Goal: Transaction & Acquisition: Purchase product/service

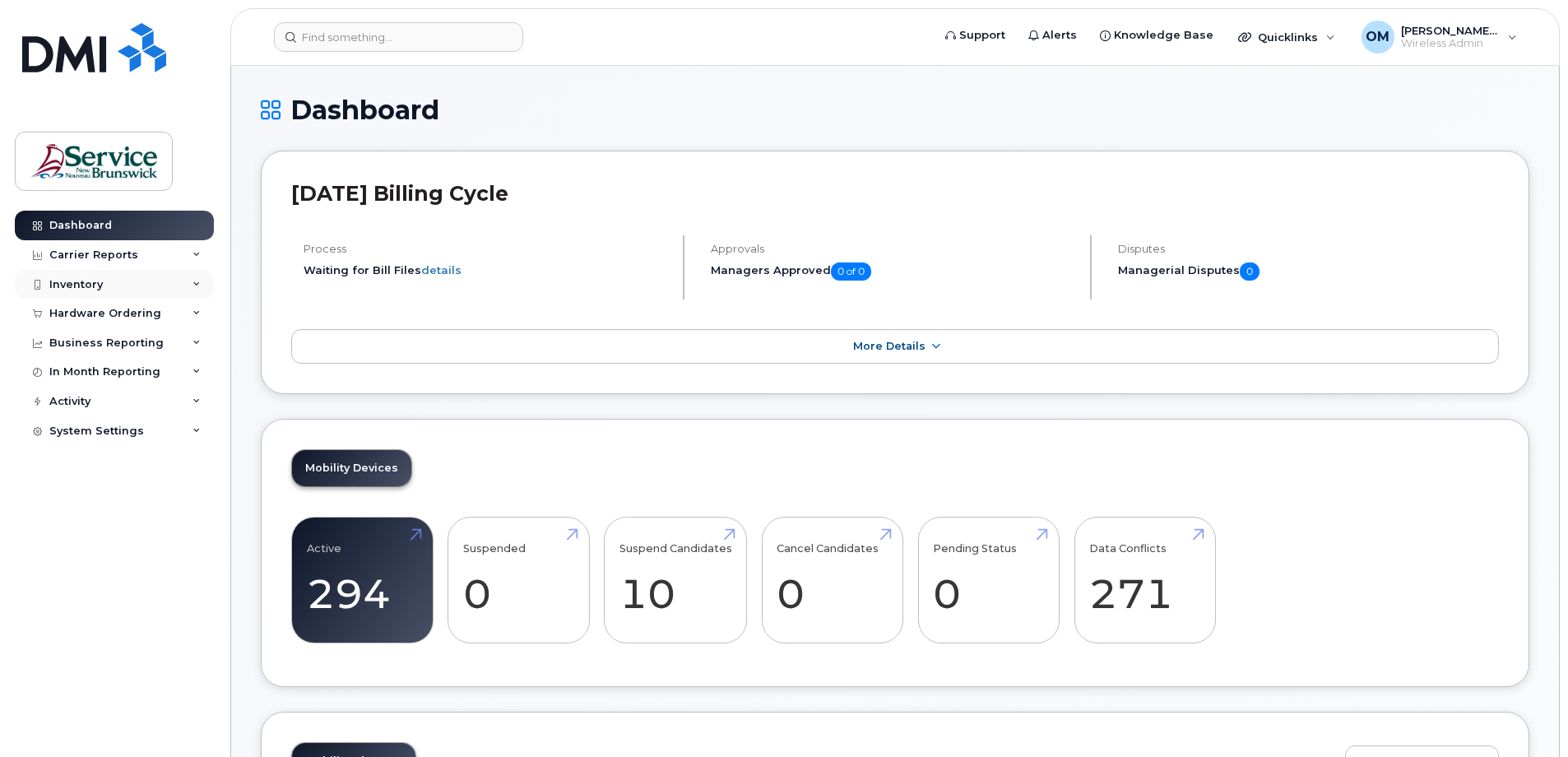
click at [102, 280] on div "Inventory" at bounding box center [114, 284] width 199 height 30
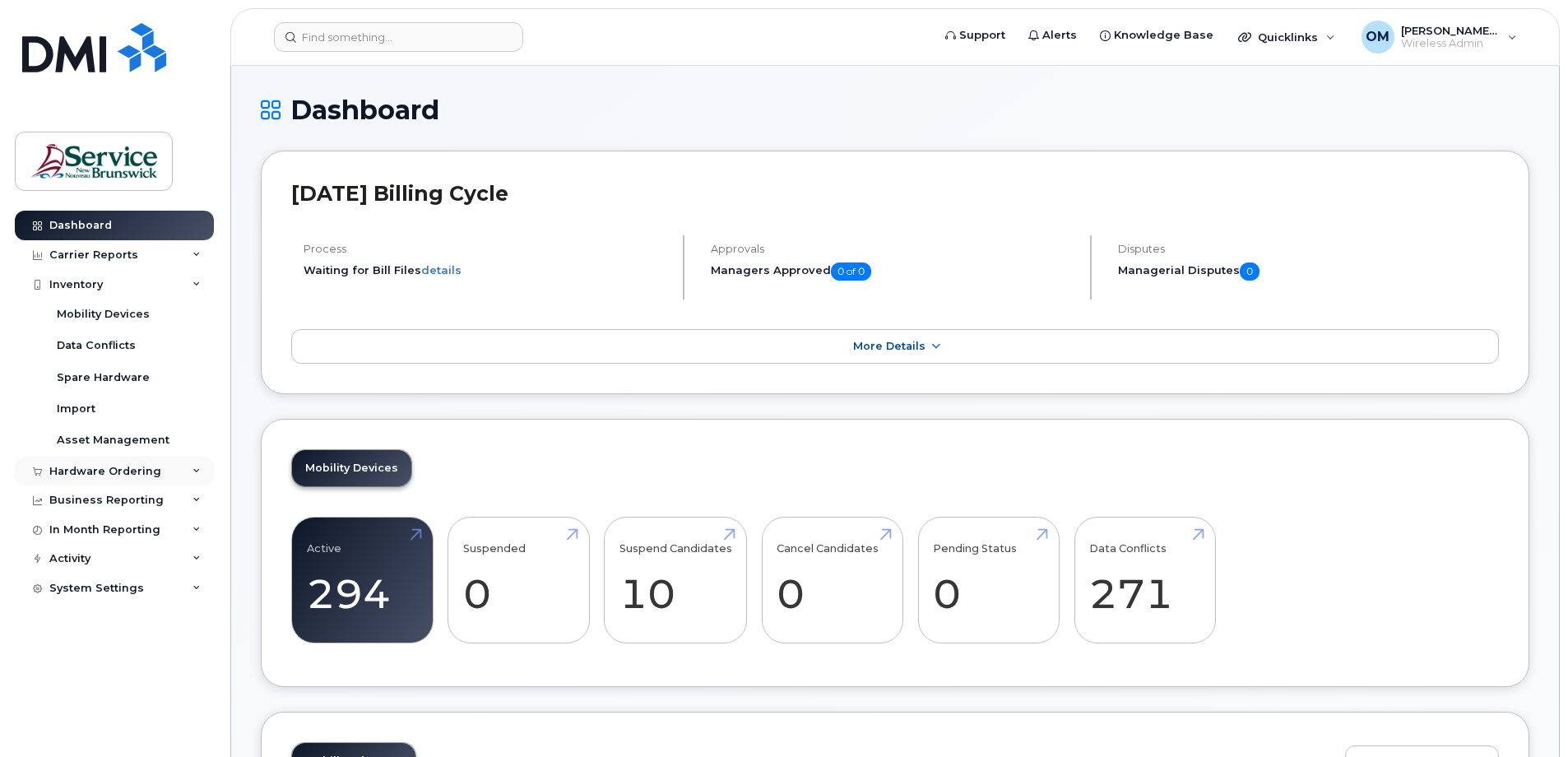
click at [71, 474] on div "Hardware Ordering" at bounding box center [105, 472] width 112 height 13
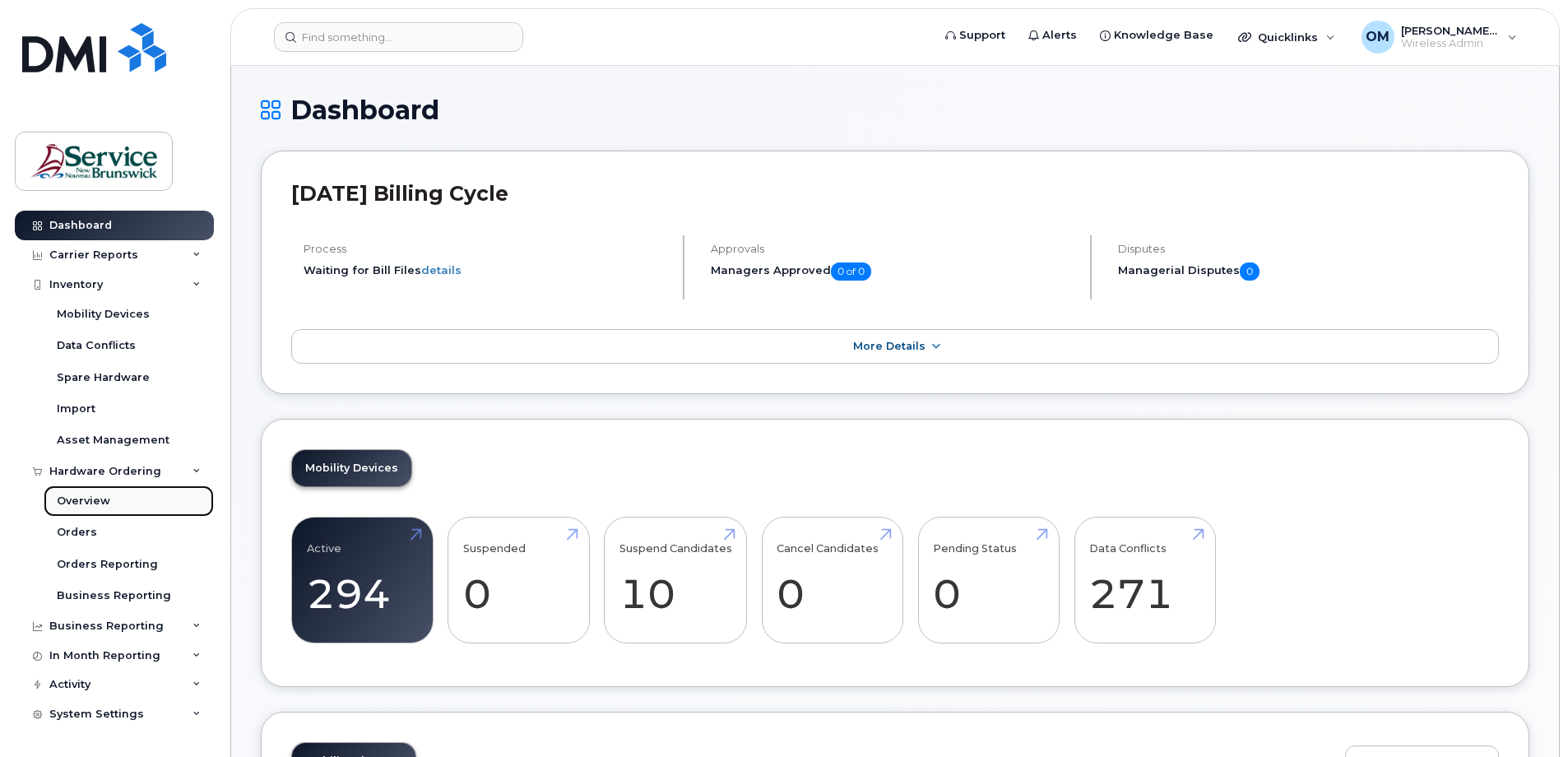
drag, startPoint x: 89, startPoint y: 499, endPoint x: 142, endPoint y: 504, distance: 53.2
click at [89, 498] on div "Overview" at bounding box center [83, 501] width 54 height 15
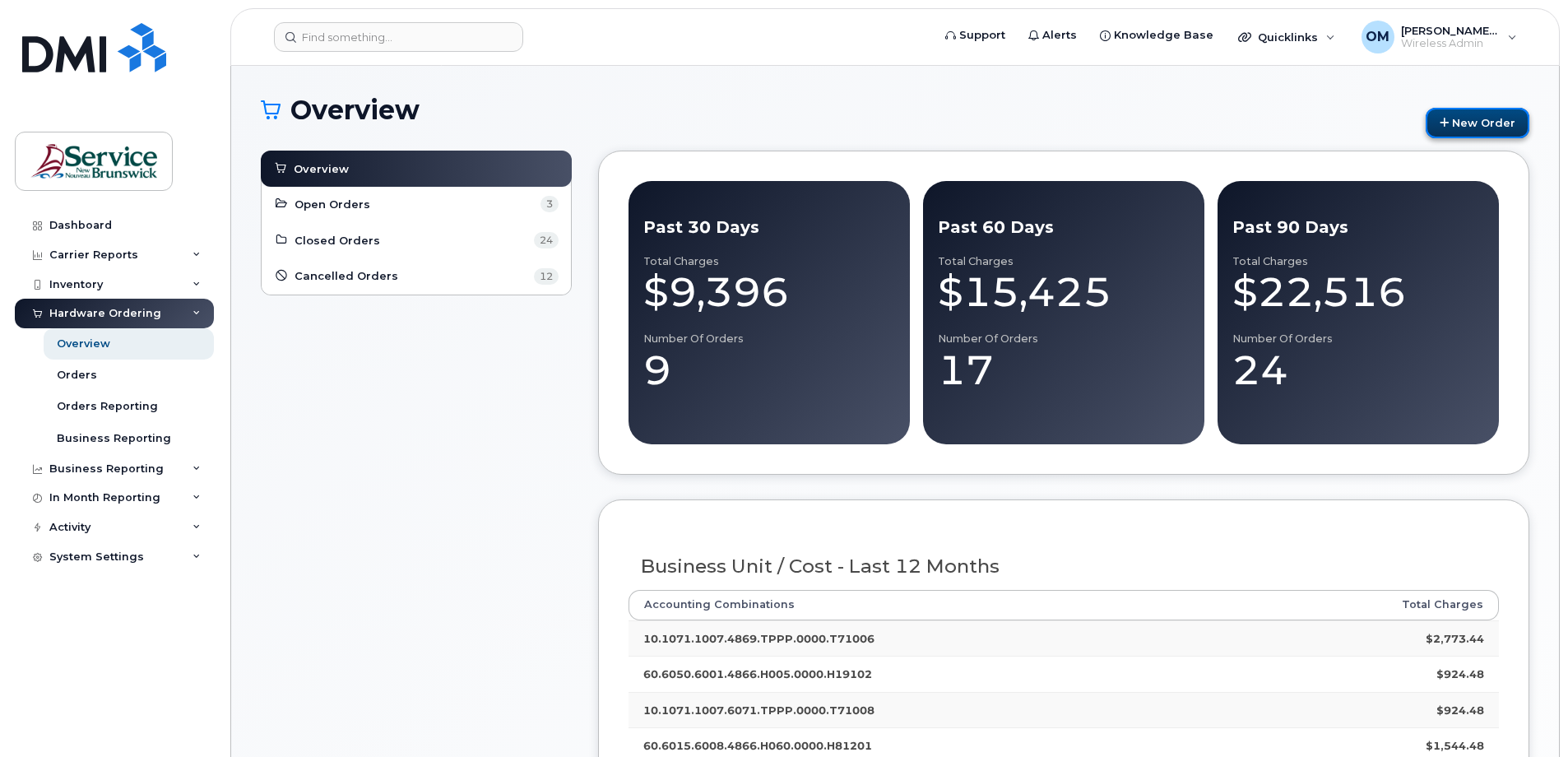
click at [1497, 121] on link "New Order" at bounding box center [1477, 122] width 104 height 31
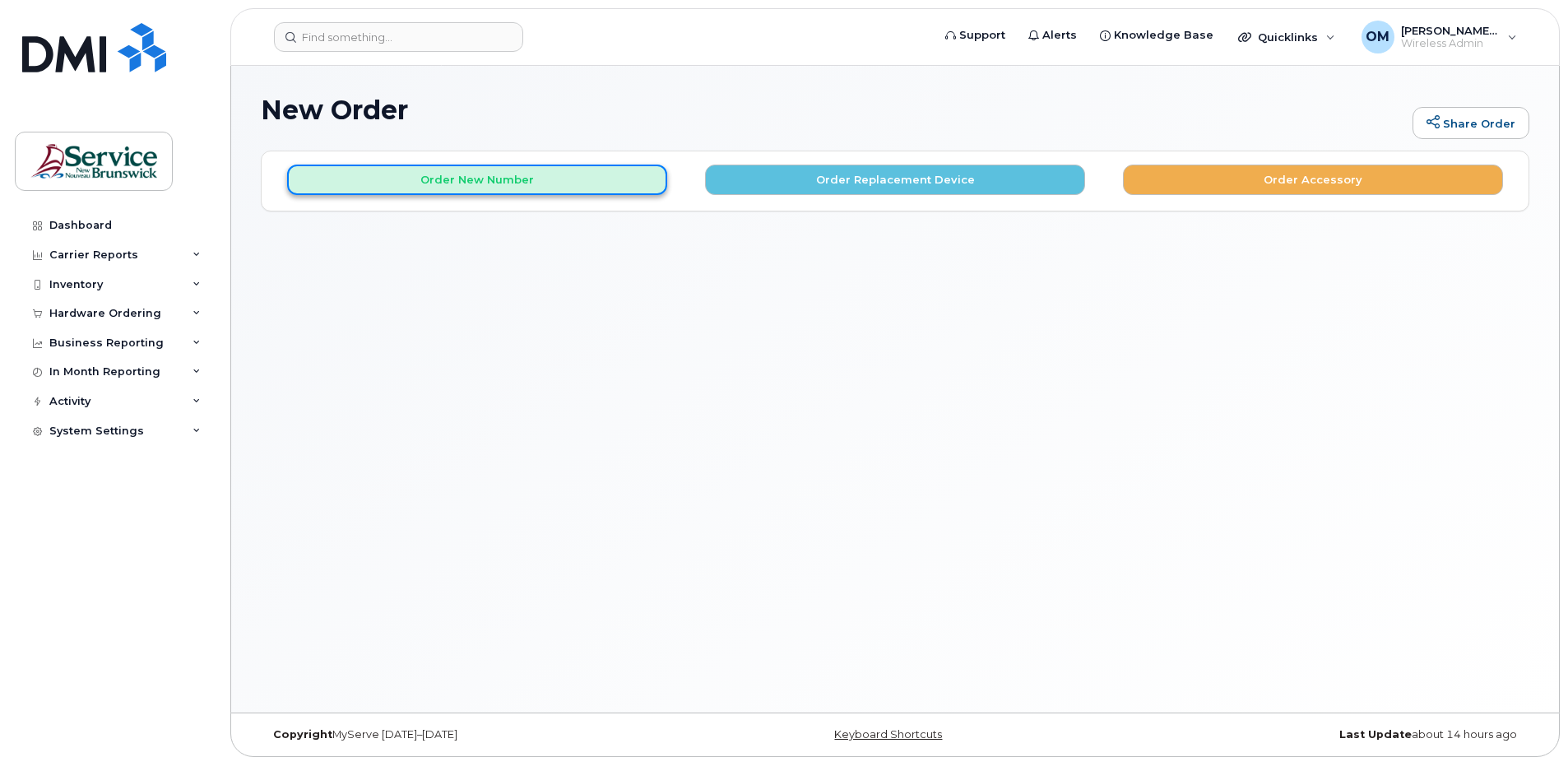
click at [548, 179] on button "Order New Number" at bounding box center [477, 180] width 380 height 31
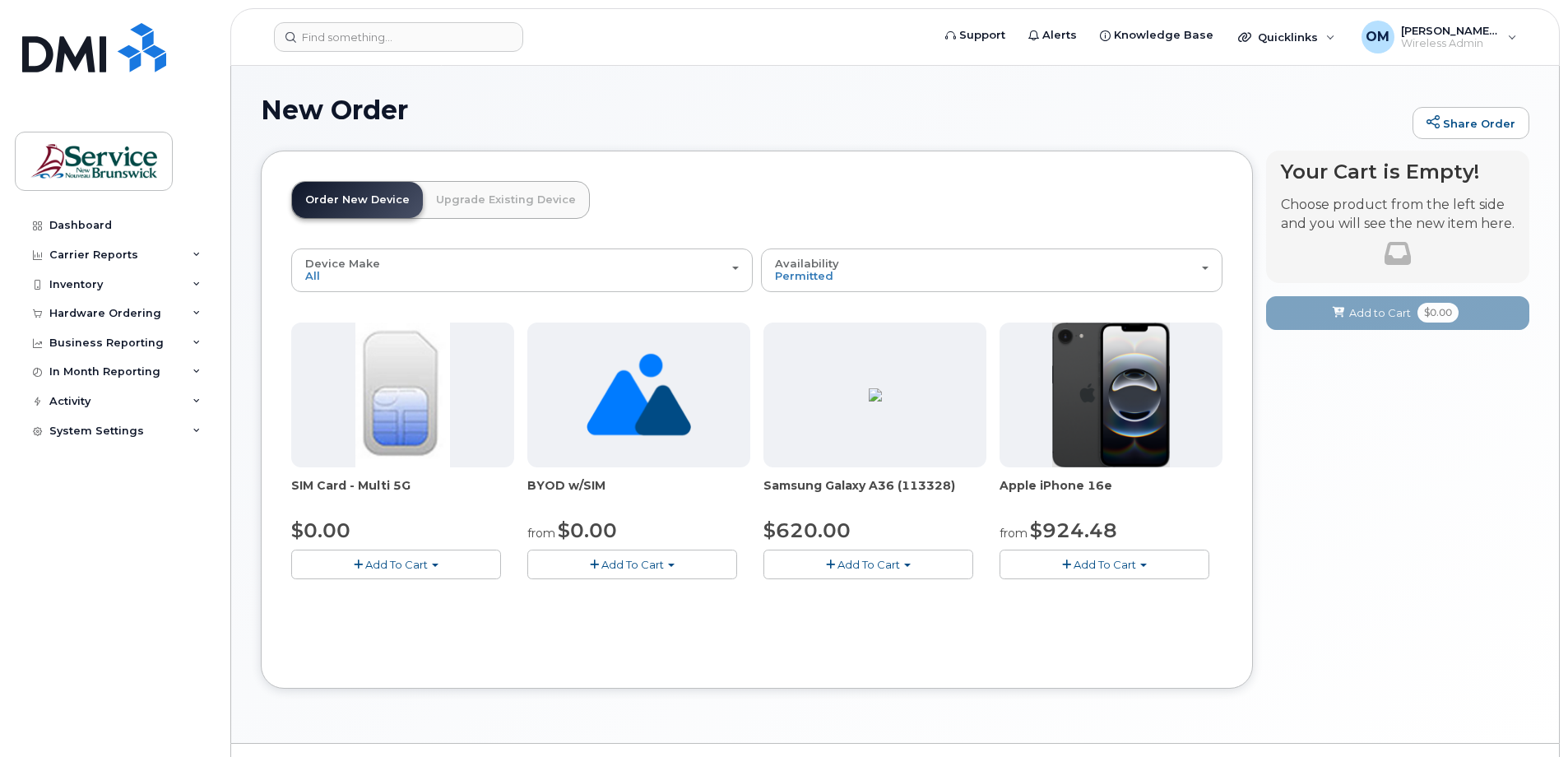
click at [405, 565] on span "Add To Cart" at bounding box center [396, 564] width 62 height 13
click at [393, 600] on link "$0.00 - New Activation" at bounding box center [373, 595] width 157 height 20
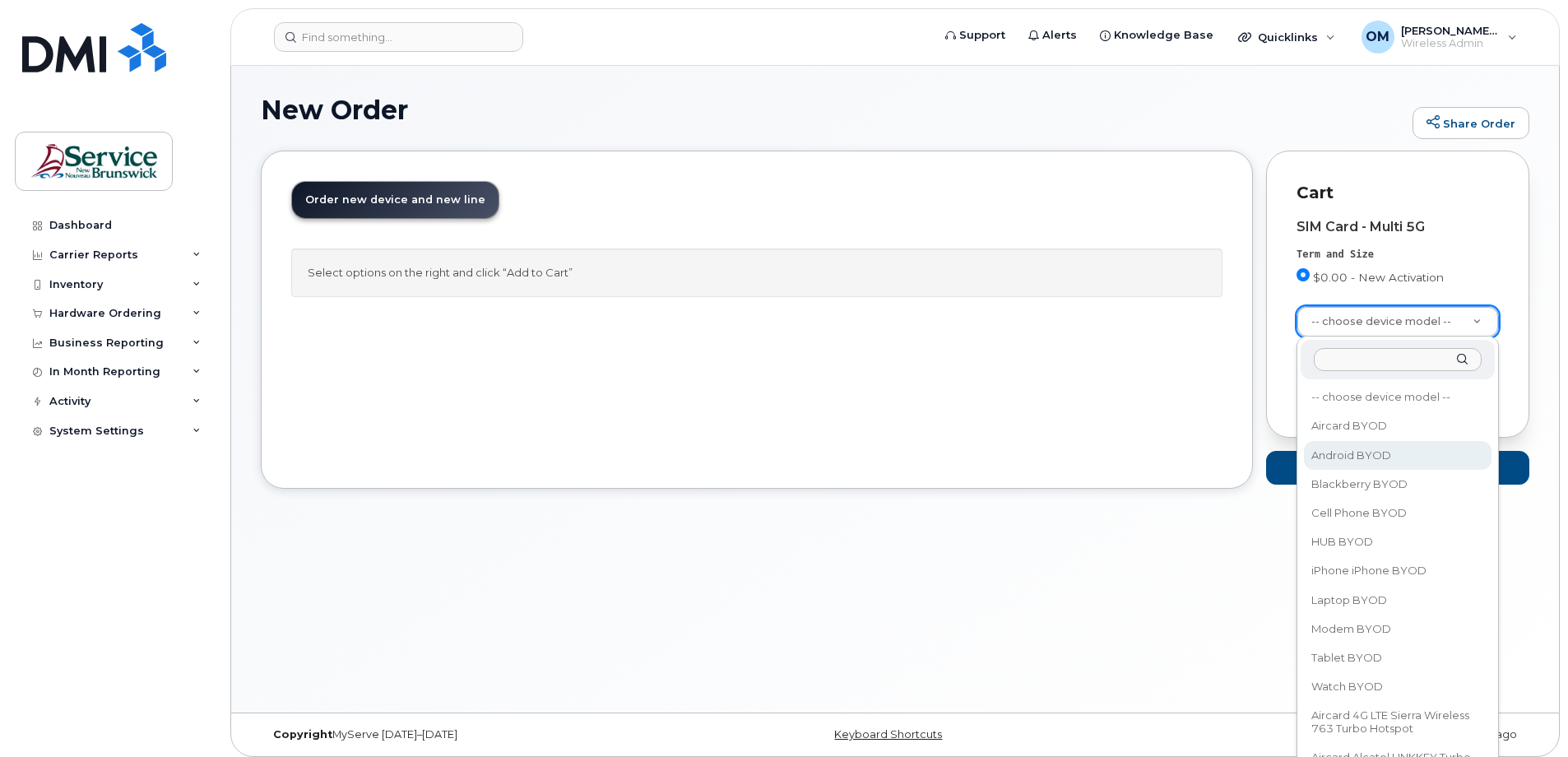
select select "2422"
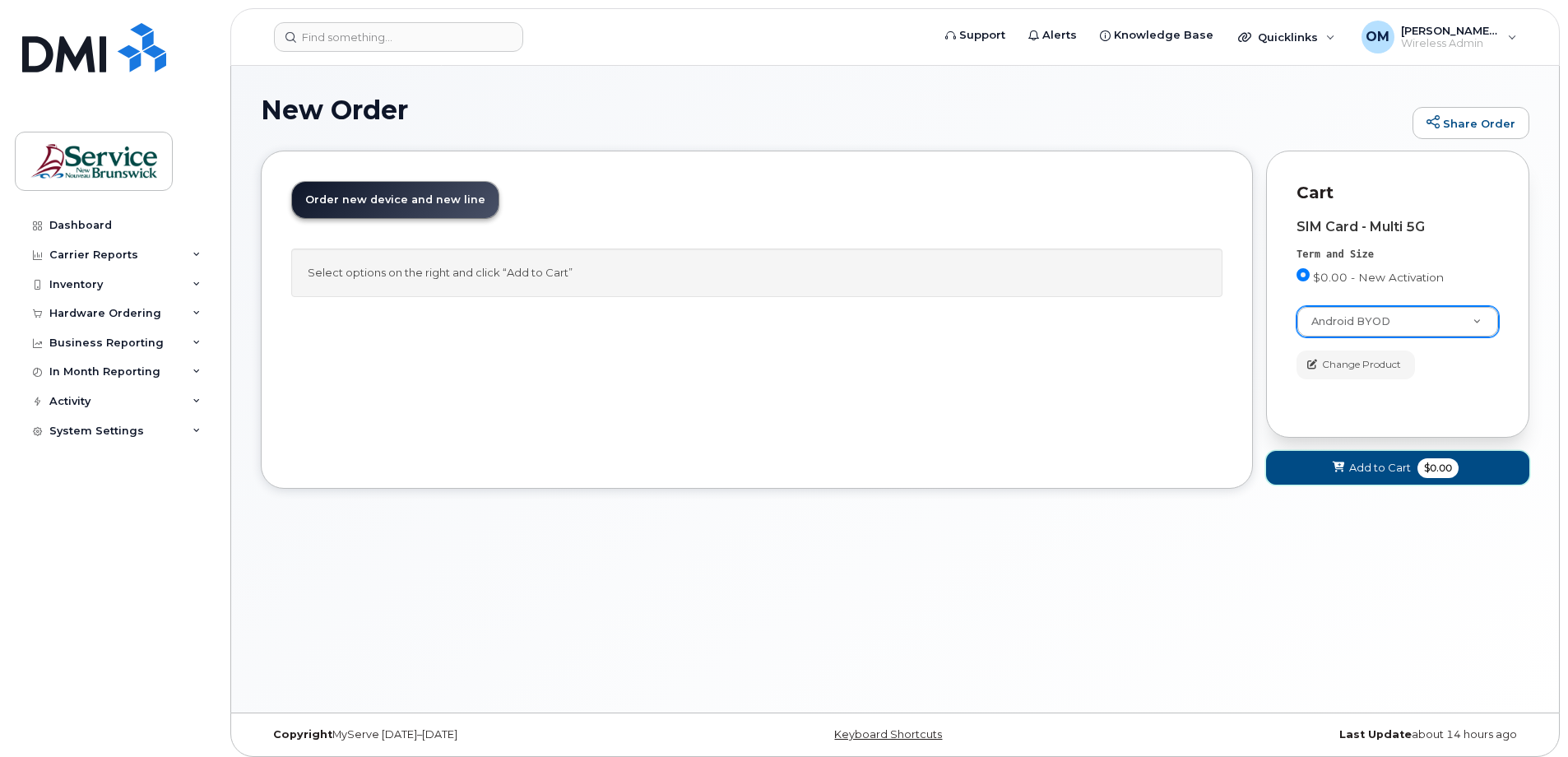
click at [1359, 468] on span "Add to Cart" at bounding box center [1380, 467] width 62 height 16
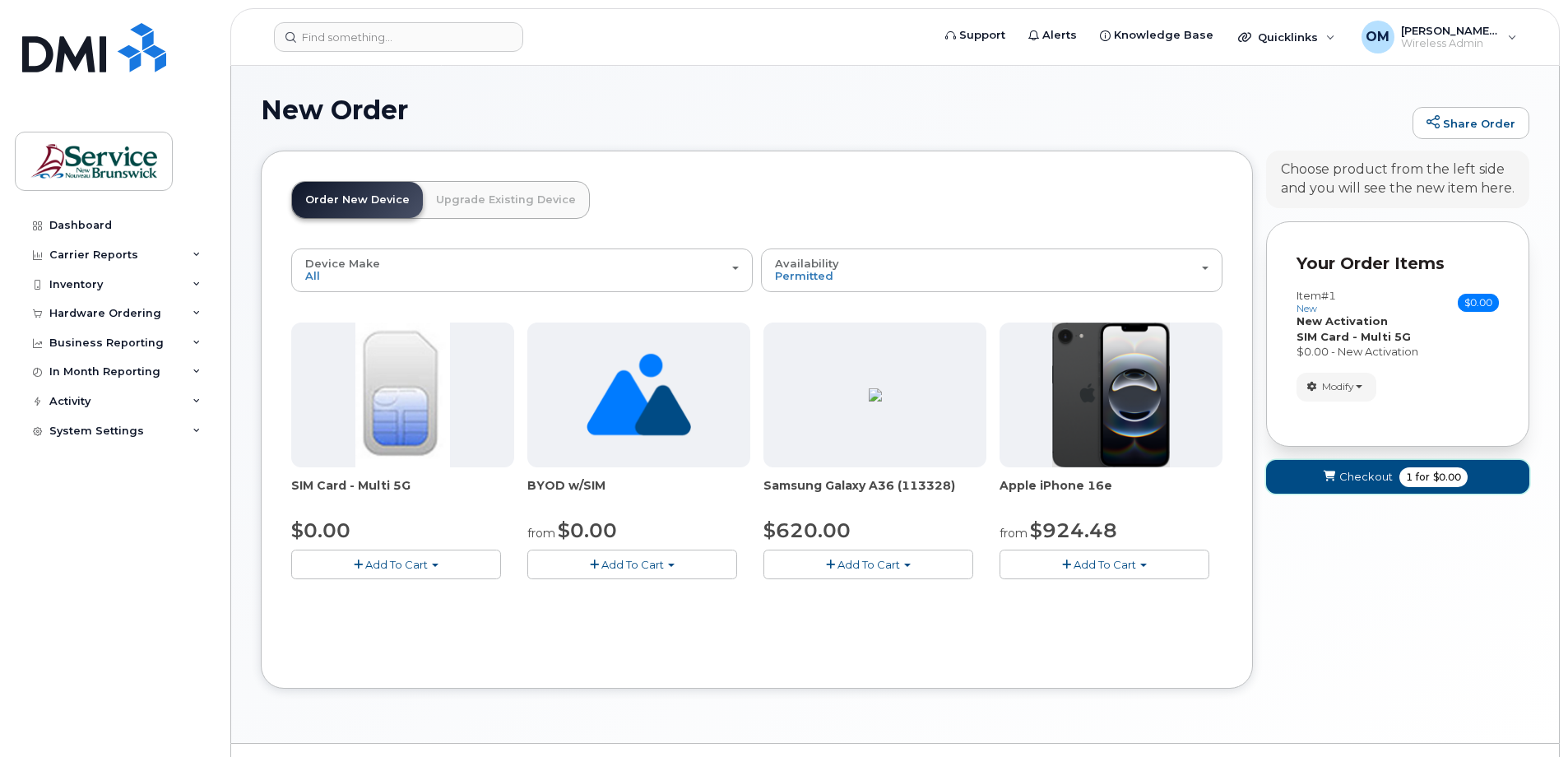
click at [1374, 479] on span "Checkout" at bounding box center [1366, 476] width 54 height 16
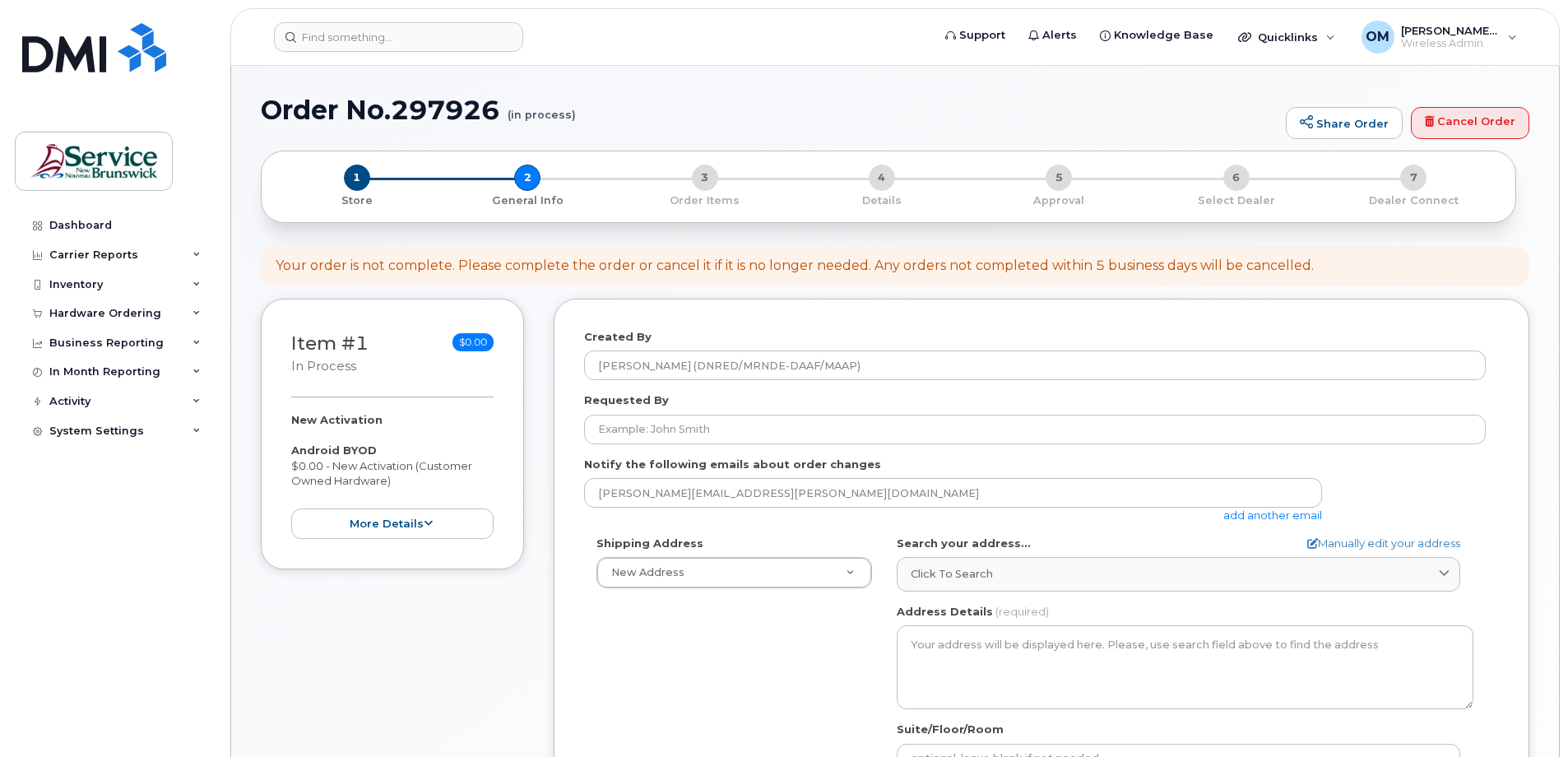
select select
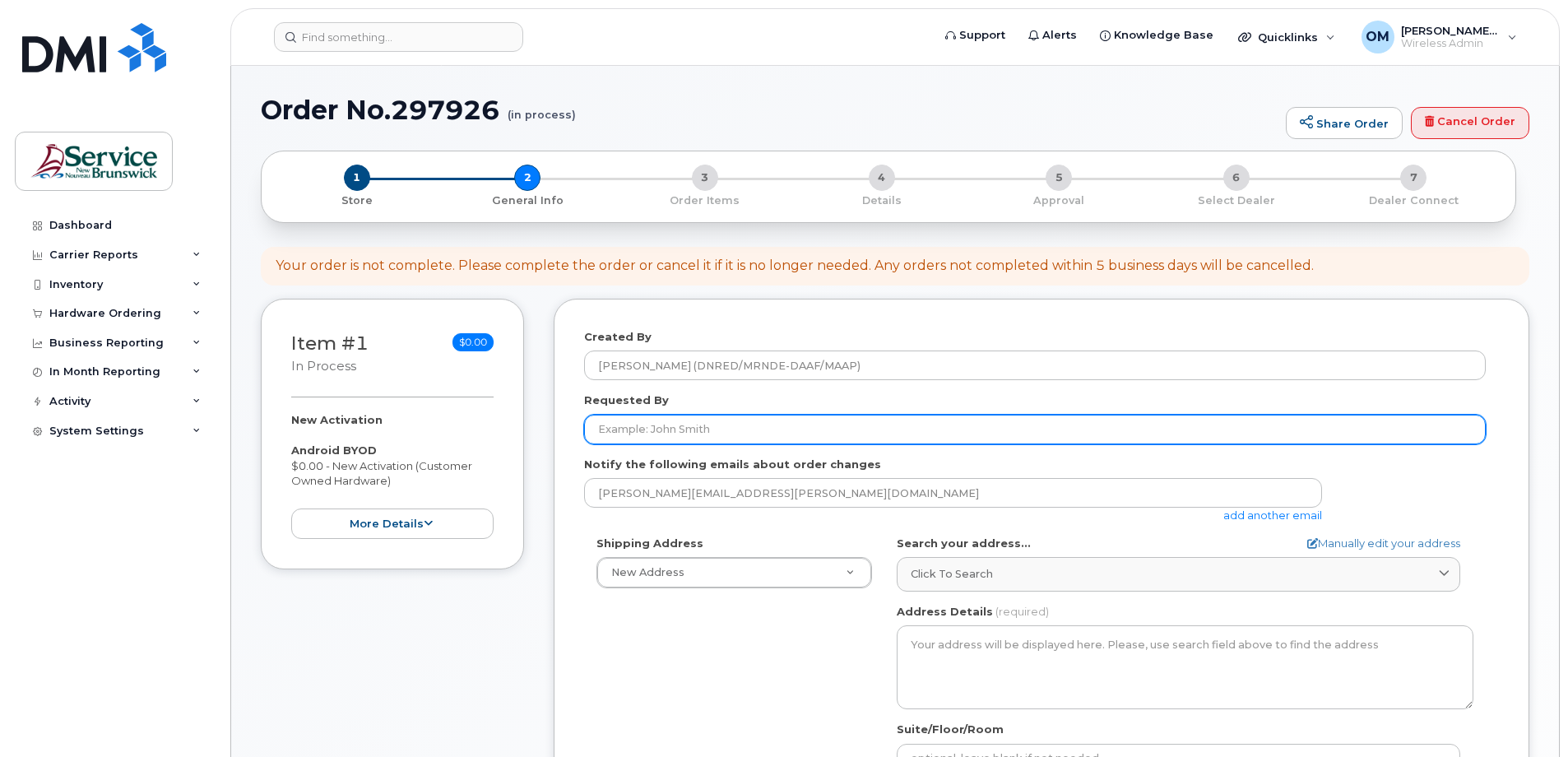
click at [713, 429] on input "Requested By" at bounding box center [1034, 429] width 902 height 30
type input "[PERSON_NAME]"
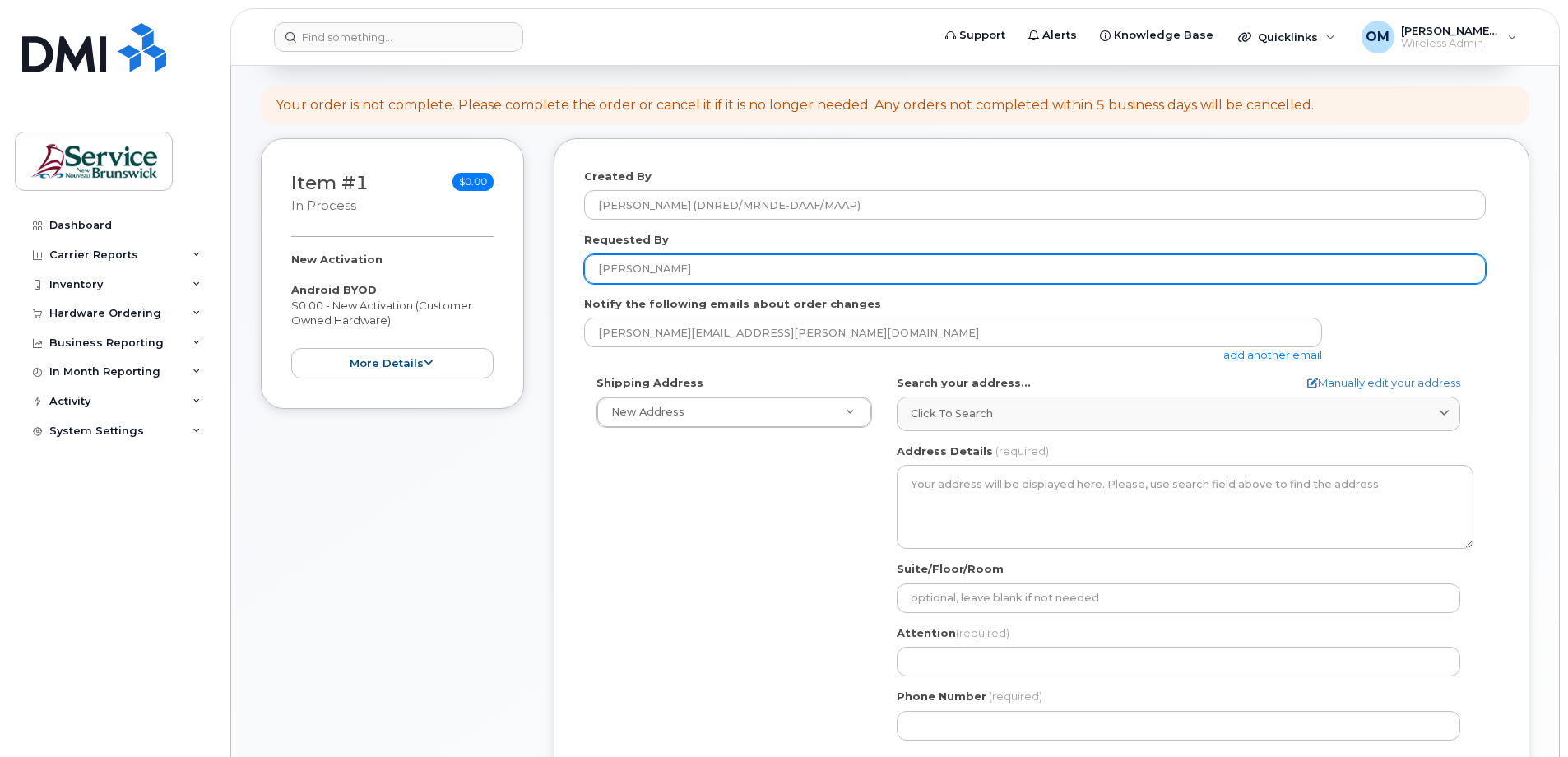
scroll to position [165, 0]
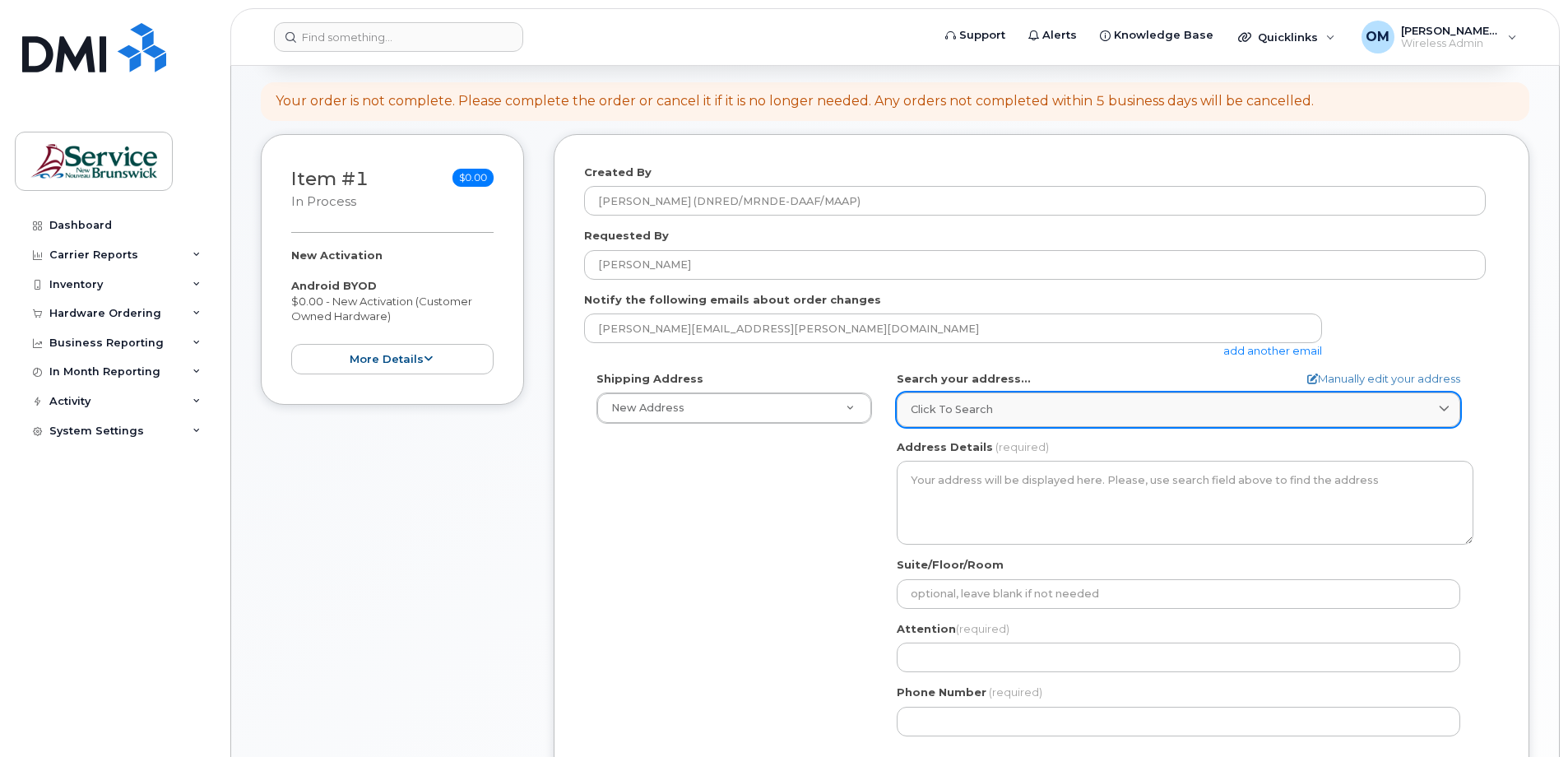
click at [1035, 410] on div "Click to search" at bounding box center [1179, 409] width 536 height 16
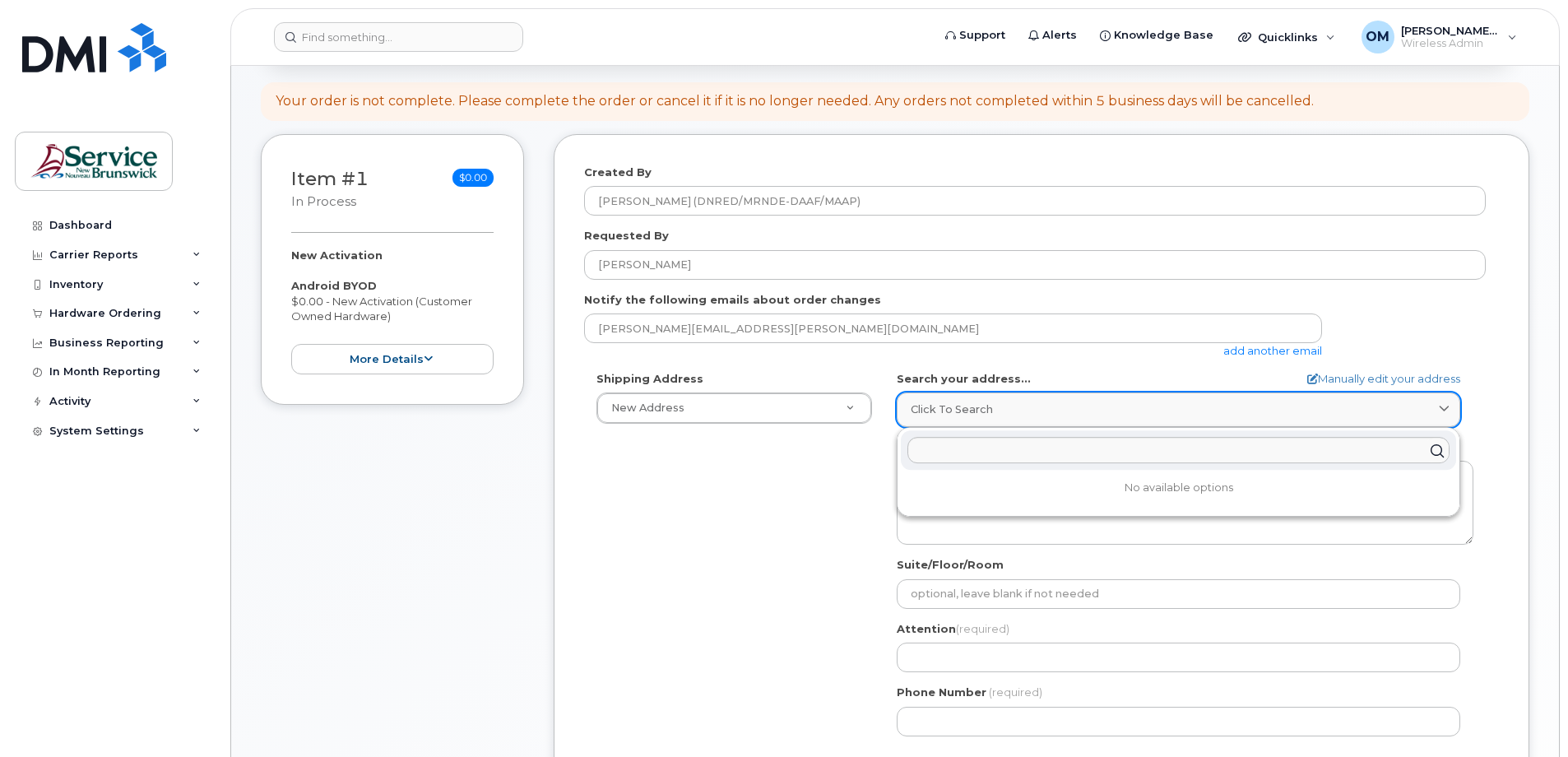
click at [1075, 414] on div "Click to search" at bounding box center [1179, 409] width 536 height 16
click at [1169, 446] on input "text" at bounding box center [1178, 450] width 542 height 26
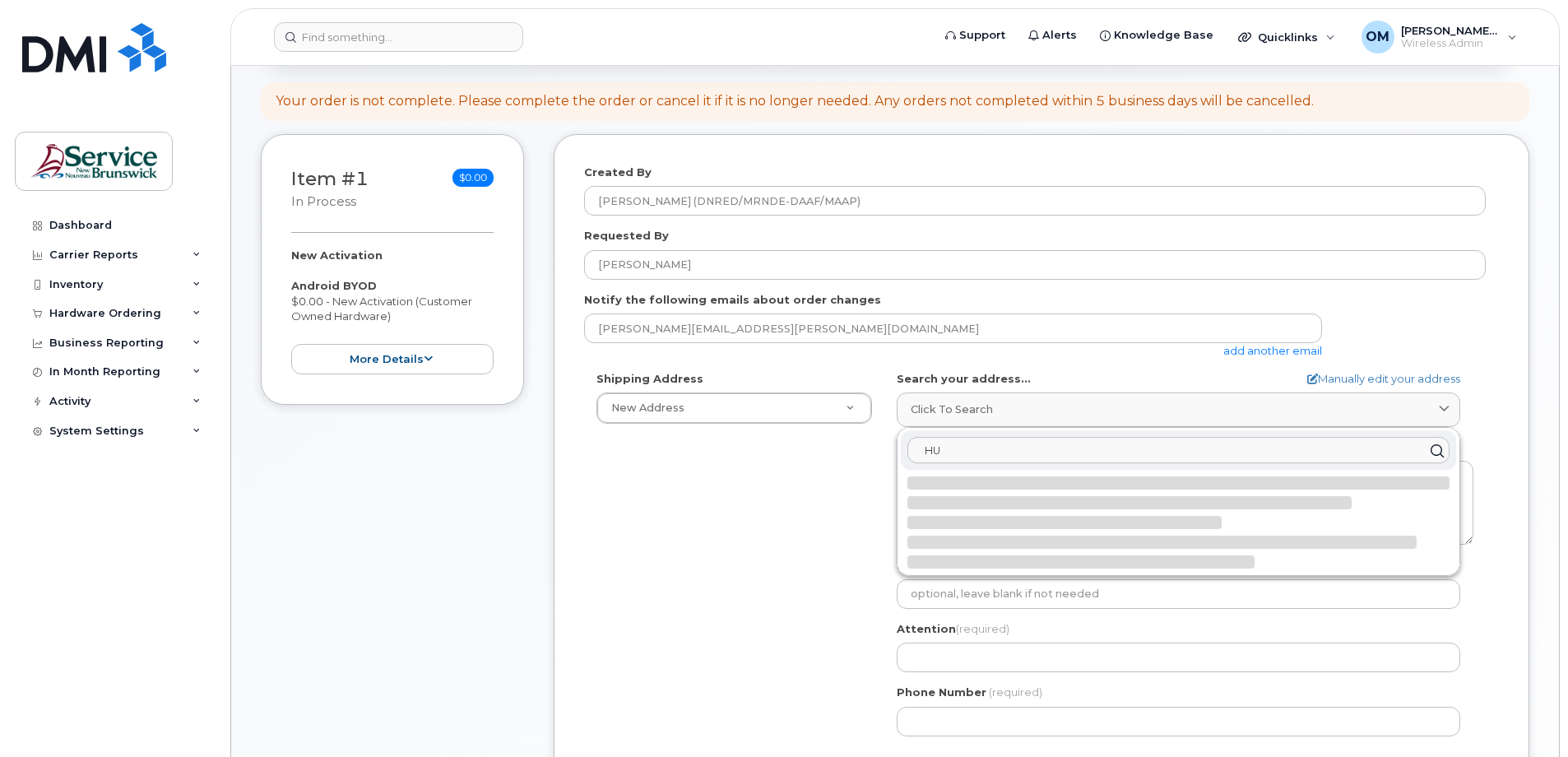
type input "H"
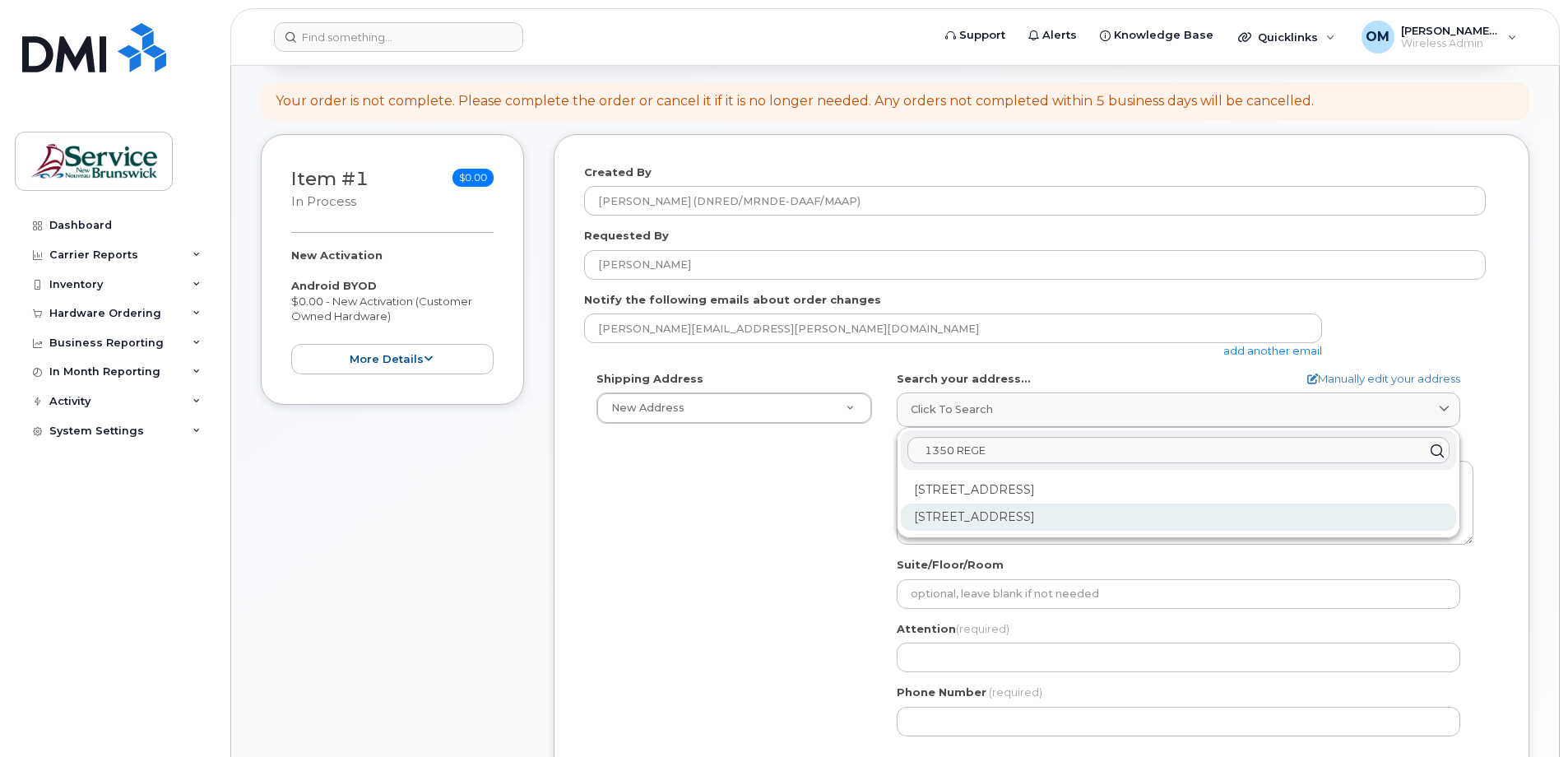
type input "1350 REGE"
click at [1084, 524] on div "1350 Regent St Fredericton NB E3C 2G6" at bounding box center [1178, 516] width 555 height 27
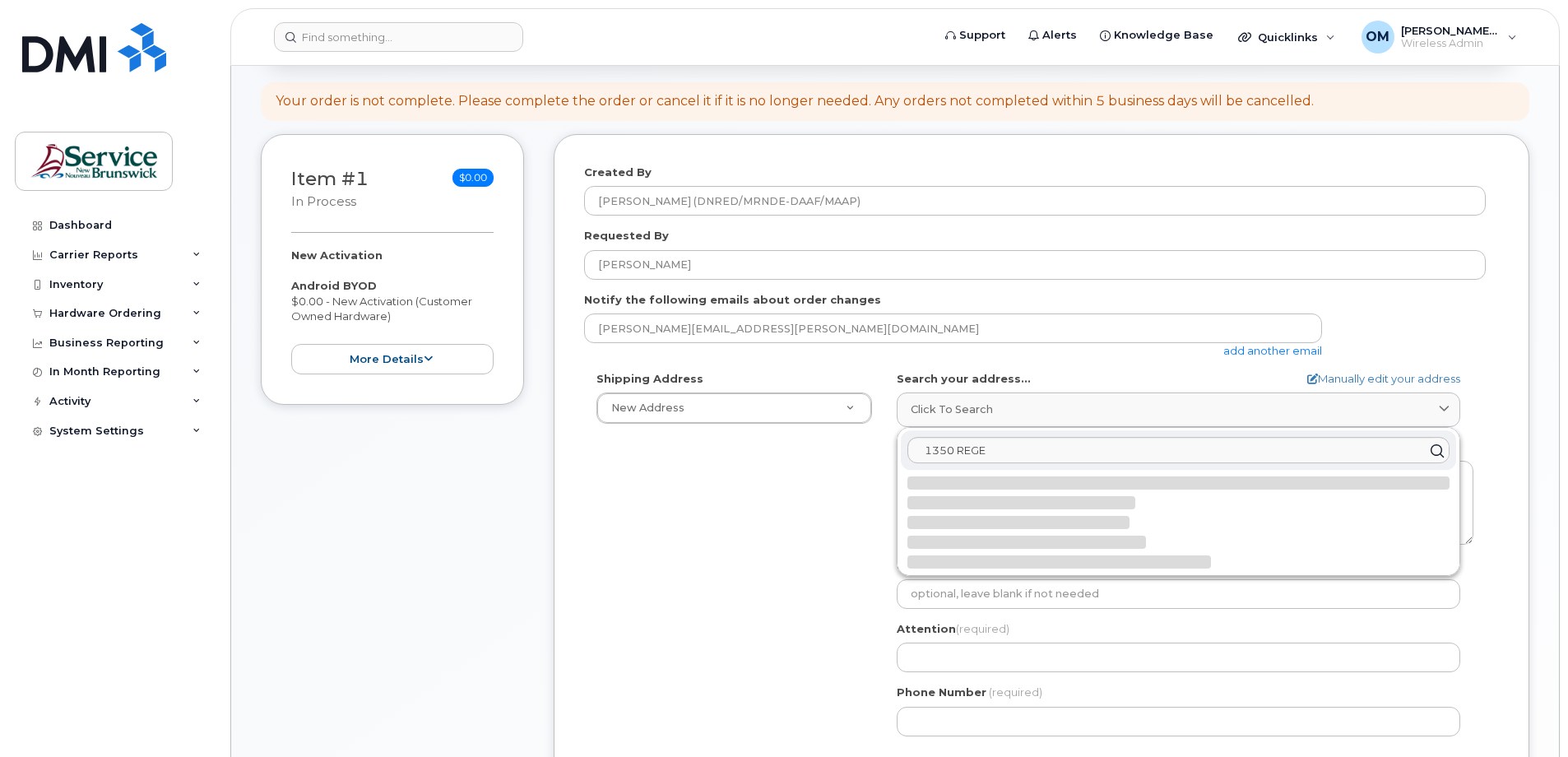
select select
type textarea "1350 Regent St FREDERICTON NB E3C 2G6 CANADA"
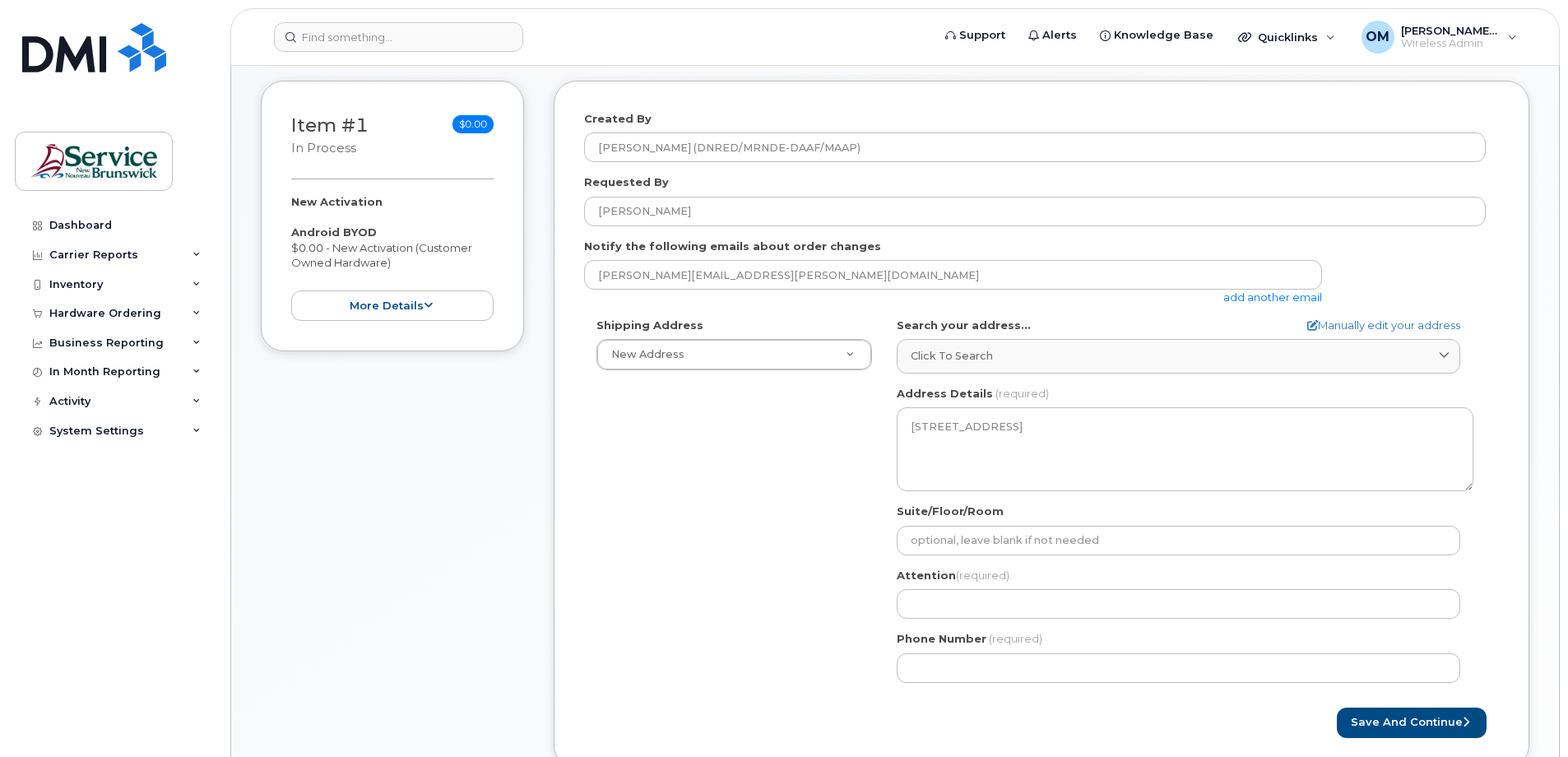
scroll to position [246, 0]
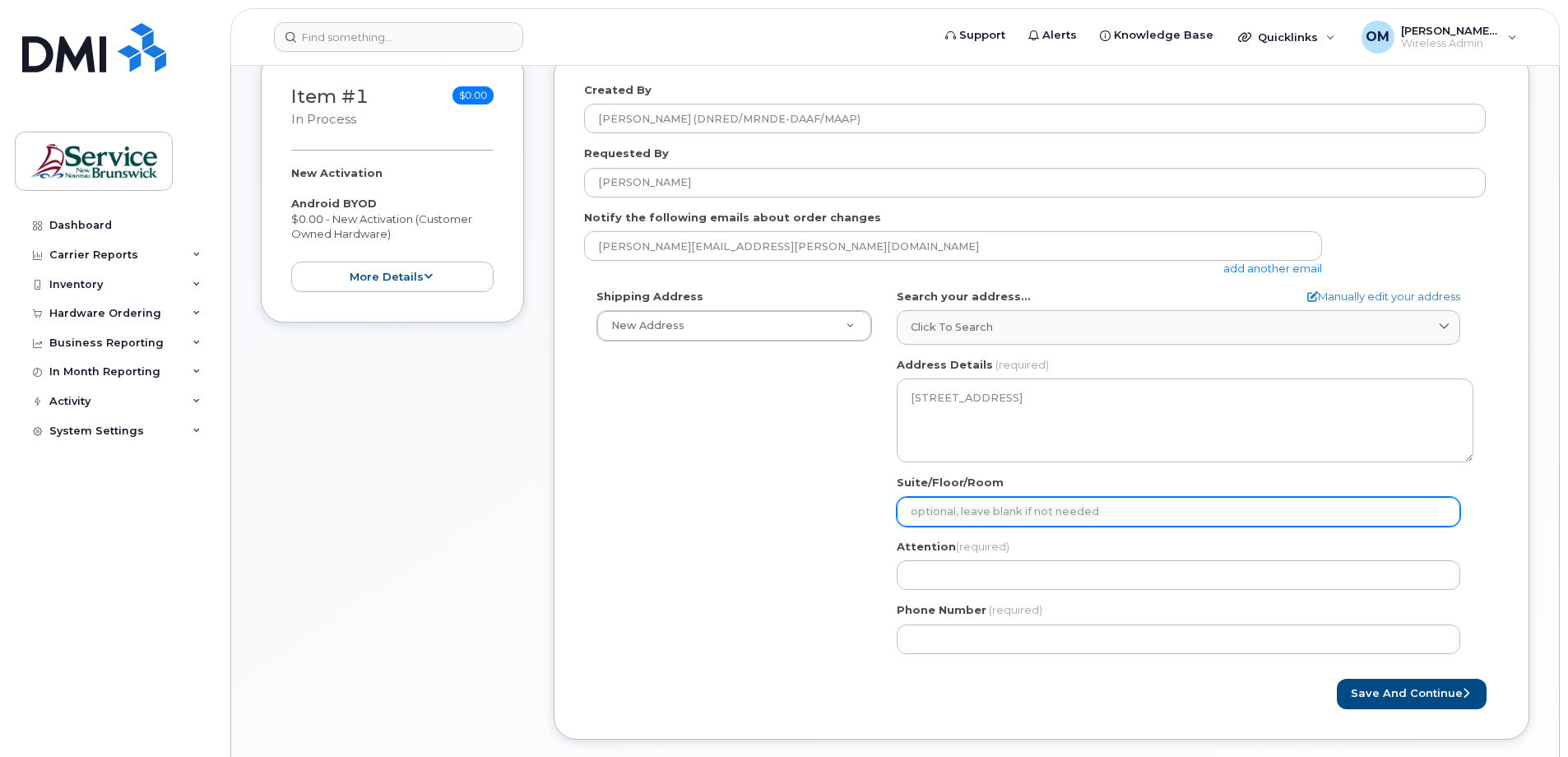
click at [1091, 517] on input "Suite/Floor/Room" at bounding box center [1179, 511] width 563 height 30
select select
type input "3"
select select
type input "39"
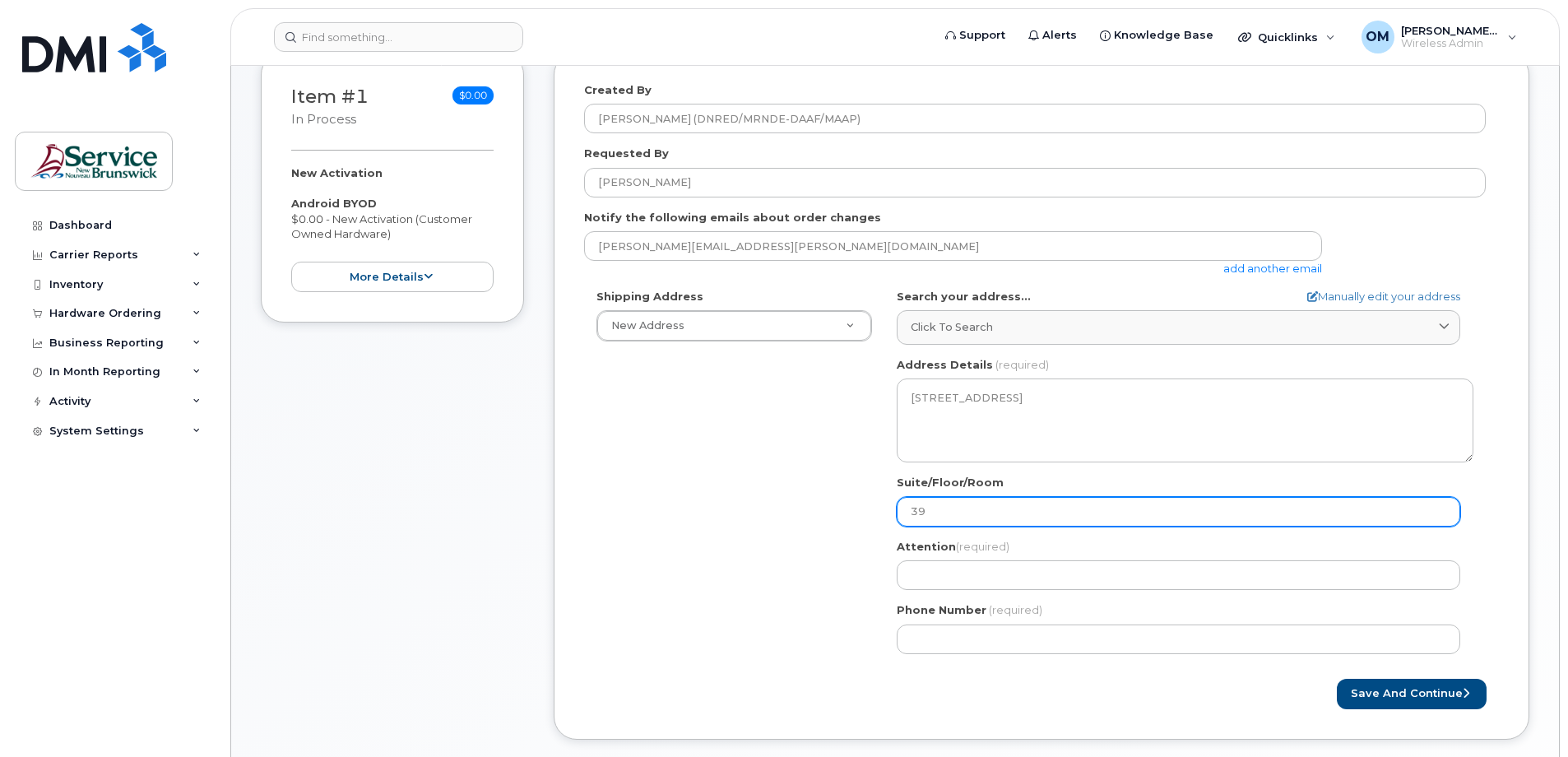
select select
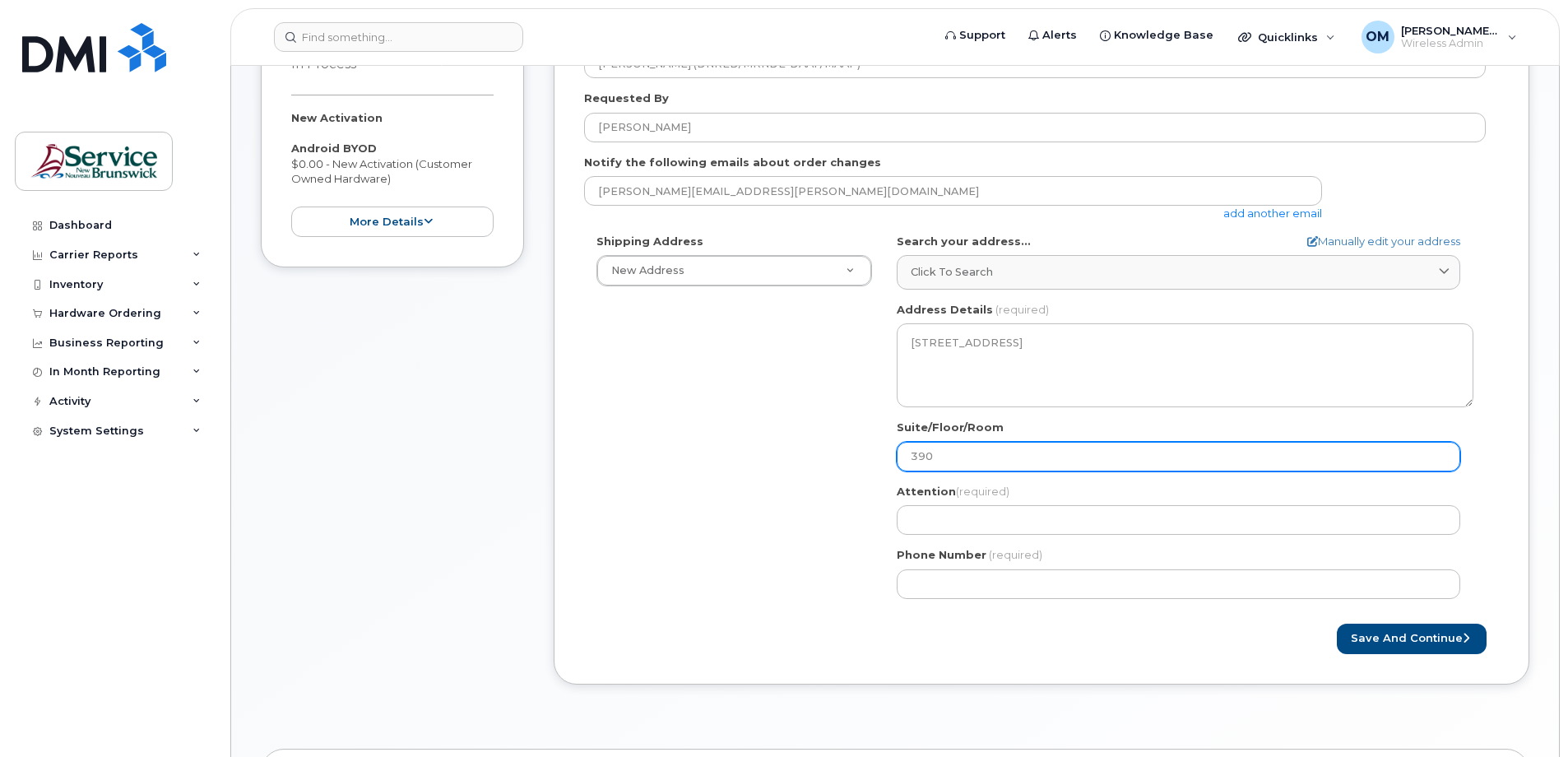
scroll to position [329, 0]
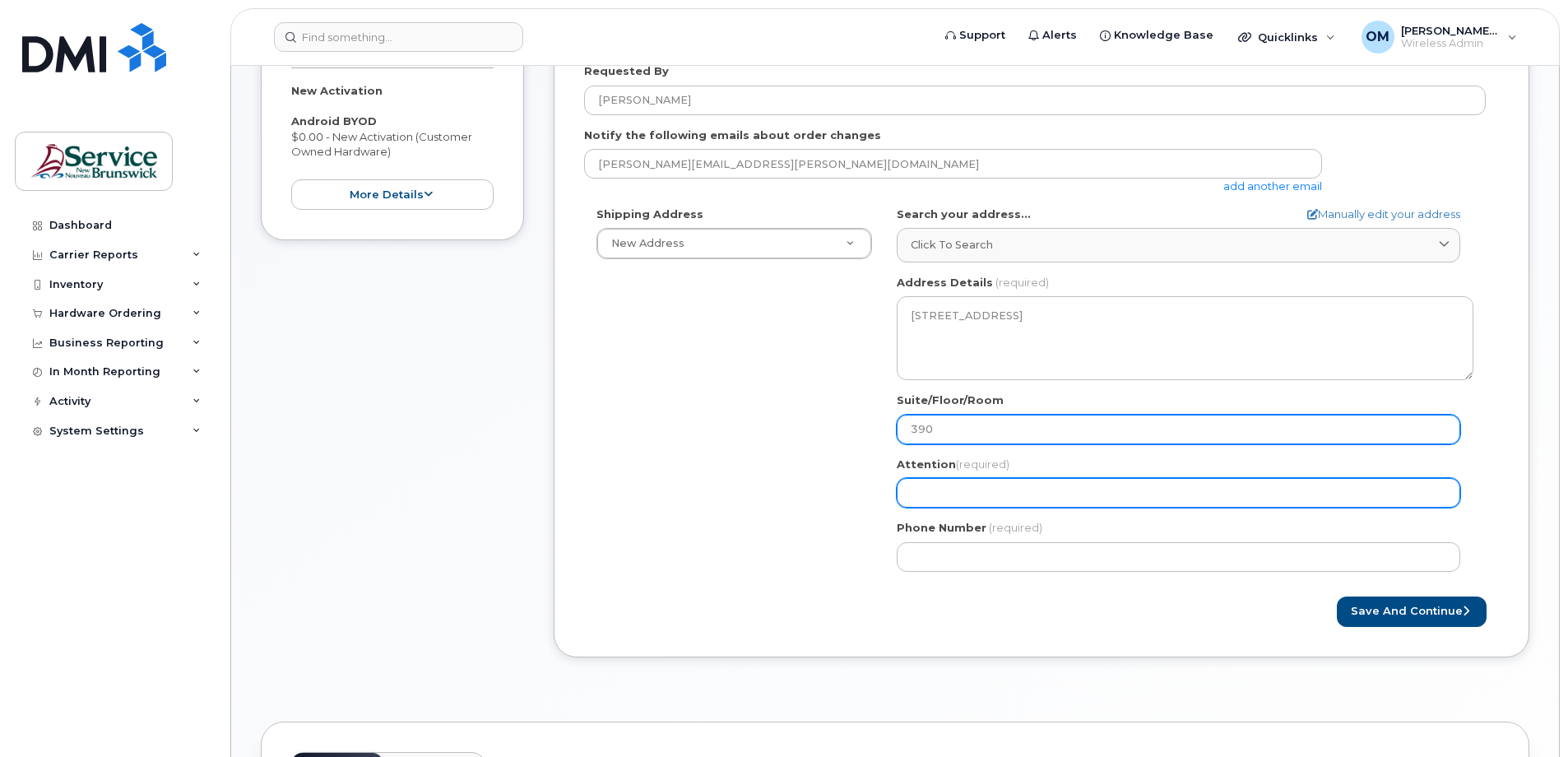
type input "390"
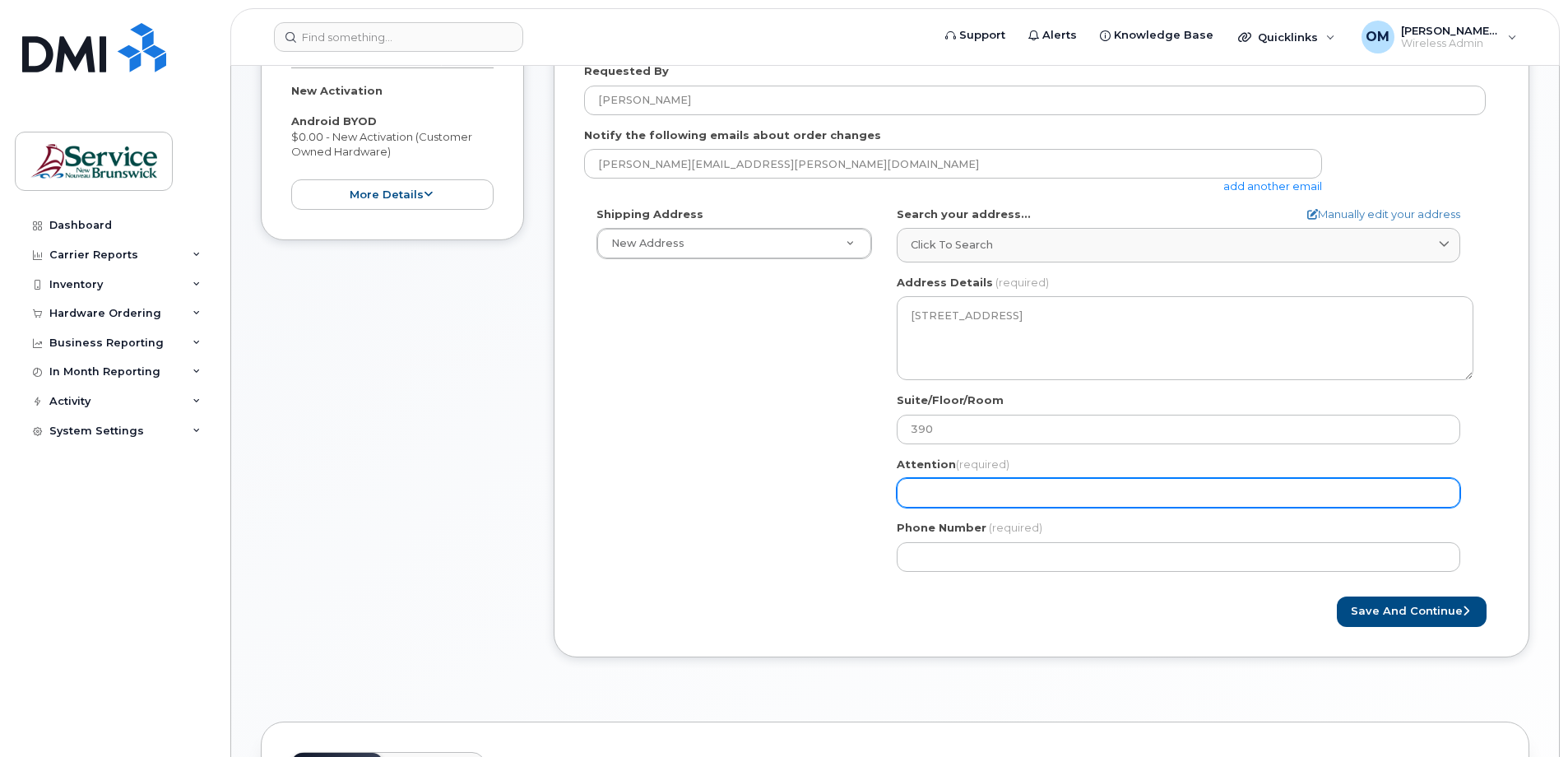
click at [993, 506] on input "Attention (required)" at bounding box center [1179, 493] width 563 height 30
select select
type input "R"
select select
type input "RA"
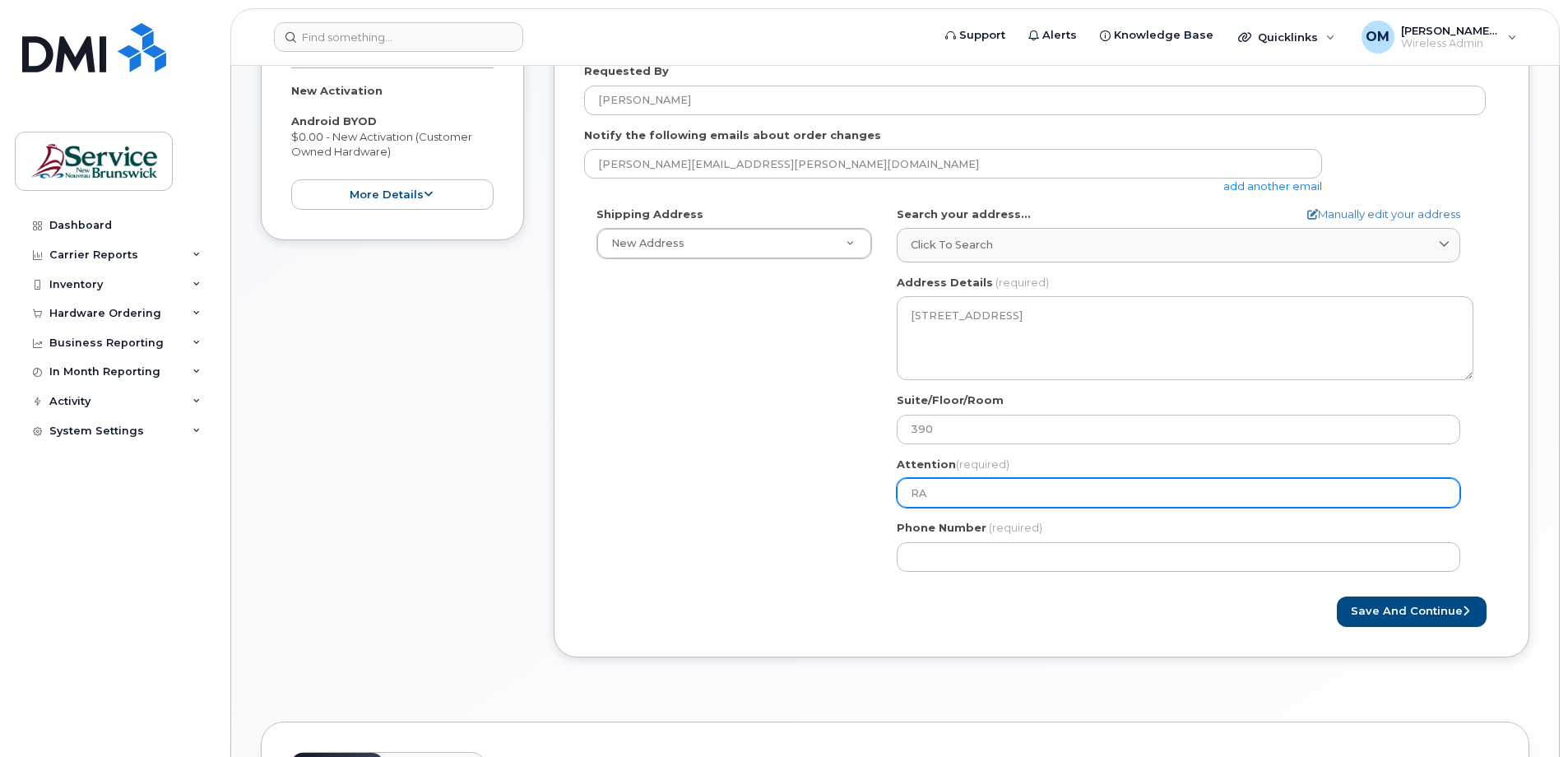
select select
type input "RAY"
select select
type input "RAY W"
select select
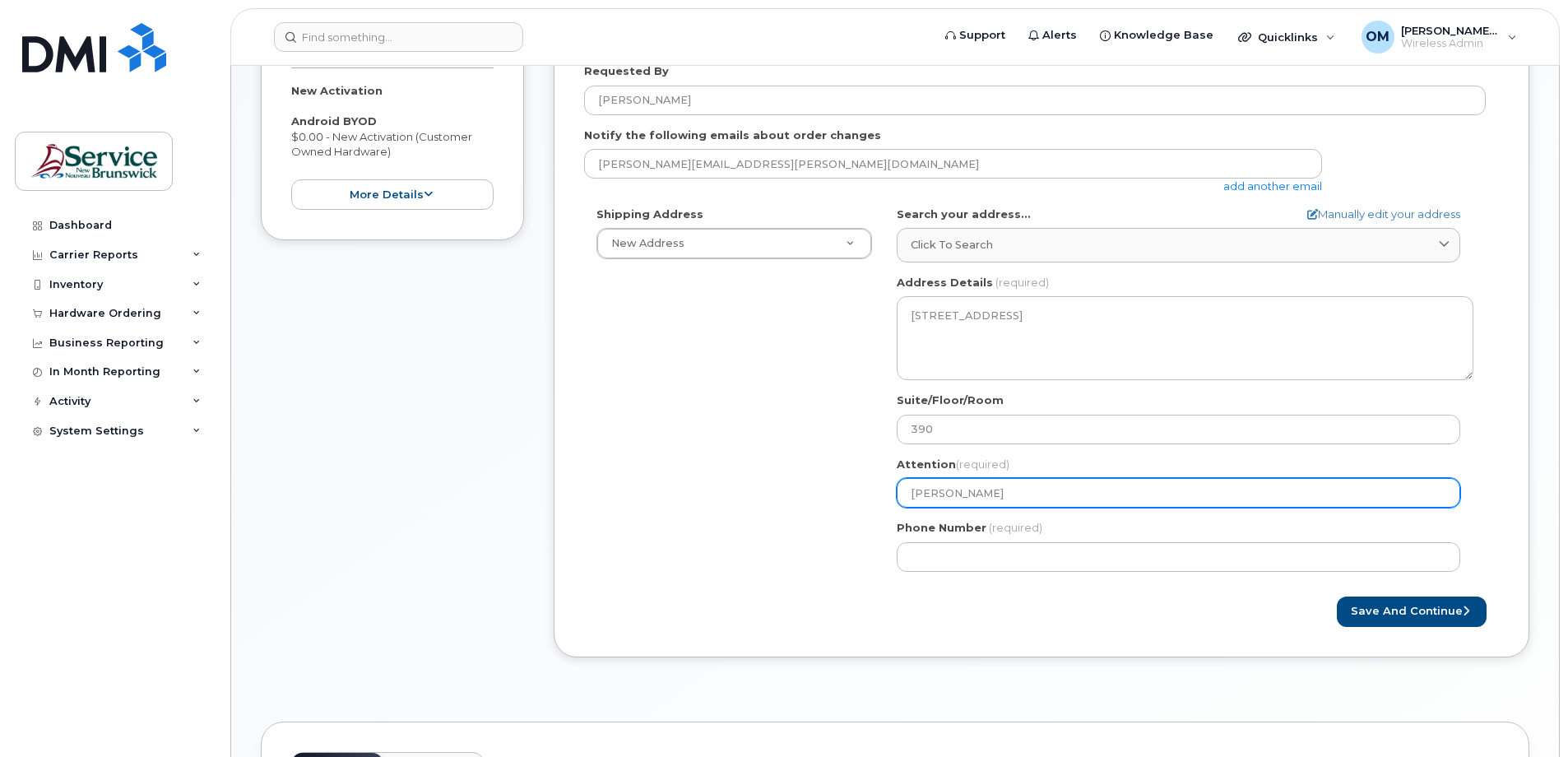
type input "RAY WI"
select select
type input "RAY WIL"
select select
type input "RAY WILS"
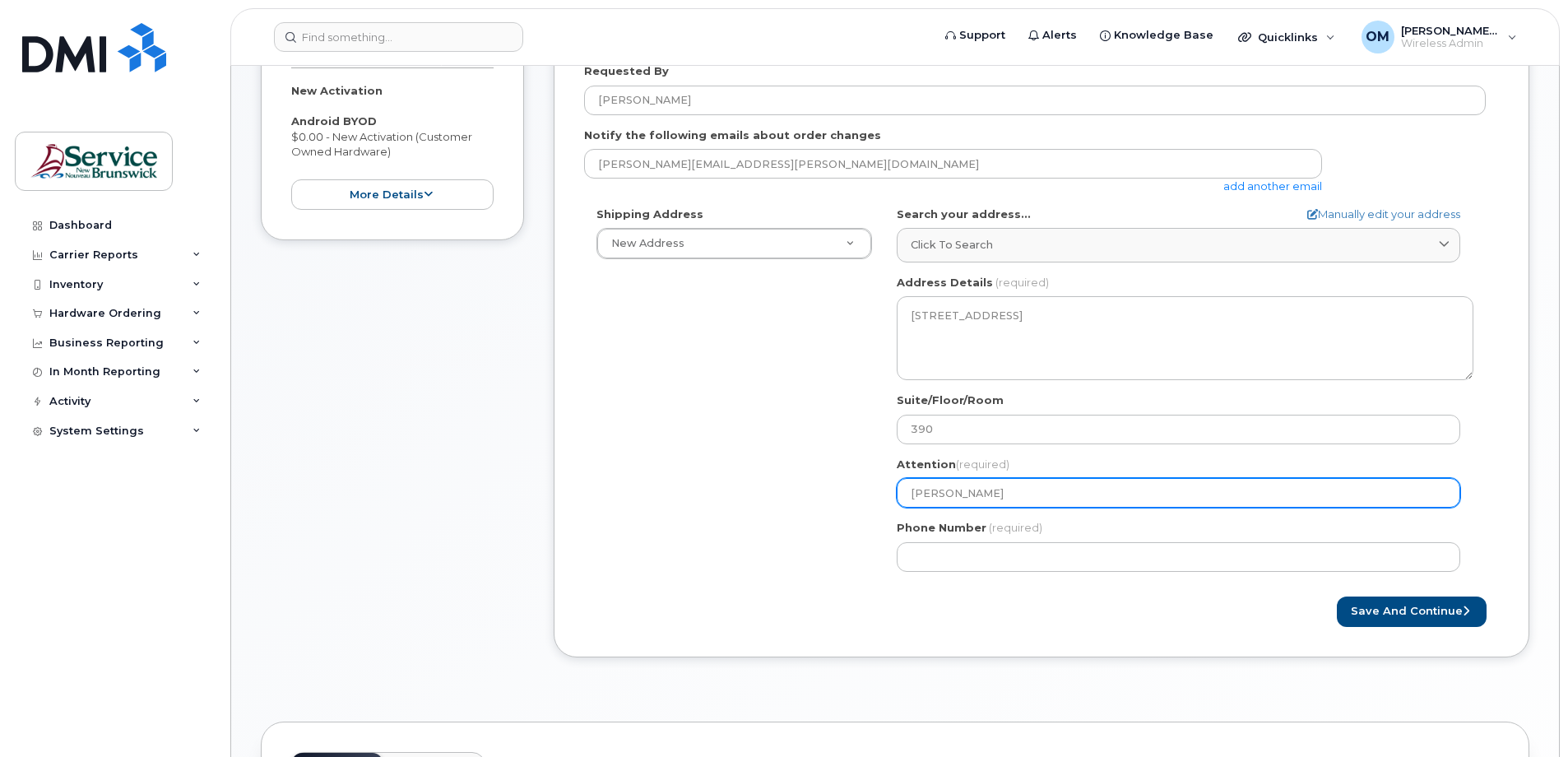
select select
type input "RAY WILSO"
select select
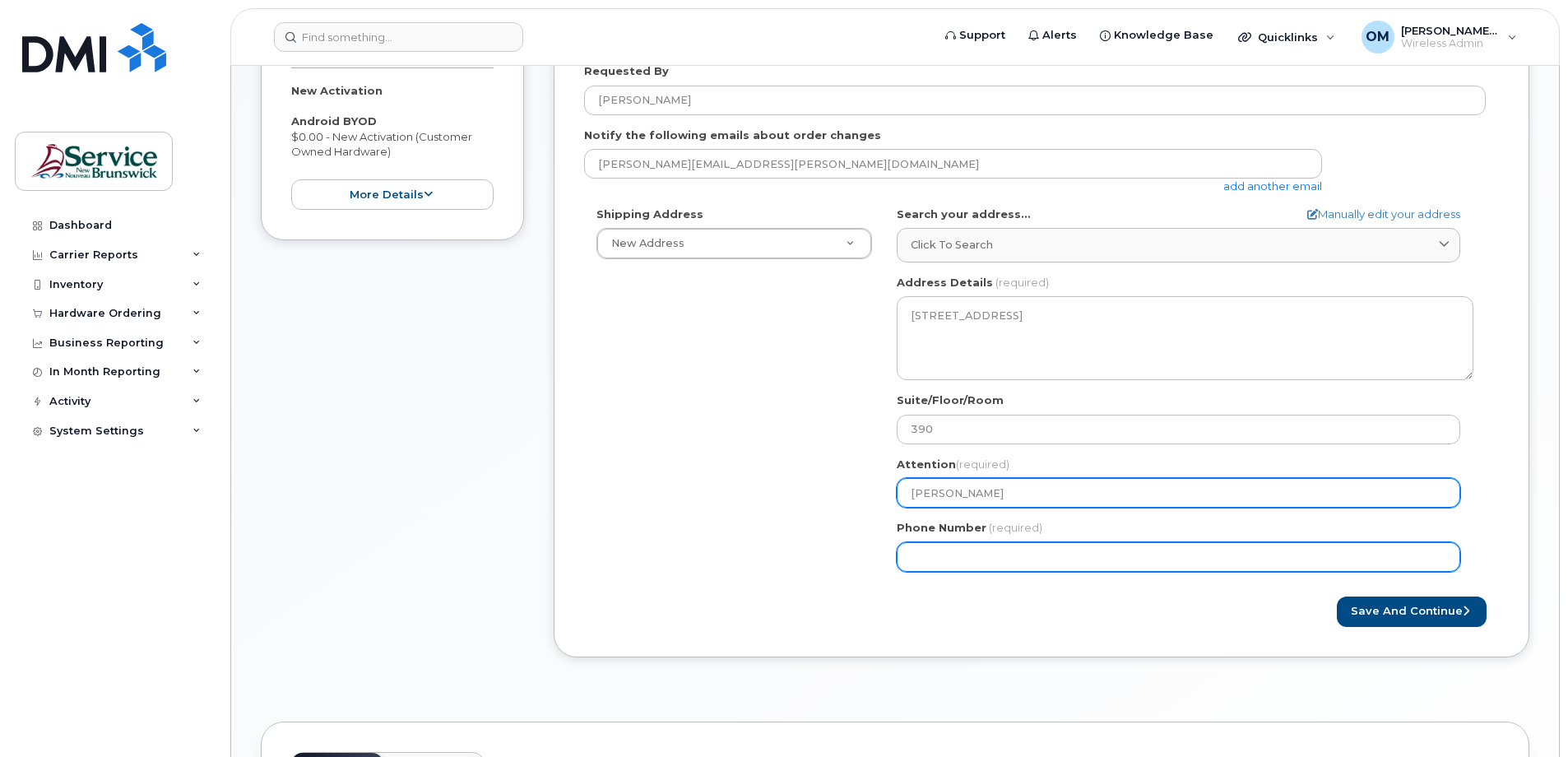
type input "[PERSON_NAME]"
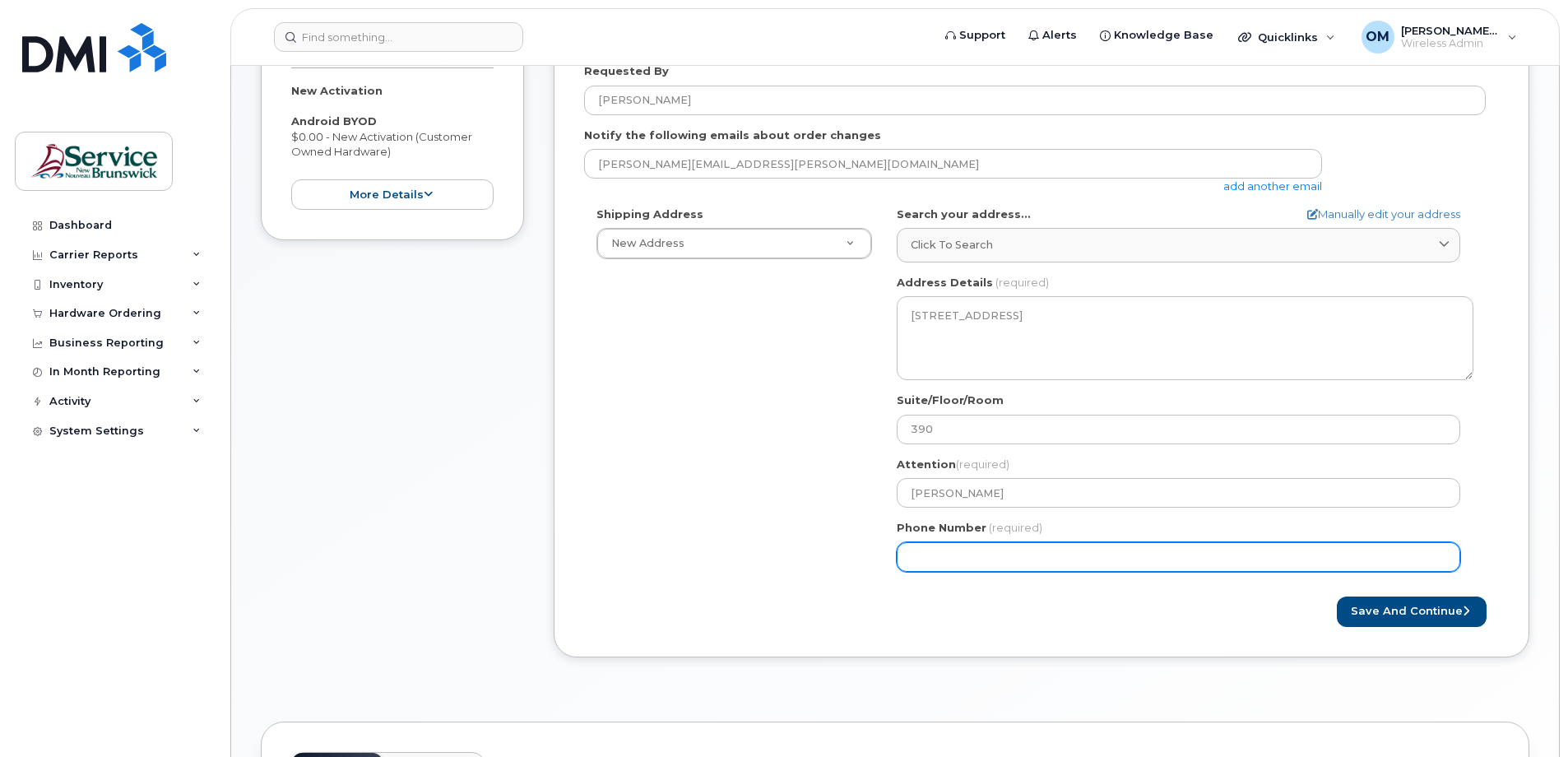
click at [1008, 561] on input "Phone Number" at bounding box center [1179, 557] width 563 height 30
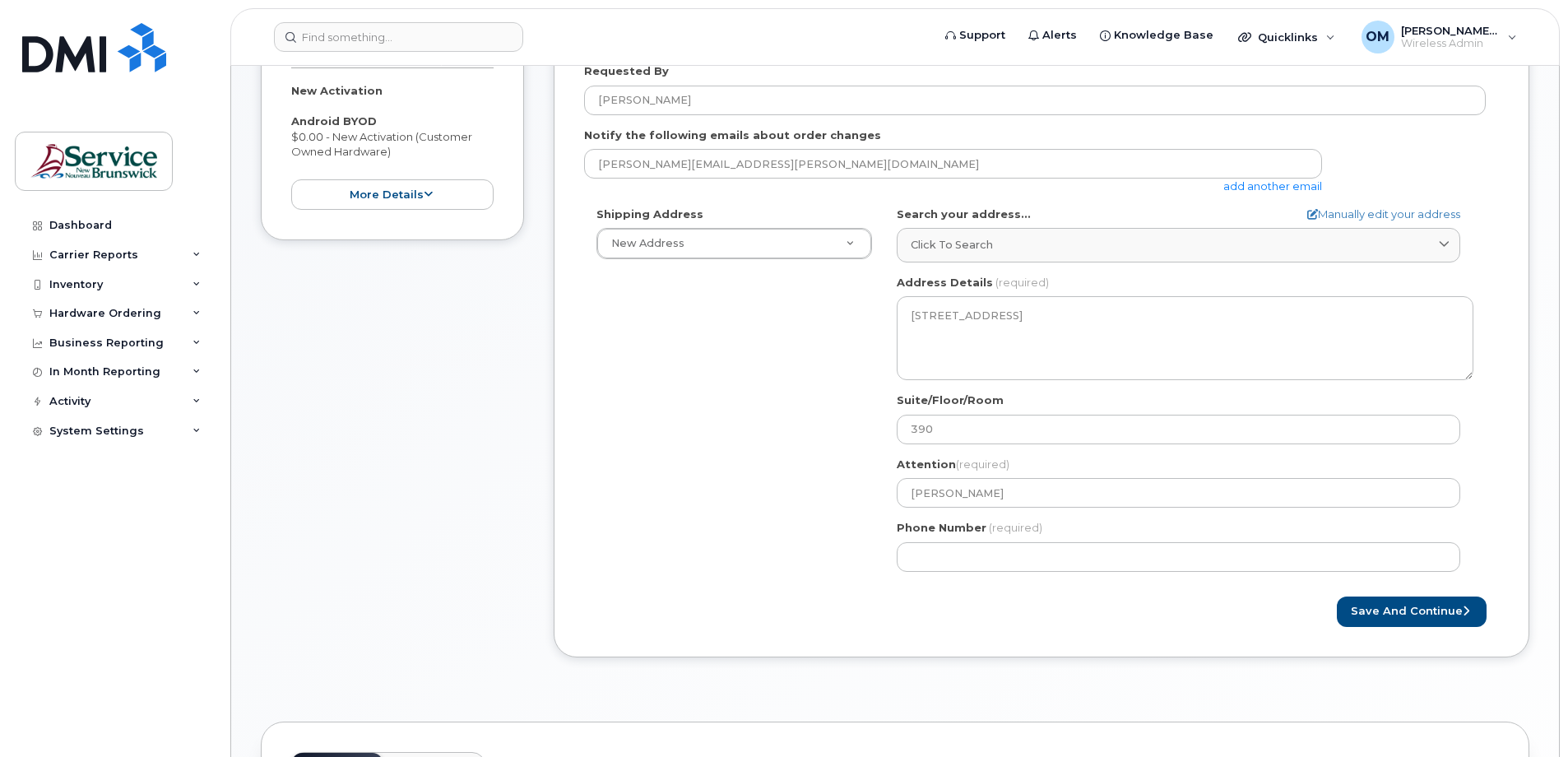
drag, startPoint x: 1238, startPoint y: 652, endPoint x: 1283, endPoint y: 641, distance: 46.3
click at [1238, 652] on div "Created By Oliveira, Michael (DNRED/MRNDE-DAAF/MAAP) Requested By RAY WILSON No…" at bounding box center [1041, 313] width 976 height 688
click at [1385, 612] on button "Save and Continue" at bounding box center [1412, 612] width 150 height 31
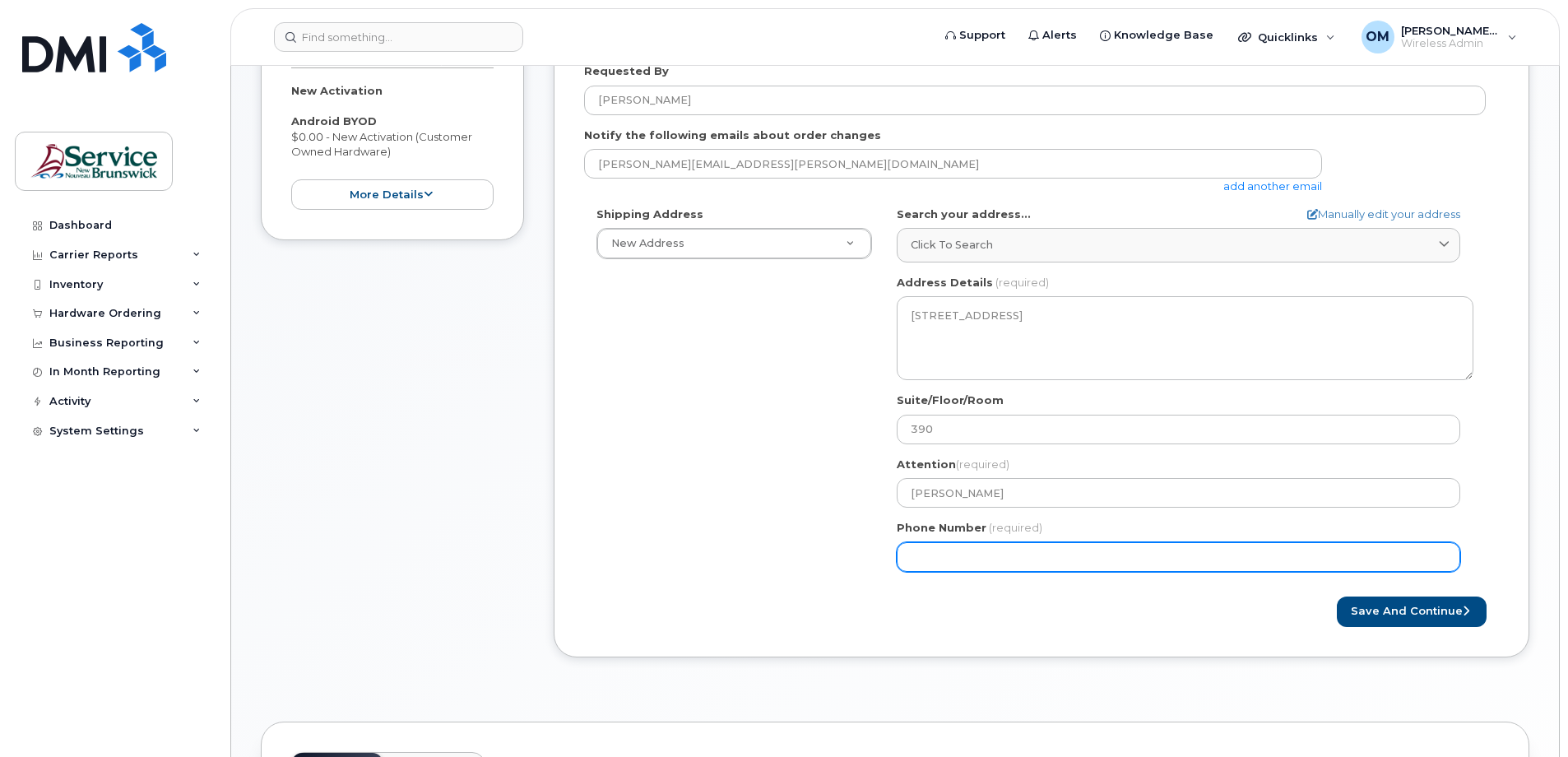
click at [963, 553] on input "Phone Number" at bounding box center [1179, 557] width 563 height 30
click at [941, 557] on input "Phone Number" at bounding box center [1179, 557] width 563 height 30
select select
type input "5064445005"
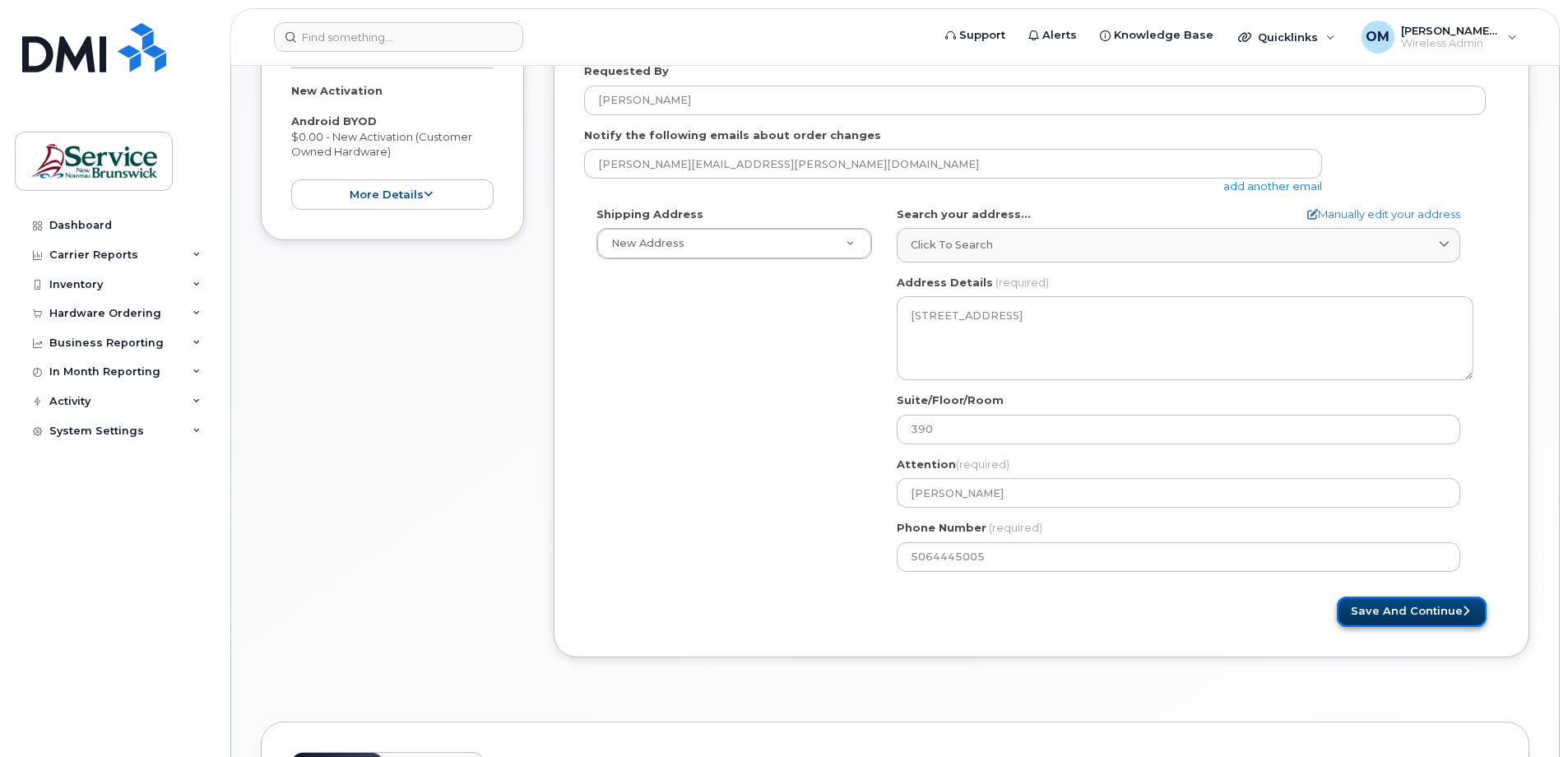
click at [1379, 617] on button "Save and Continue" at bounding box center [1412, 612] width 150 height 31
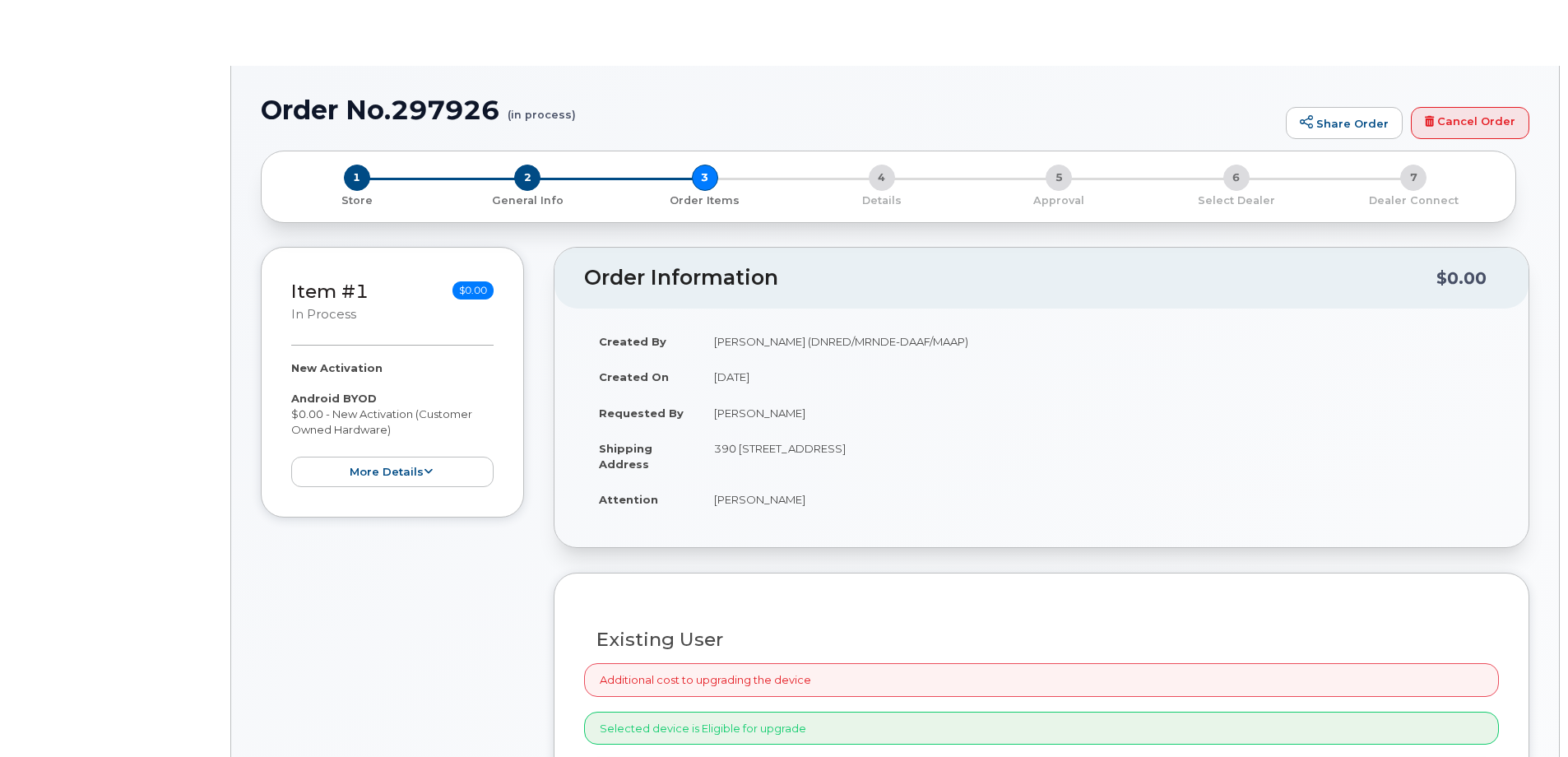
radio input "true"
select select
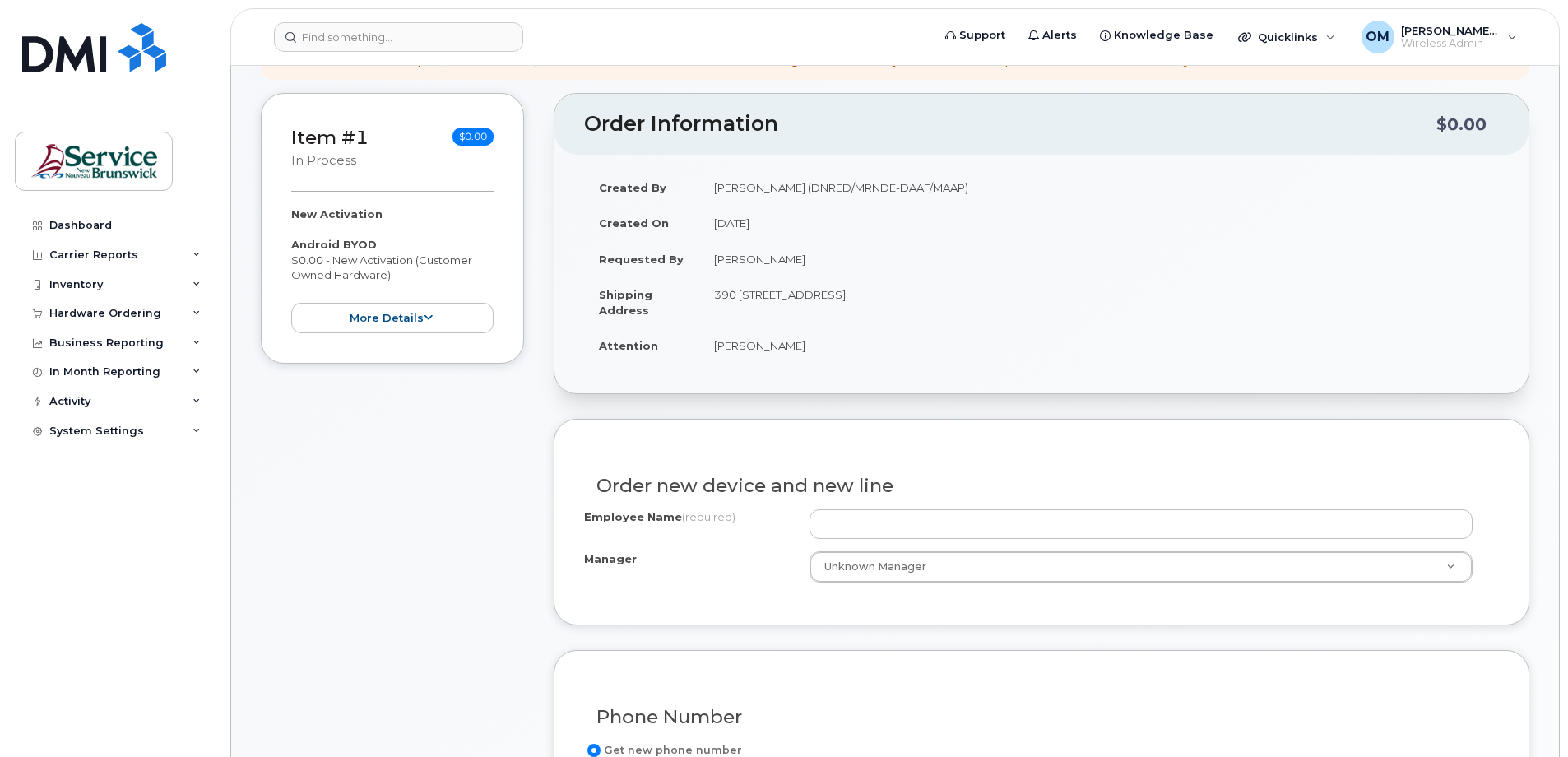
scroll to position [246, 0]
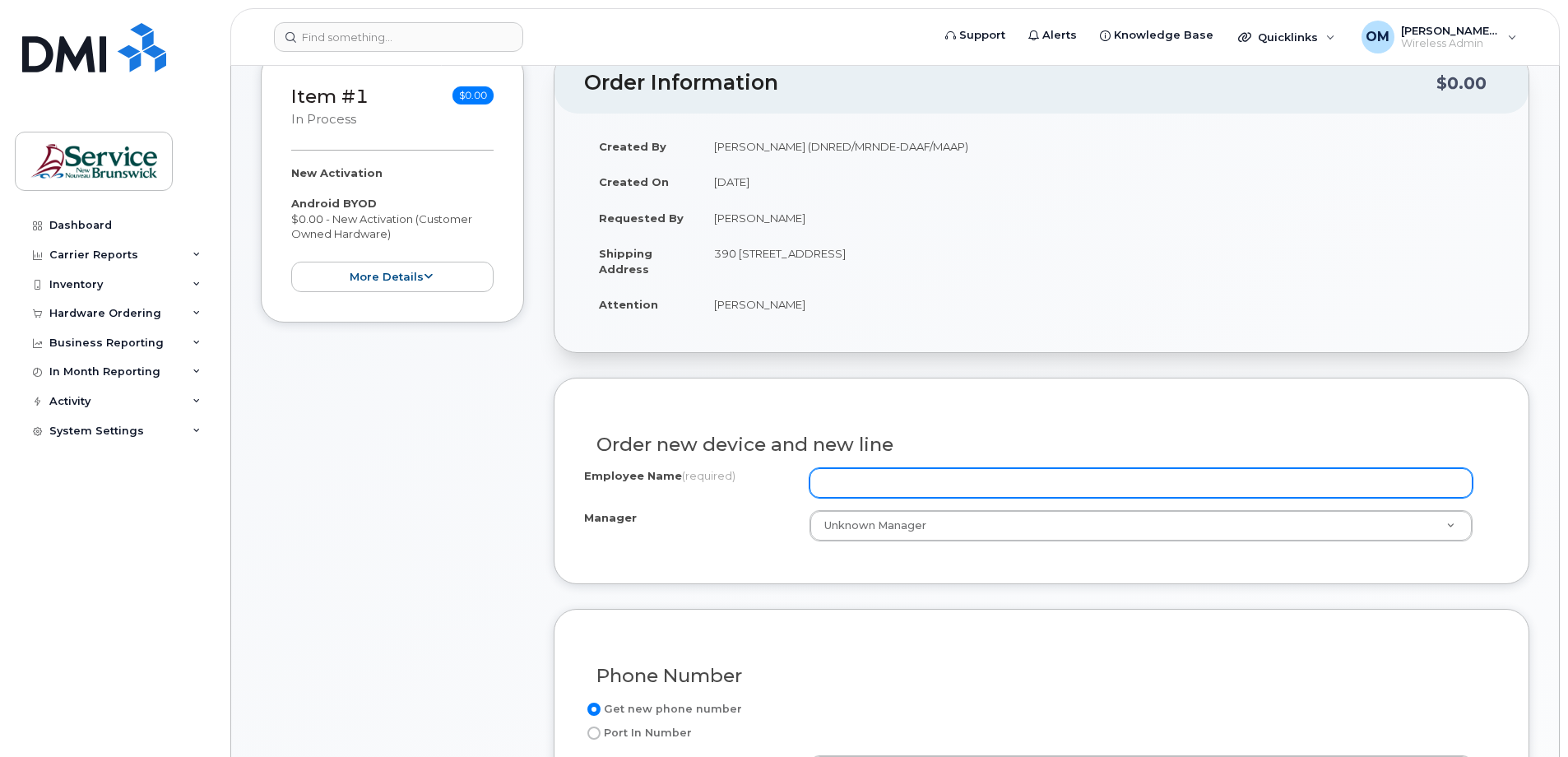
click at [857, 489] on input "Employee Name (required)" at bounding box center [1140, 483] width 663 height 30
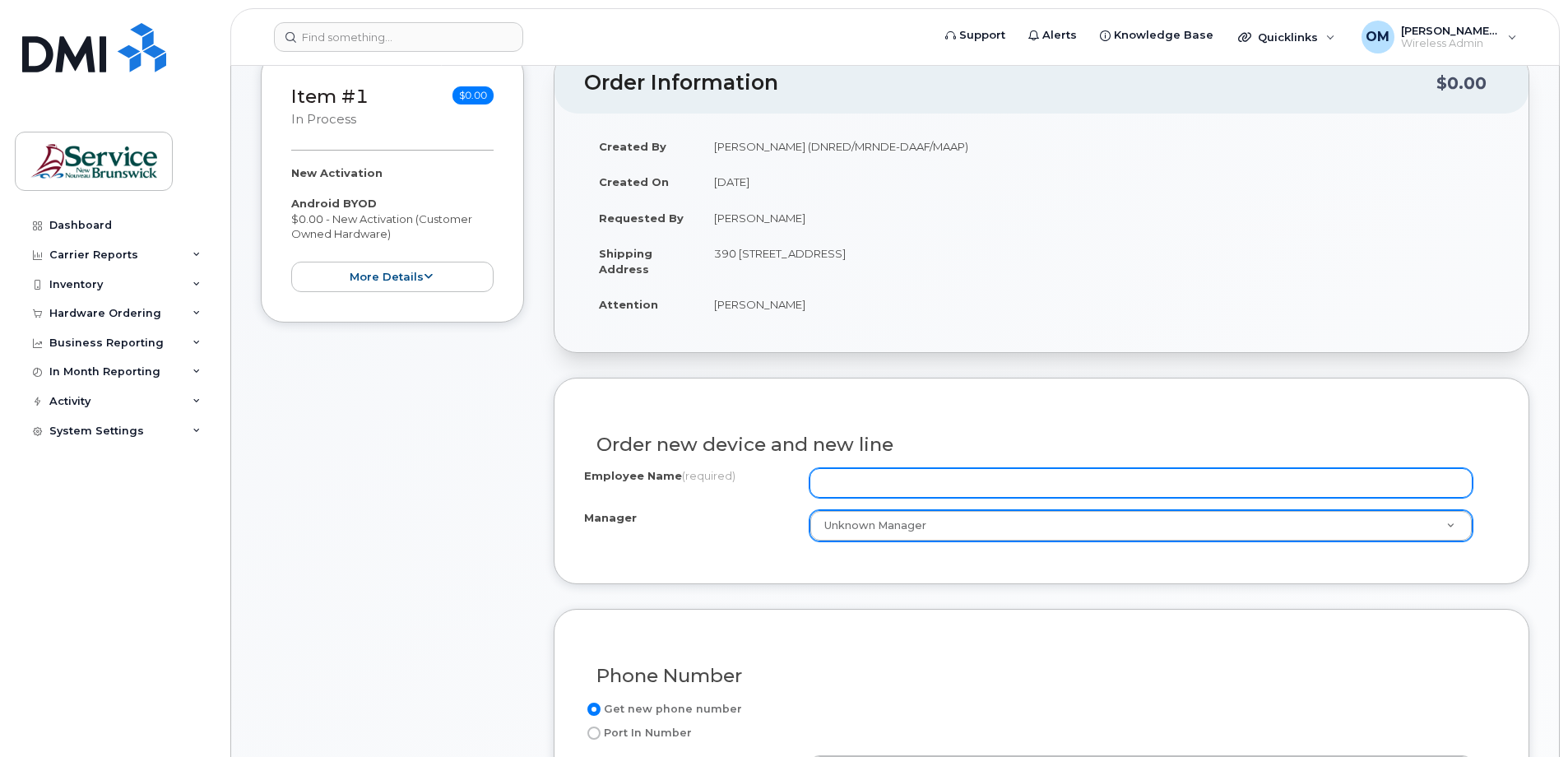
paste input "[PERSON_NAME]"
type input "[PERSON_NAME]"
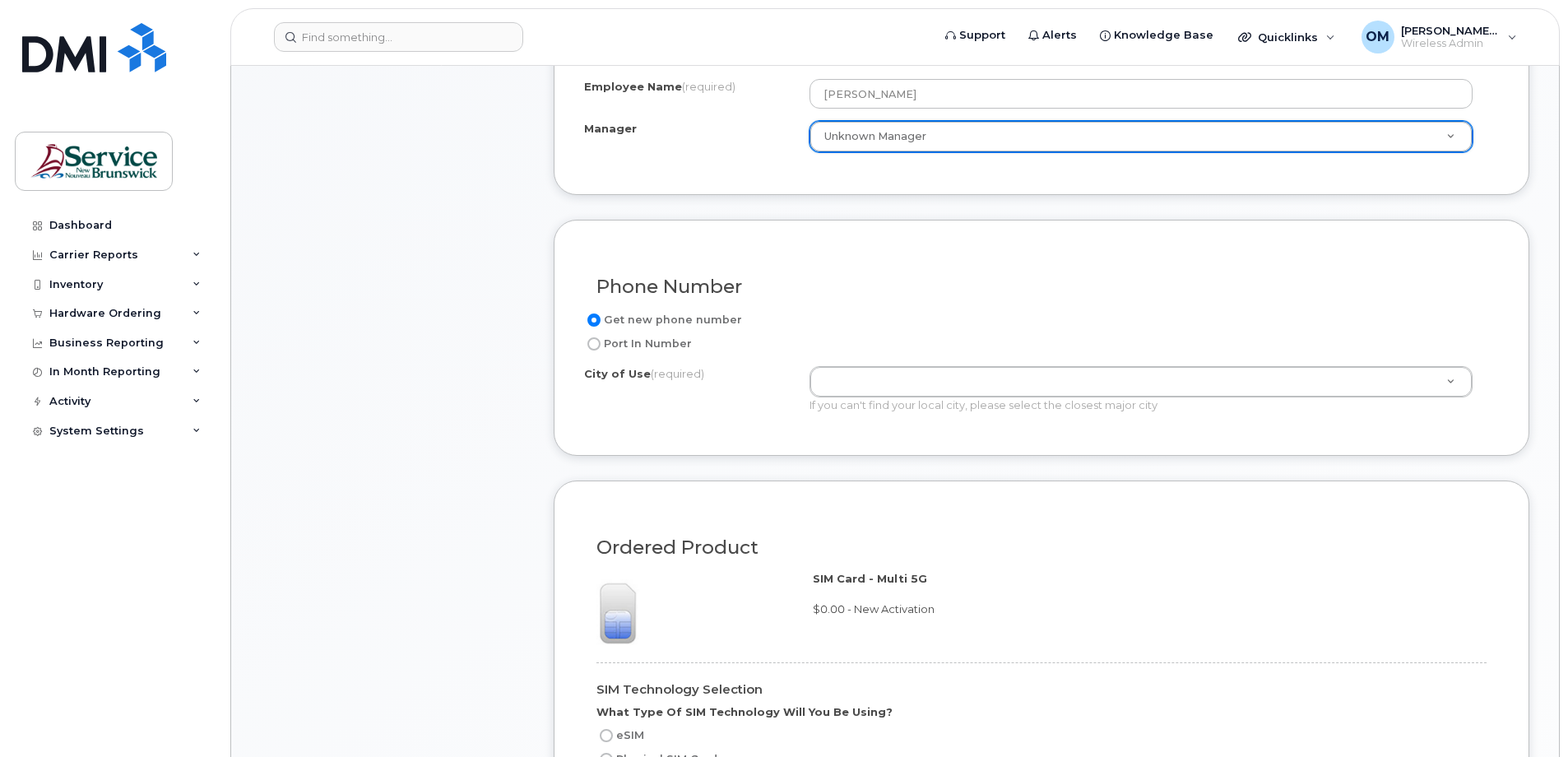
scroll to position [658, 0]
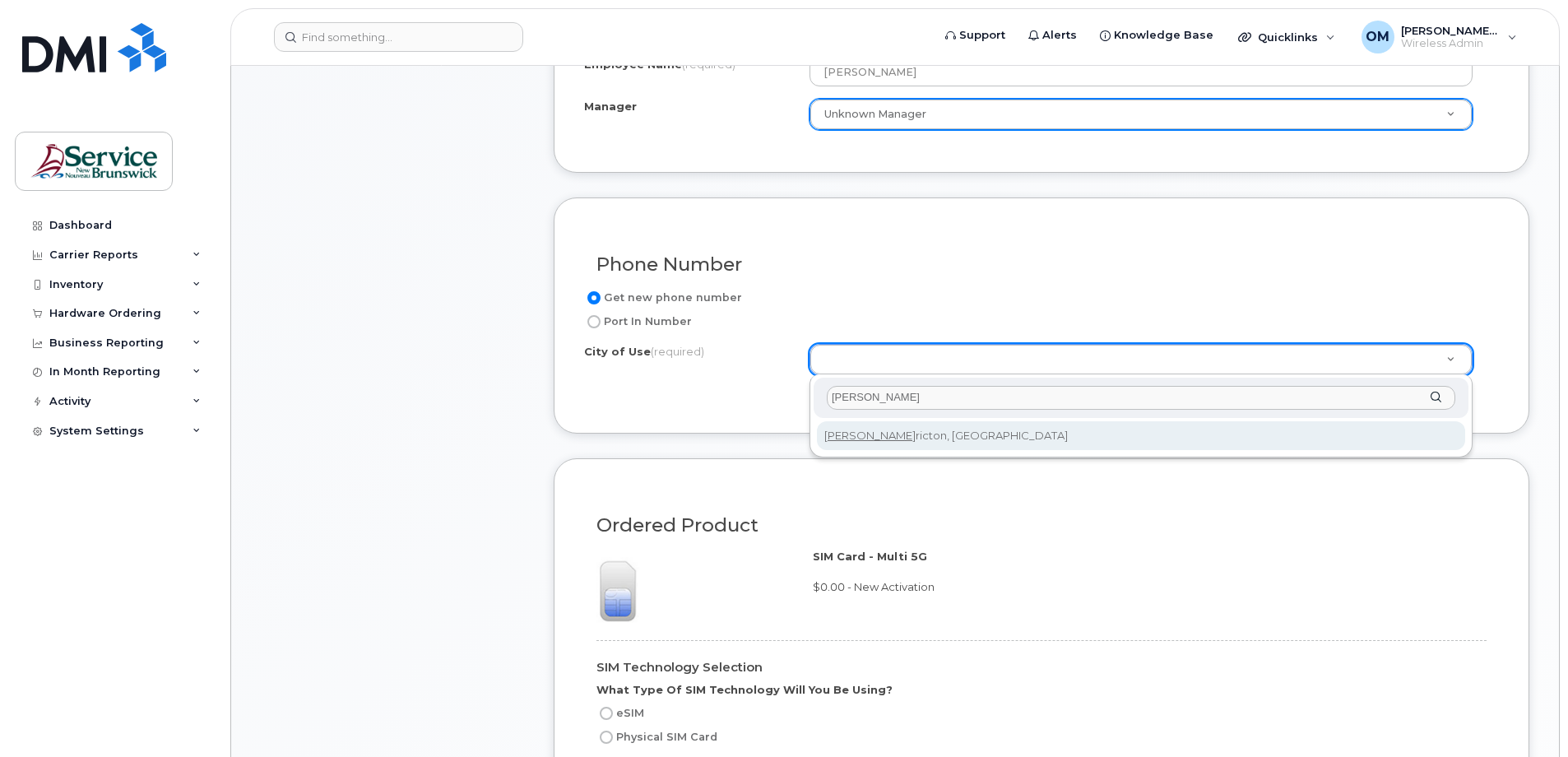
type input "FREDE"
type input "1578"
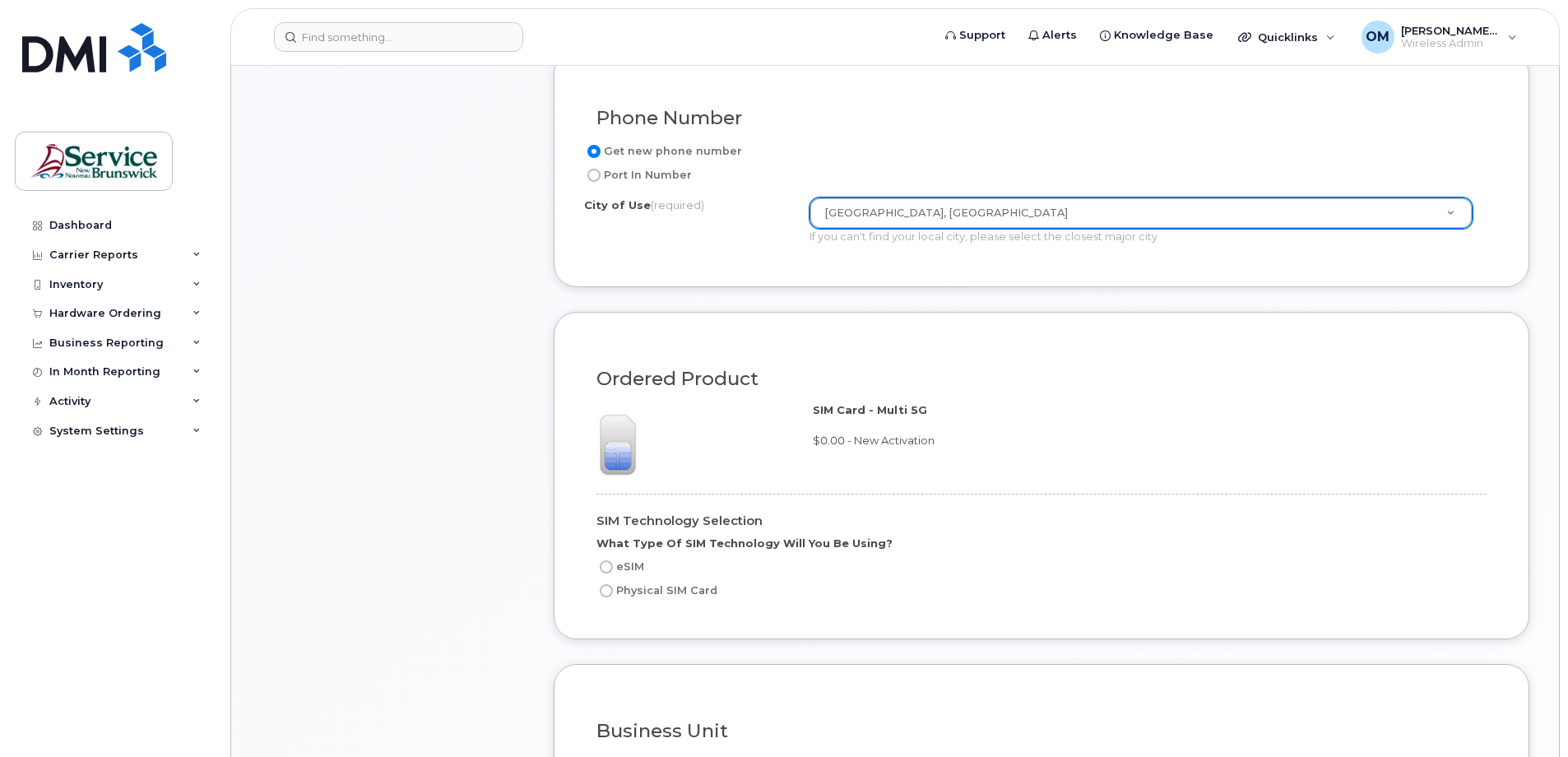
scroll to position [823, 0]
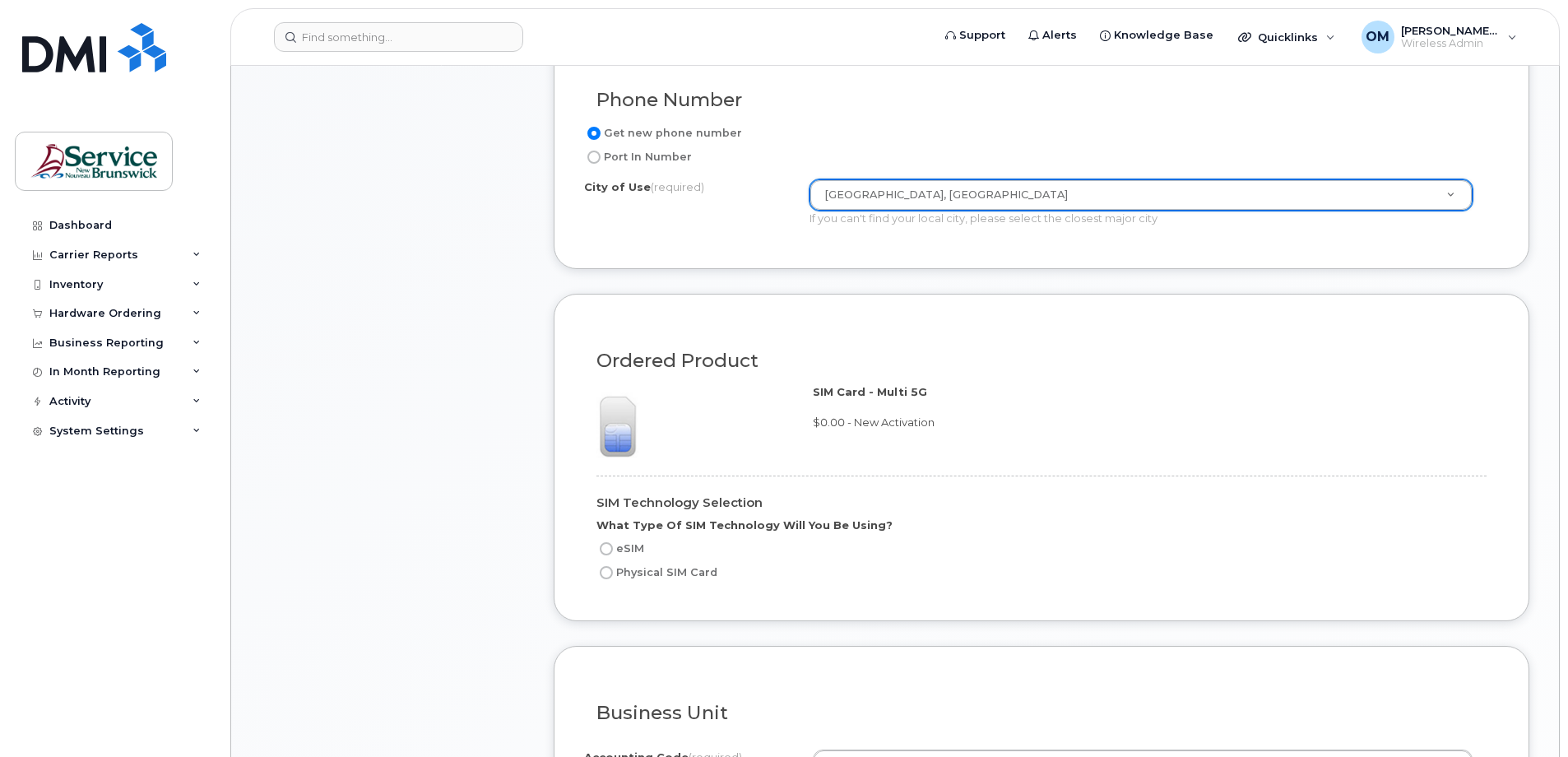
click at [601, 573] on input "Physical SIM Card" at bounding box center [606, 573] width 13 height 13
radio input "true"
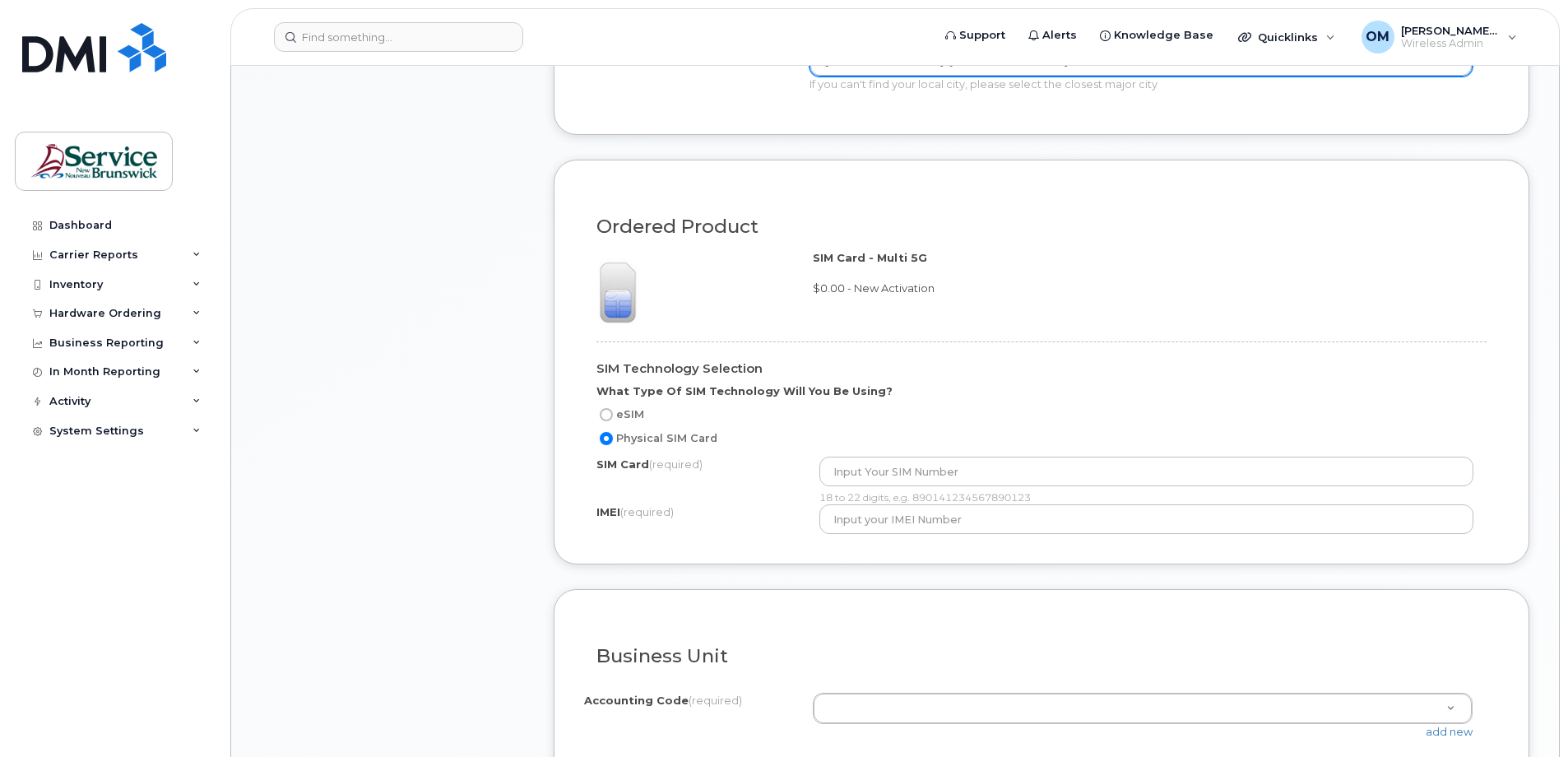
scroll to position [987, 0]
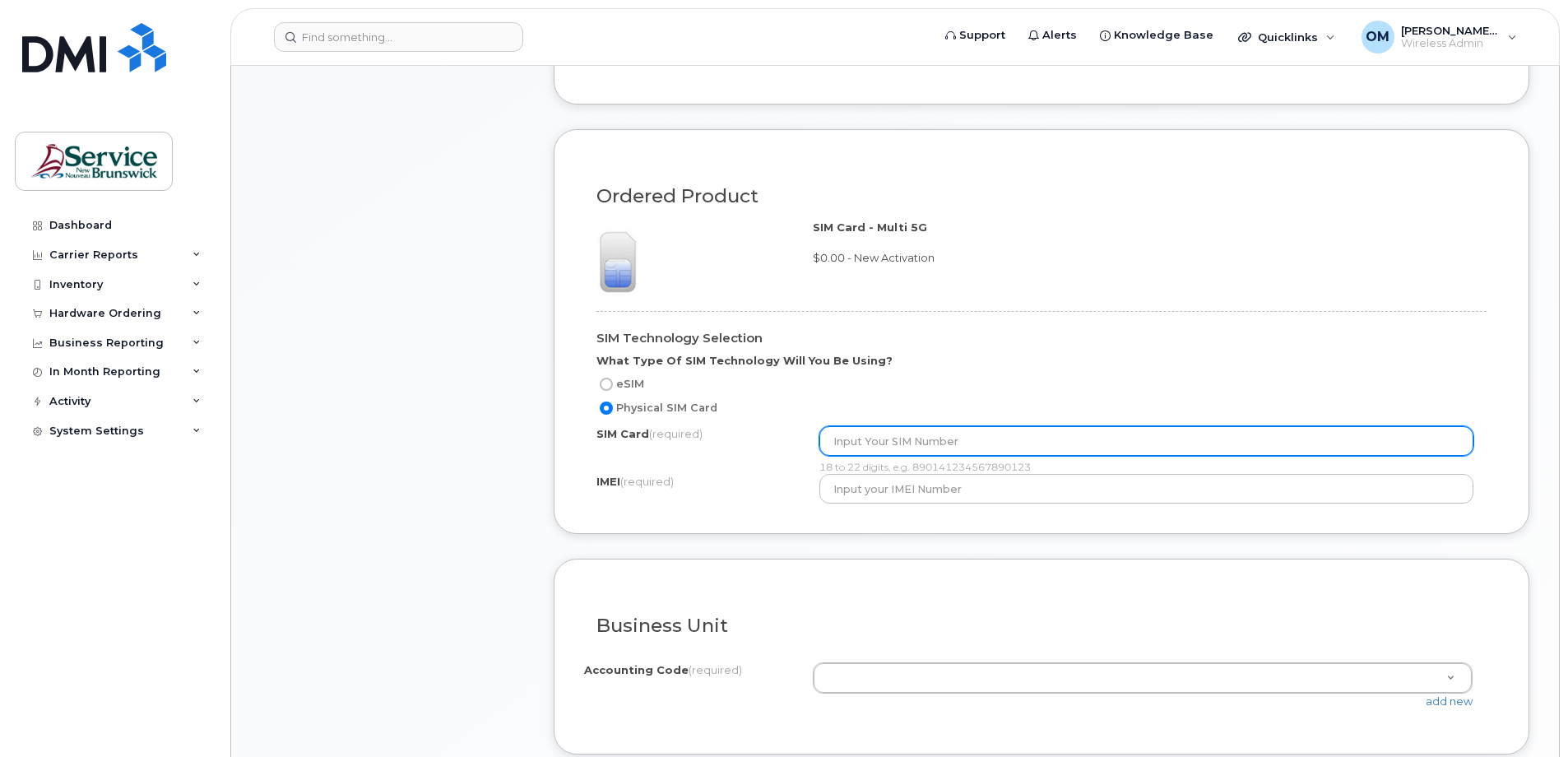
click at [899, 443] on input "text" at bounding box center [1146, 441] width 655 height 30
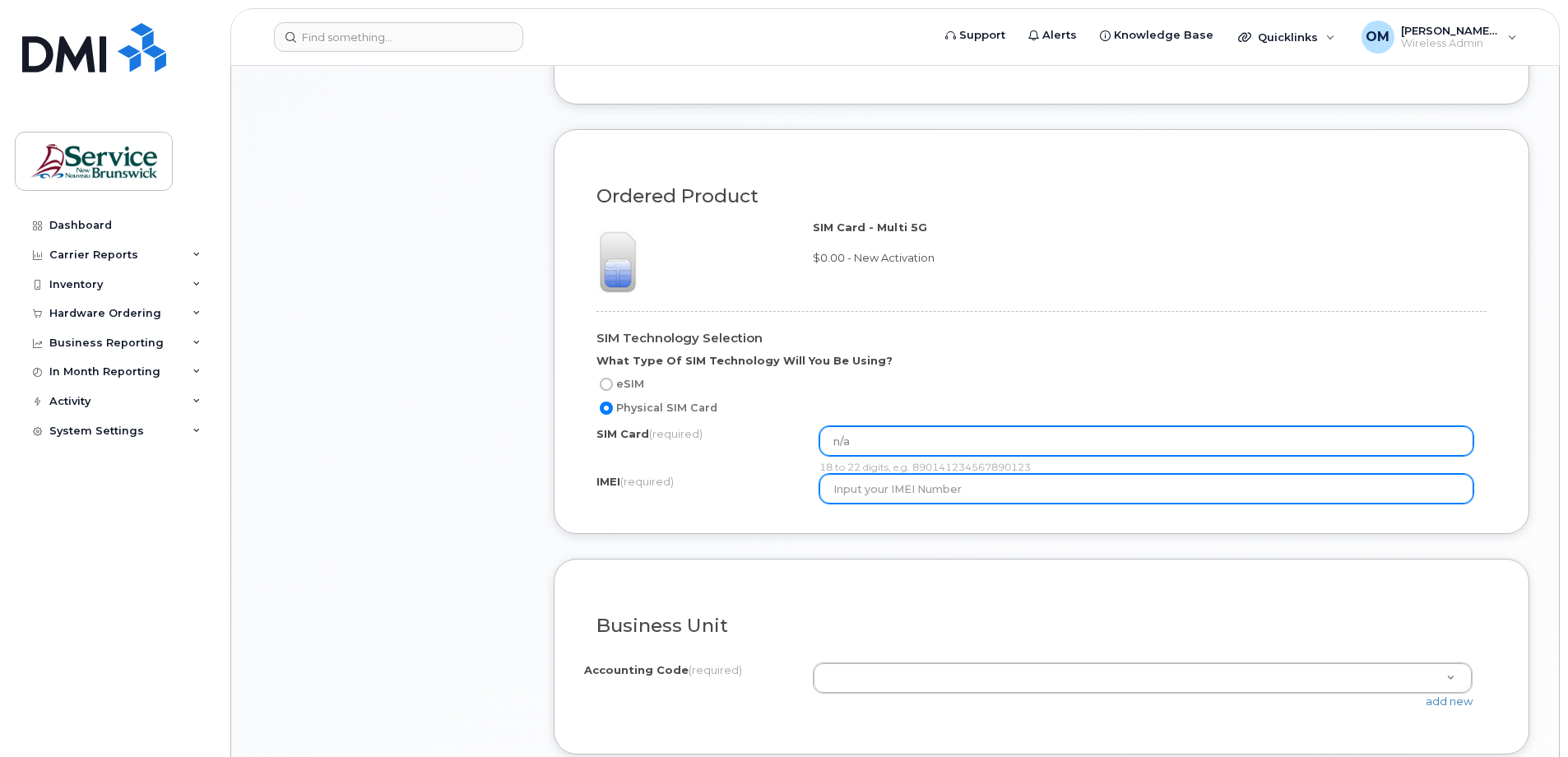
type input "n/a"
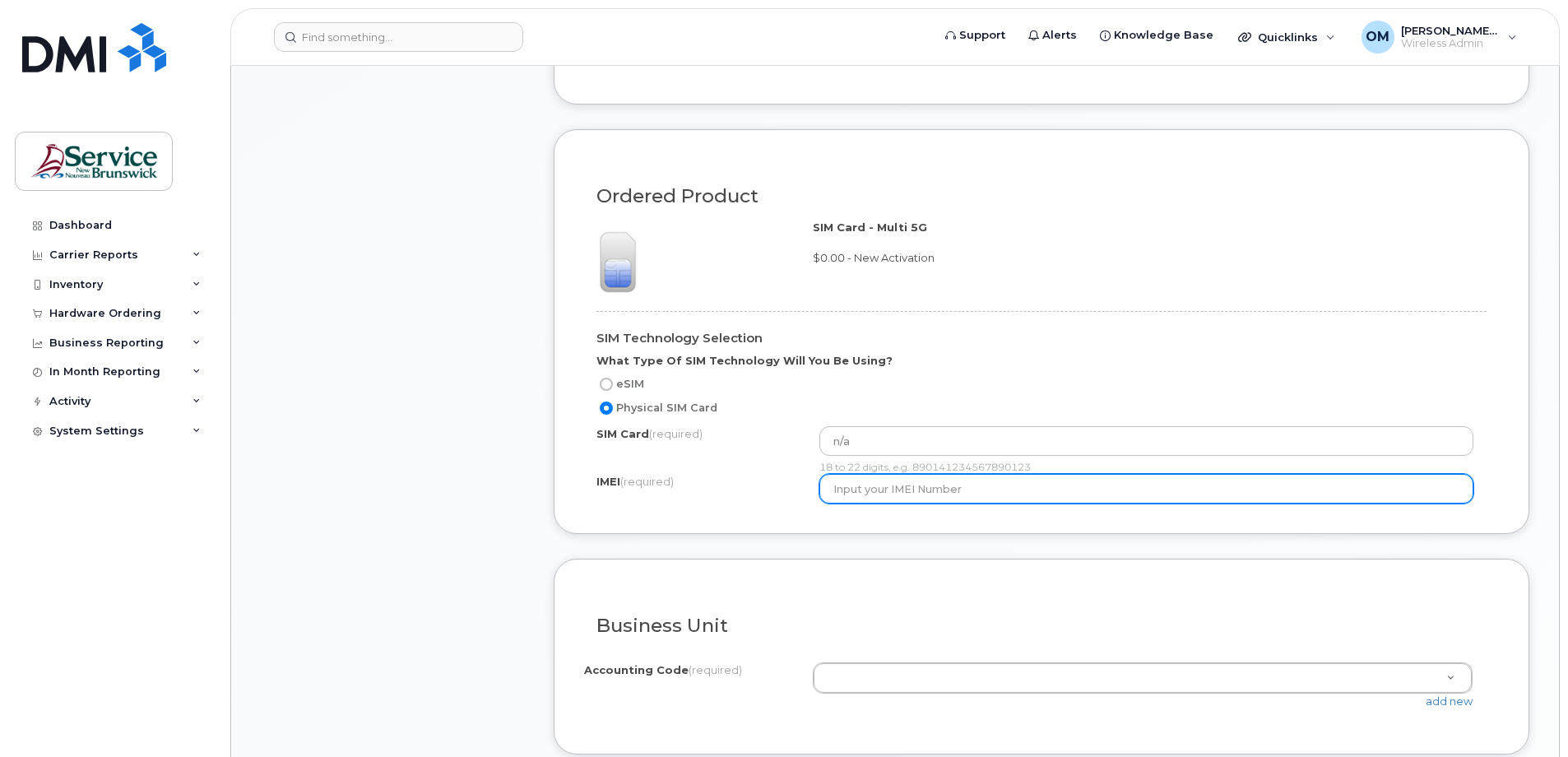
click at [942, 495] on input "text" at bounding box center [1146, 488] width 655 height 30
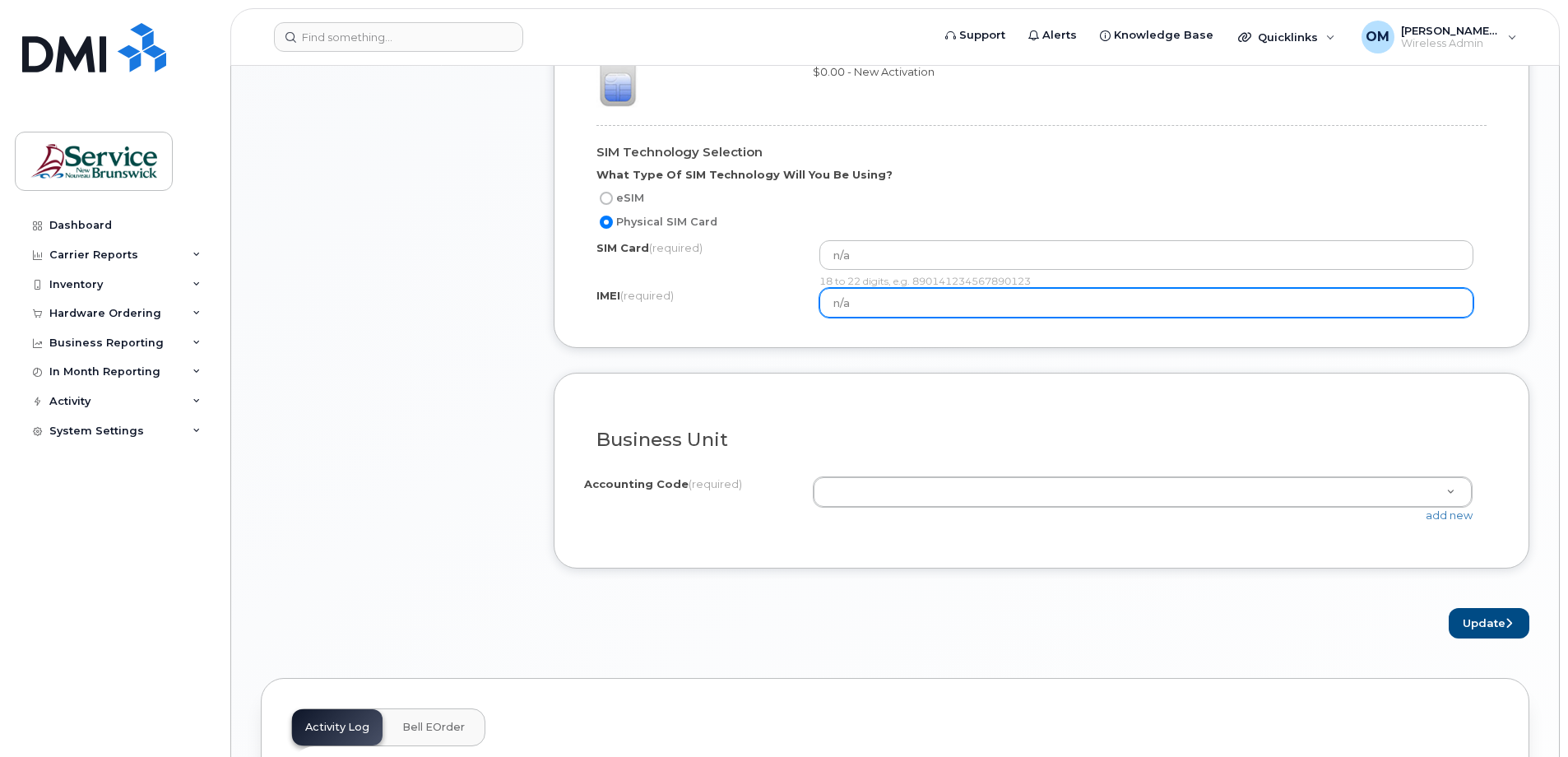
scroll to position [1234, 0]
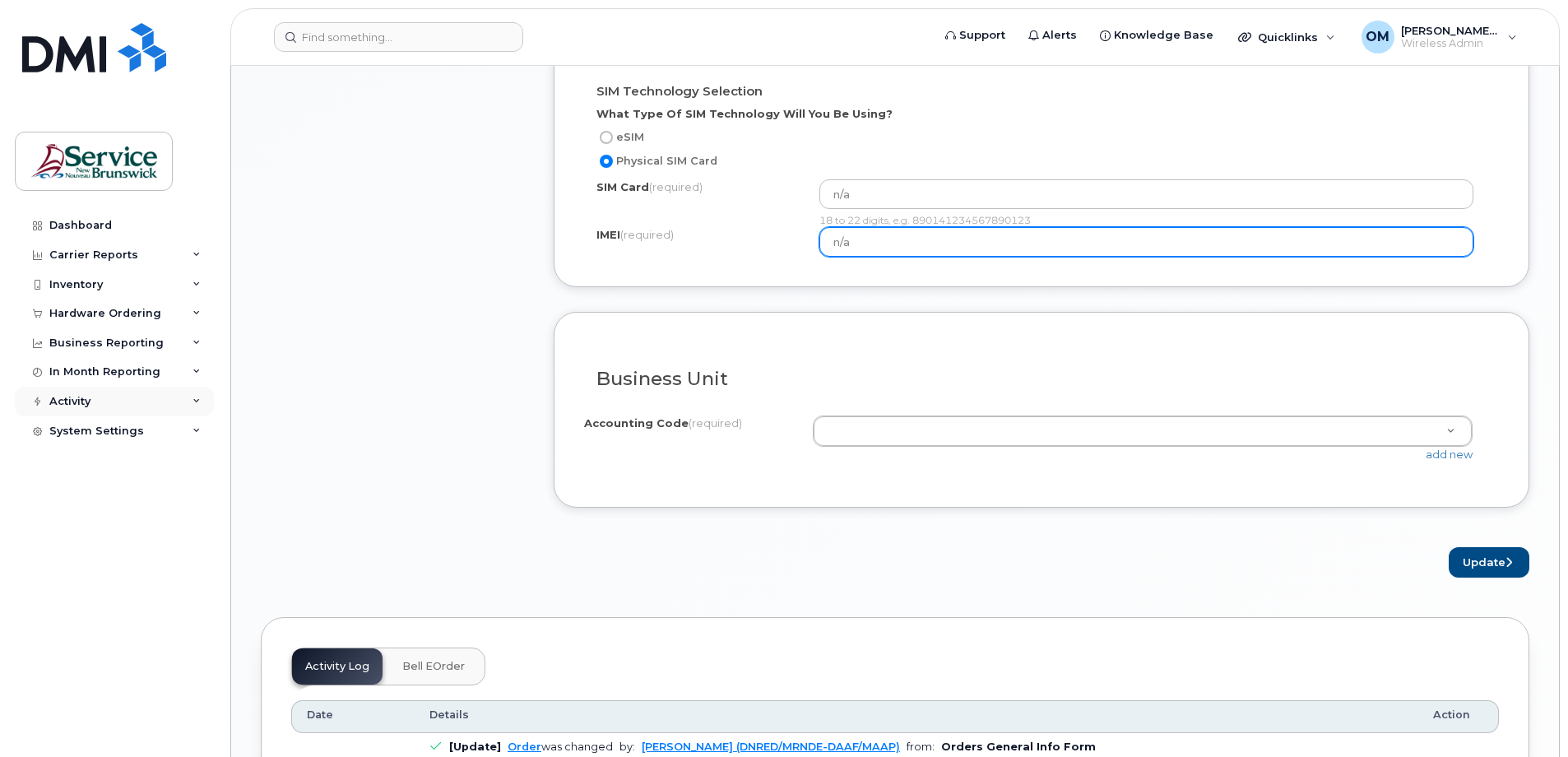
type input "n/a"
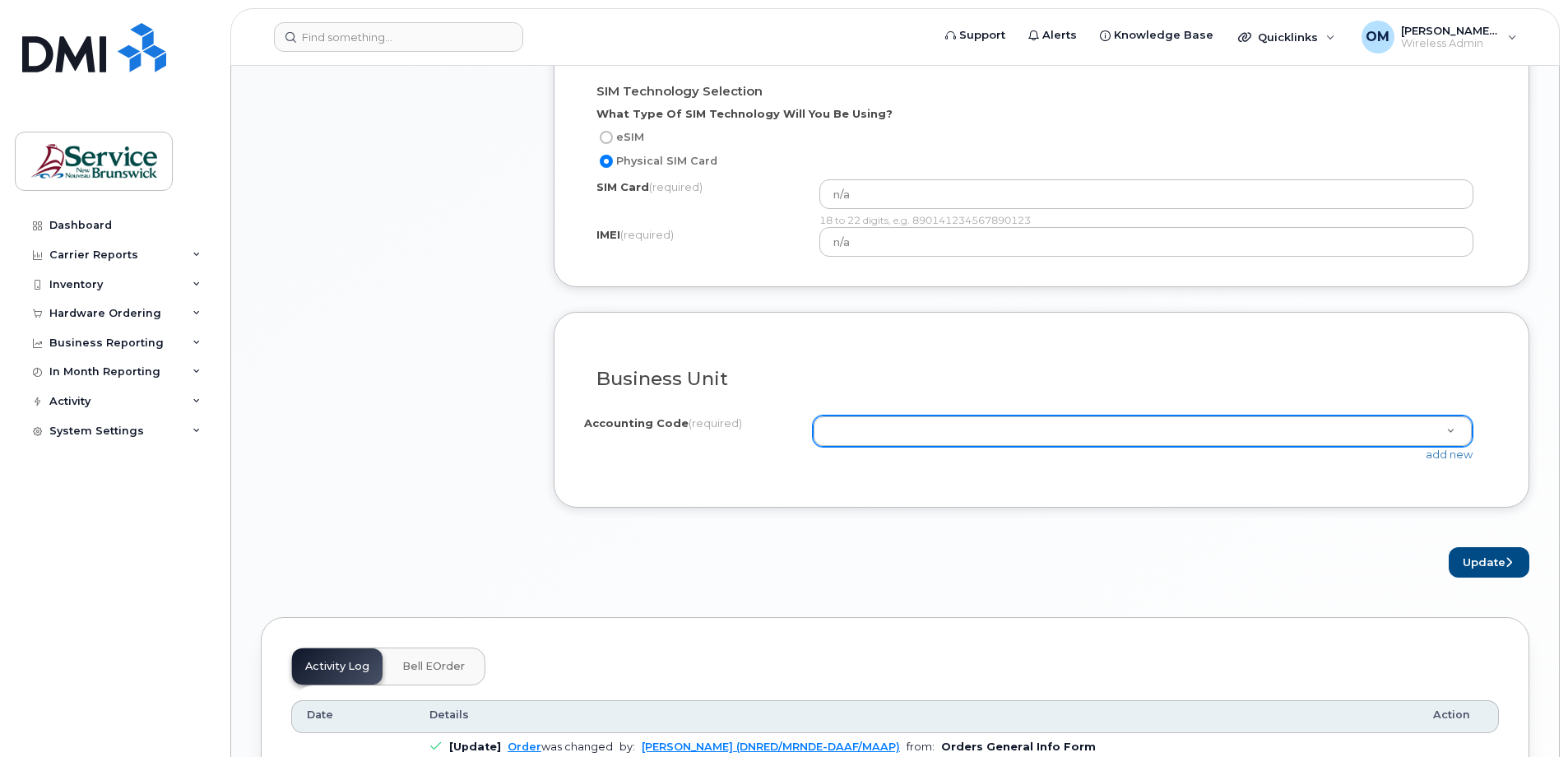
click at [1228, 414] on div "I know the accounting codes Accounting Code (required) 0.6092.6004.xxxx.H060.00…" at bounding box center [1041, 440] width 915 height 74
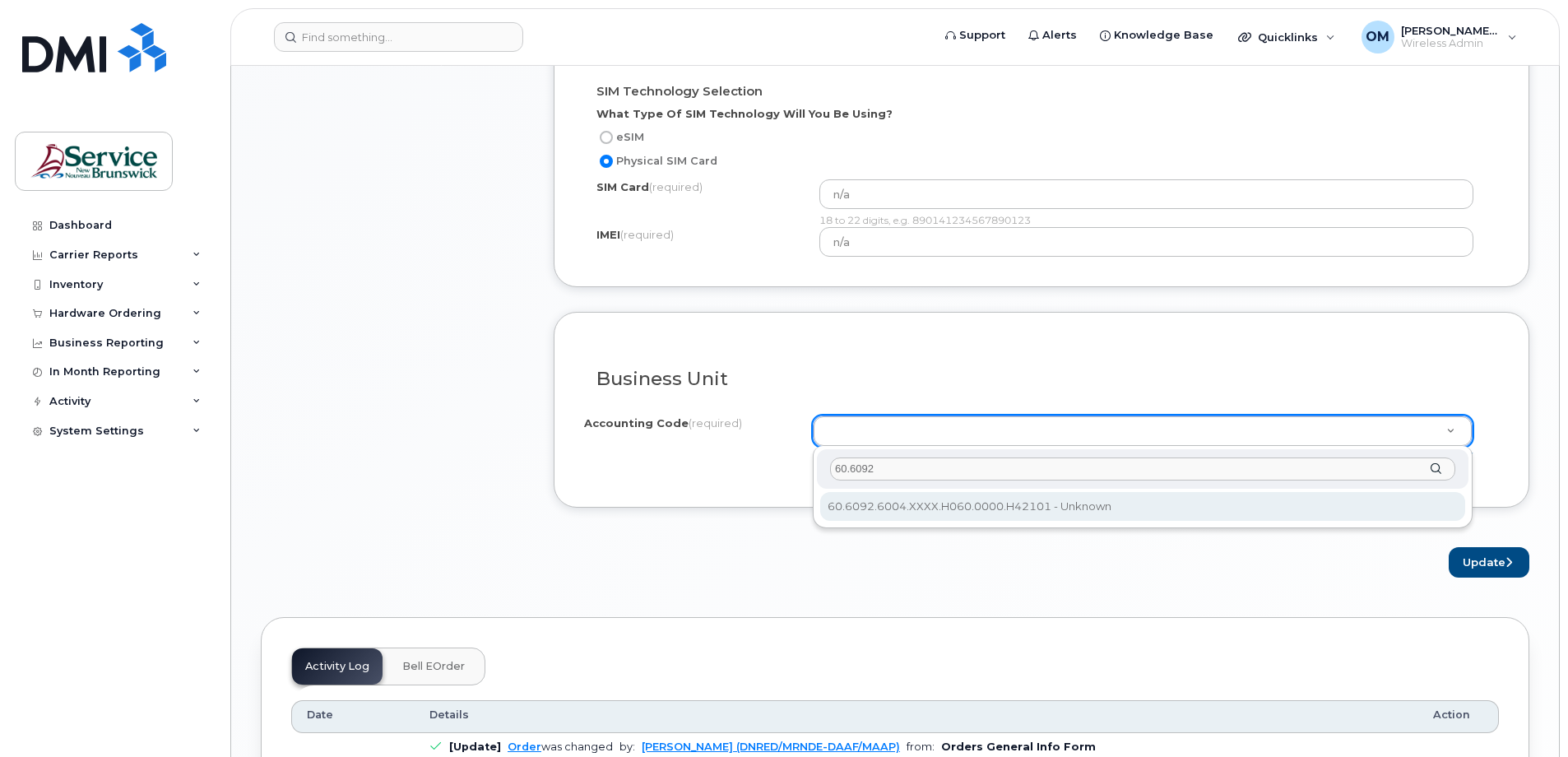
type input "60.6092"
select select "60.6092.6004.XXXX.H060.0000.H42101"
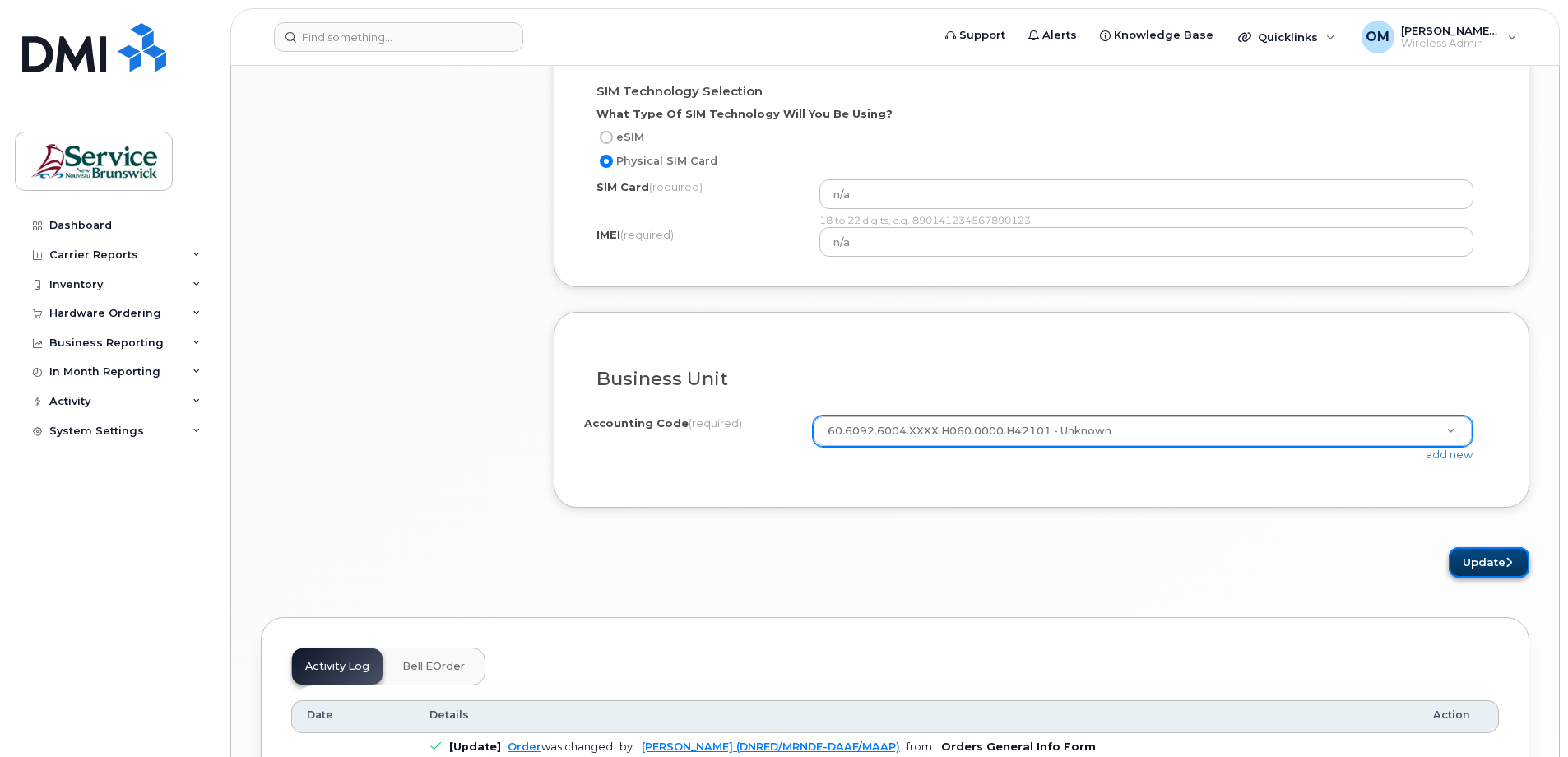
click at [1484, 553] on button "Update" at bounding box center [1488, 561] width 81 height 31
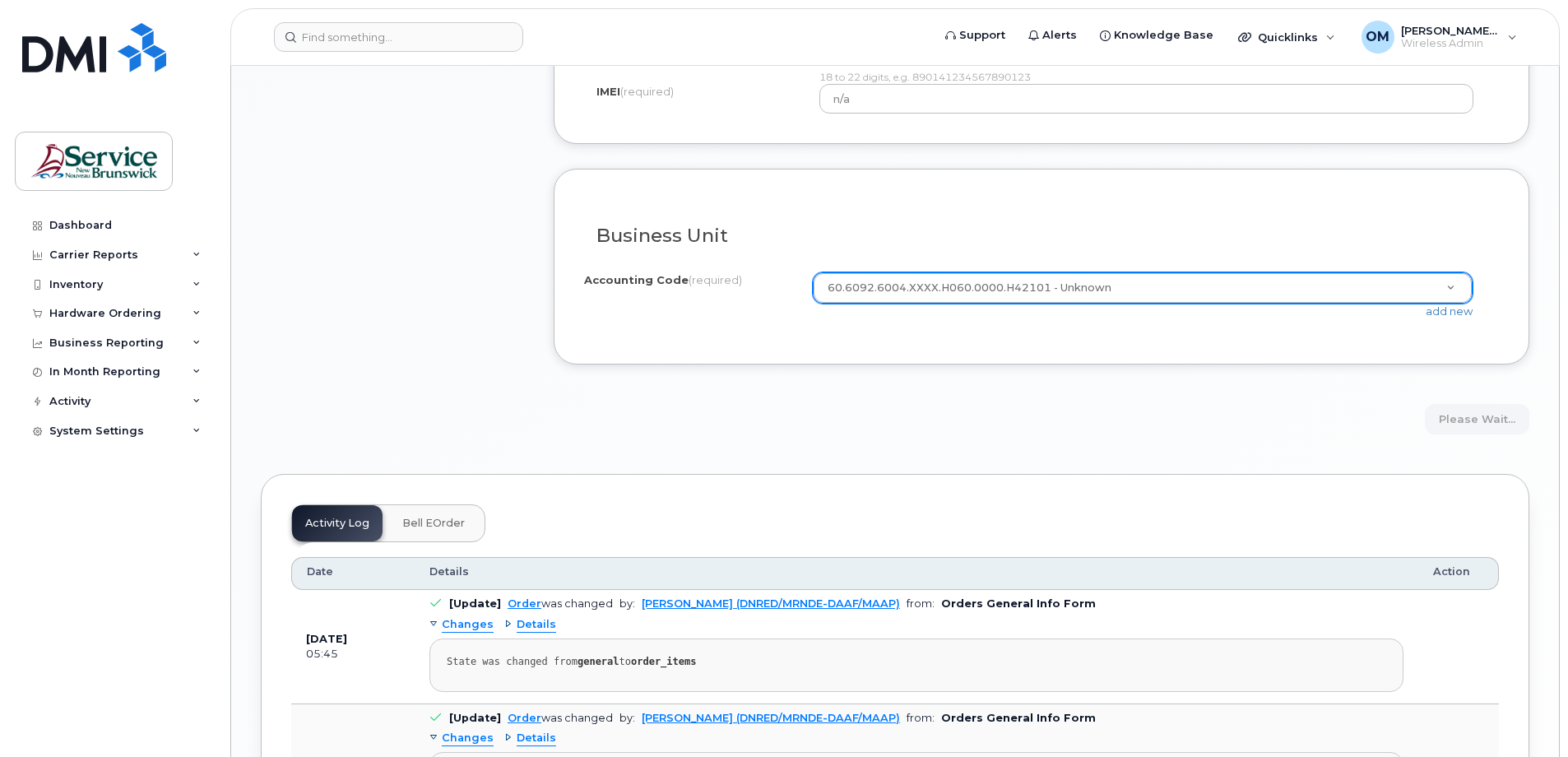
scroll to position [1398, 0]
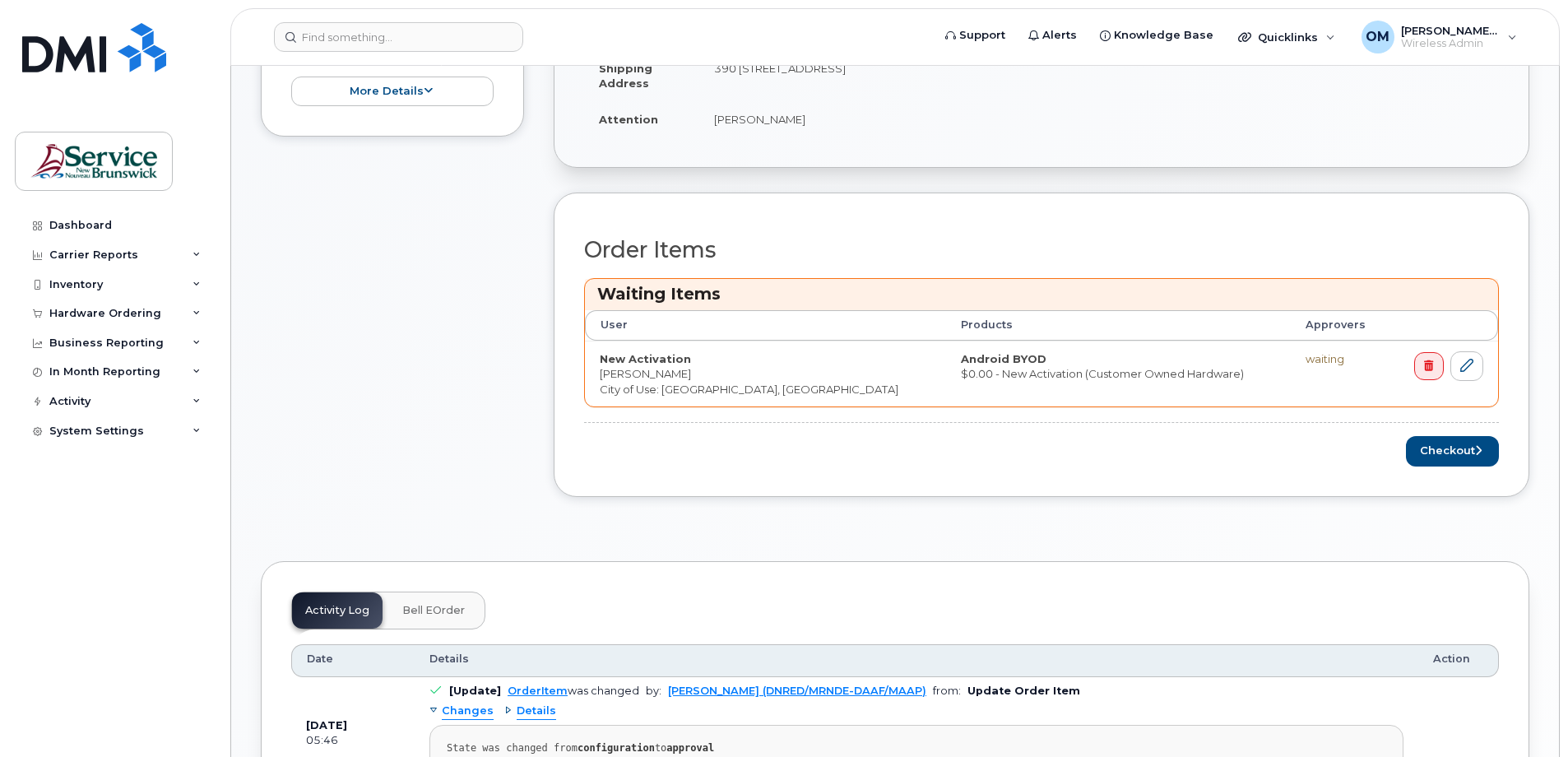
scroll to position [494, 0]
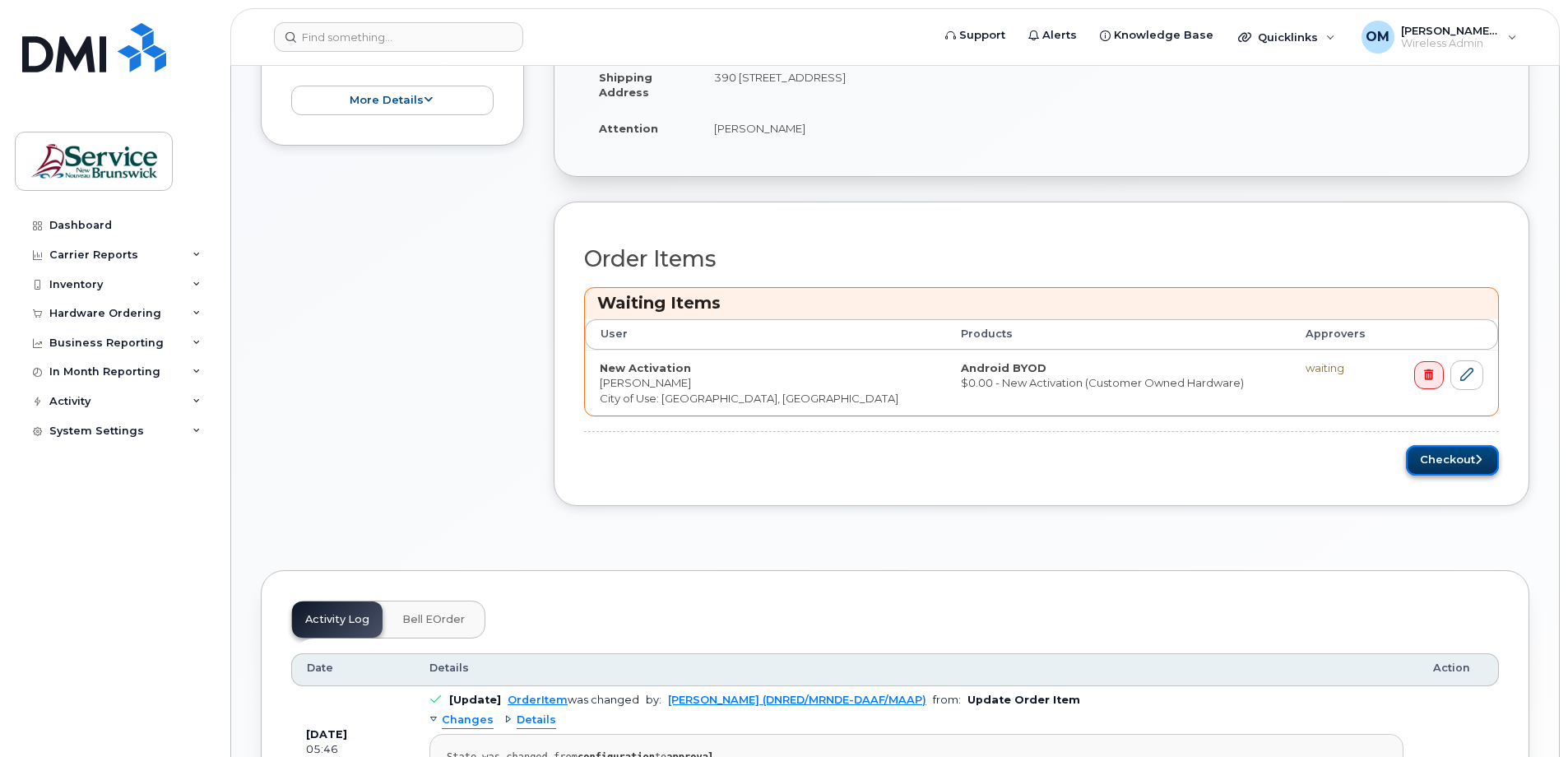
click at [1448, 468] on button "Checkout" at bounding box center [1452, 460] width 93 height 31
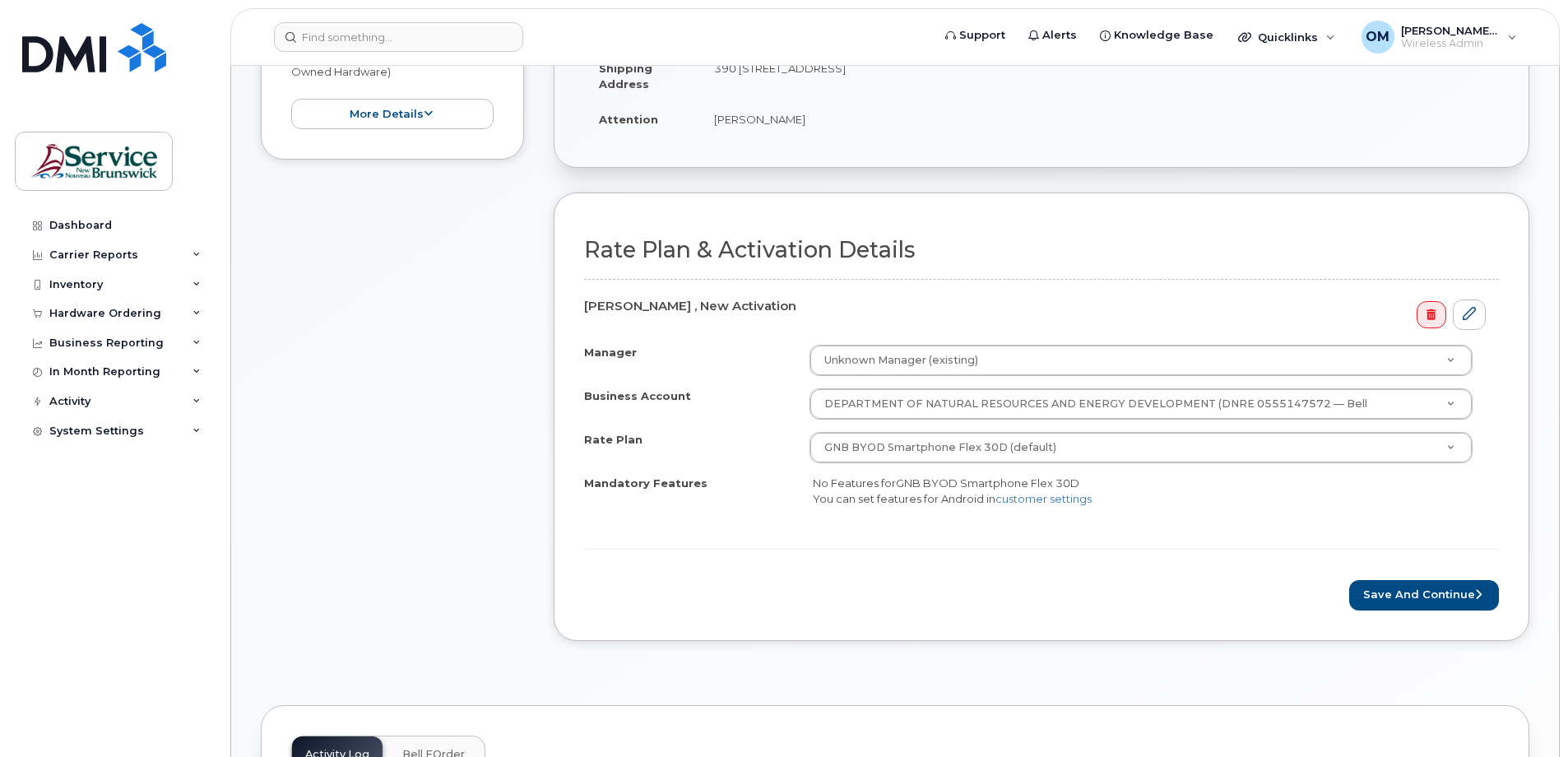
scroll to position [411, 0]
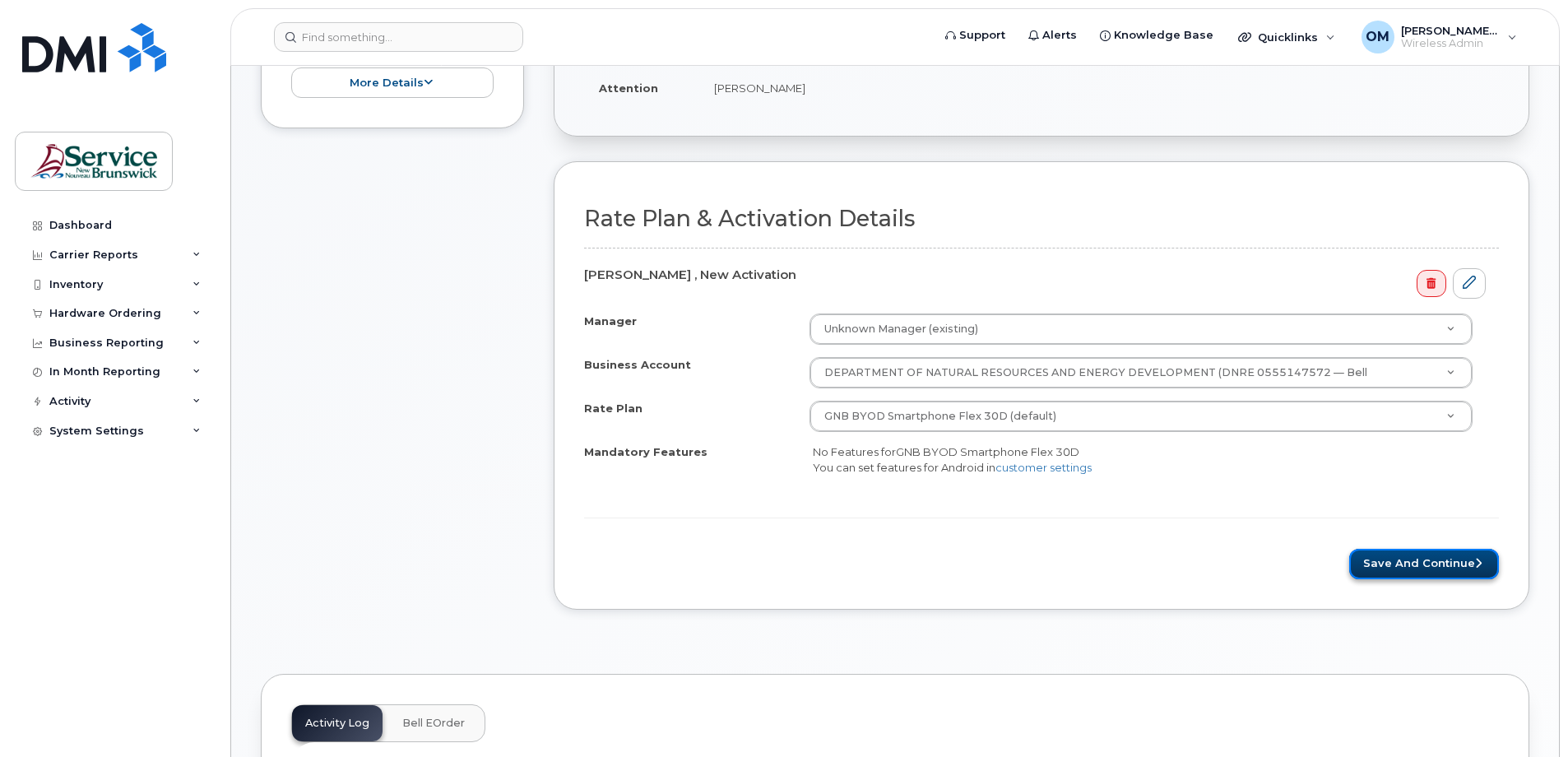
click at [1423, 561] on button "Save and Continue" at bounding box center [1424, 563] width 150 height 31
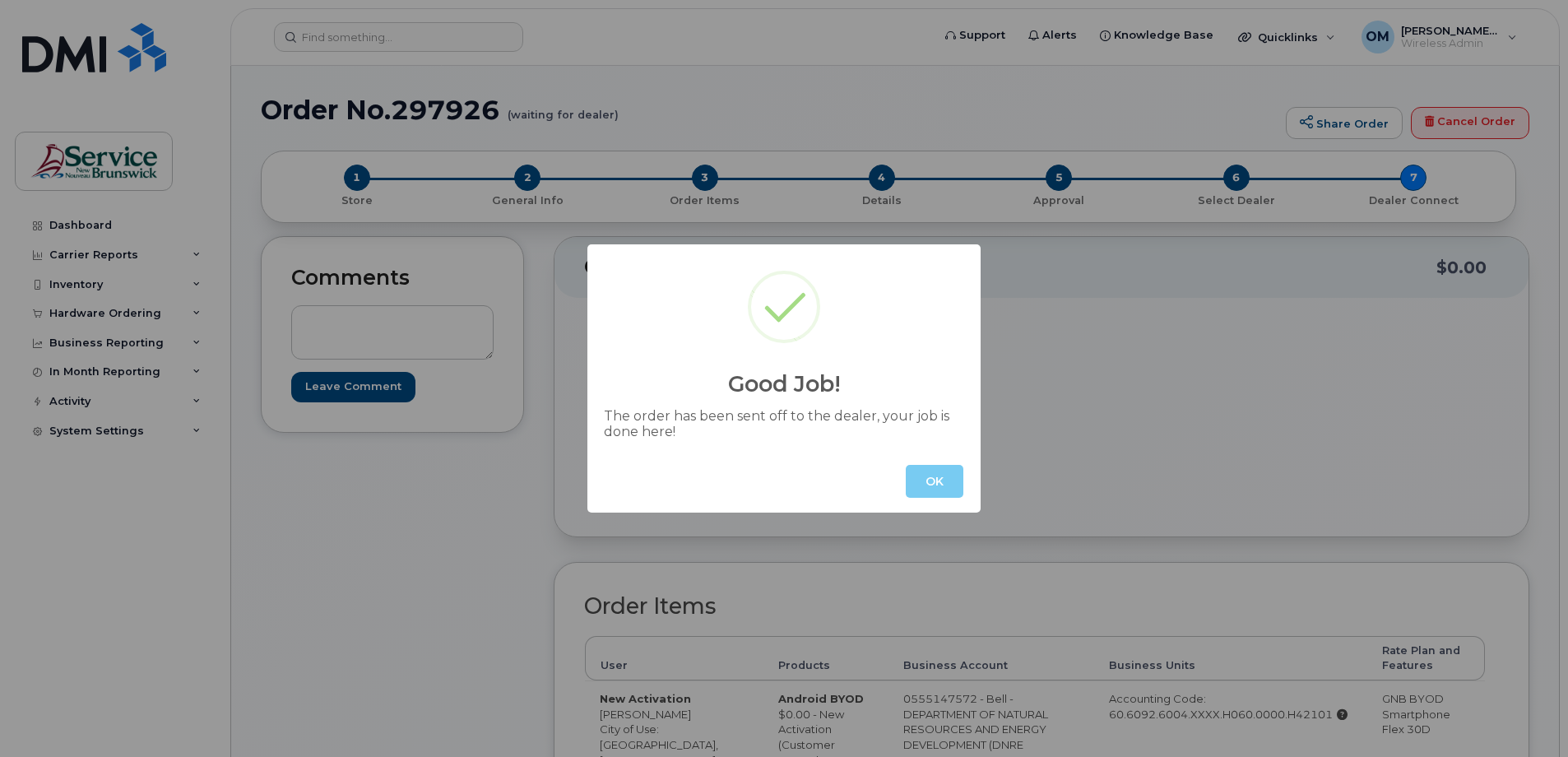
click at [951, 483] on button "OK" at bounding box center [934, 482] width 57 height 33
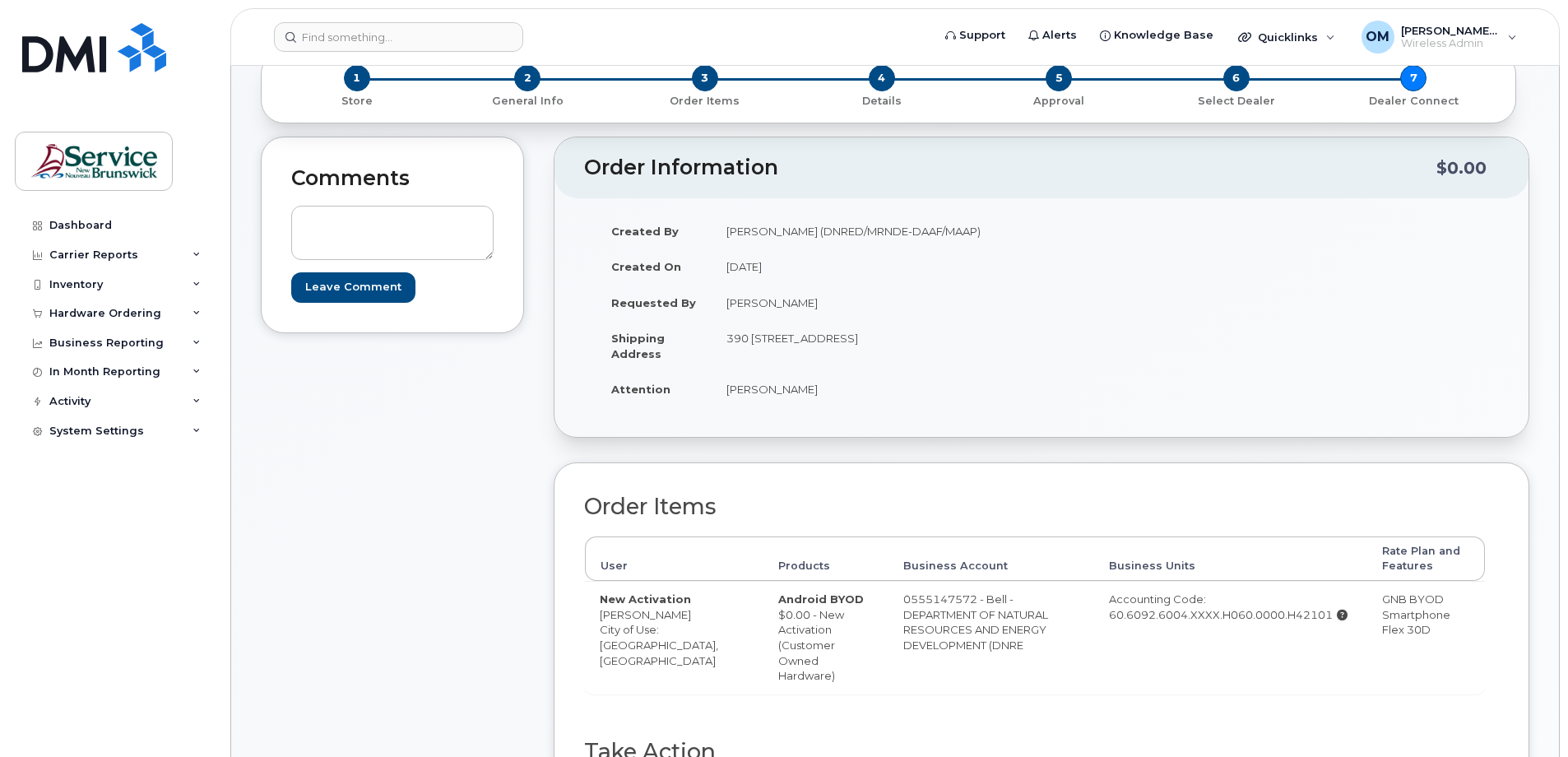
scroll to position [82, 0]
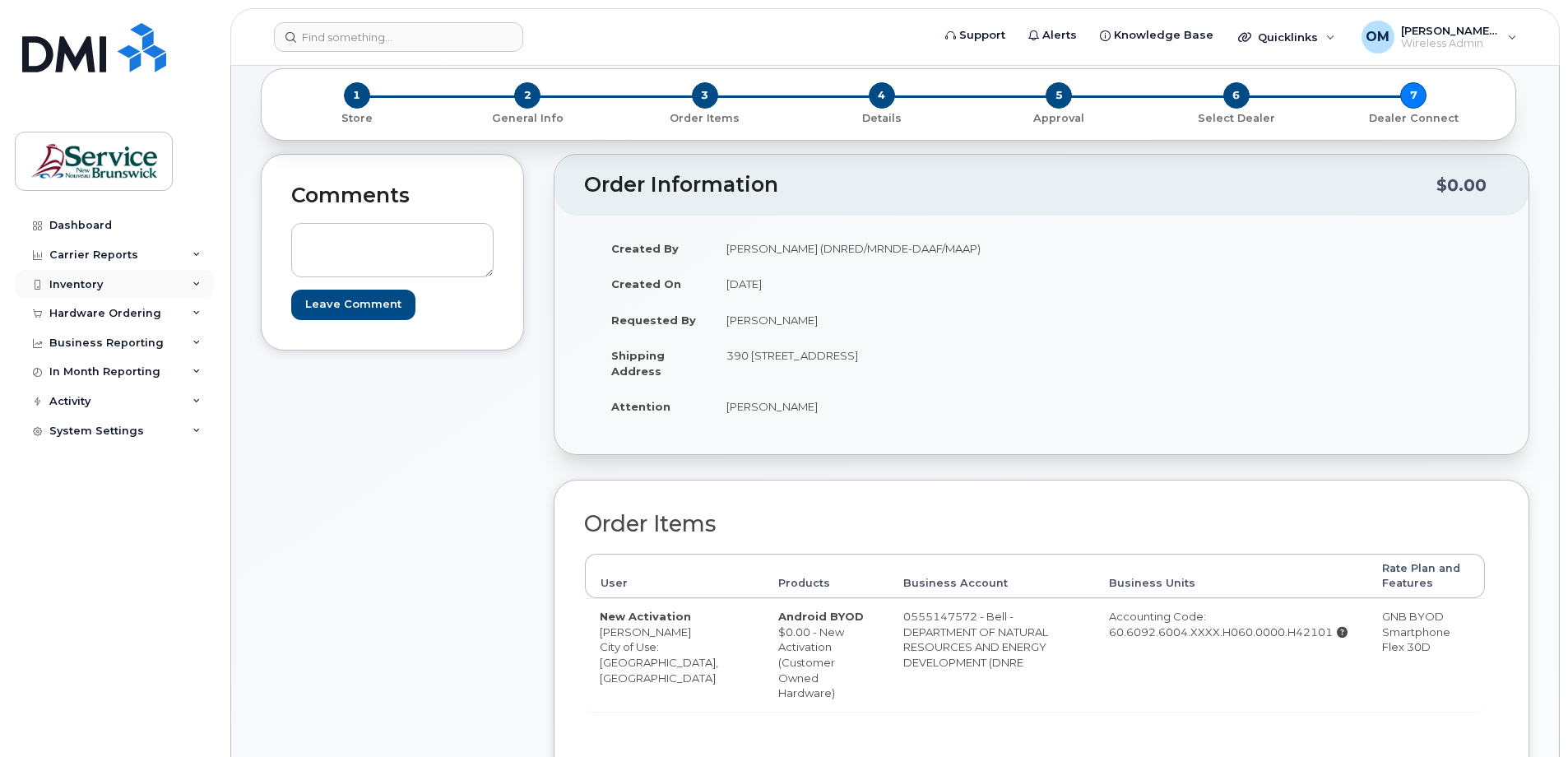
click at [92, 288] on div "Inventory" at bounding box center [76, 284] width 54 height 13
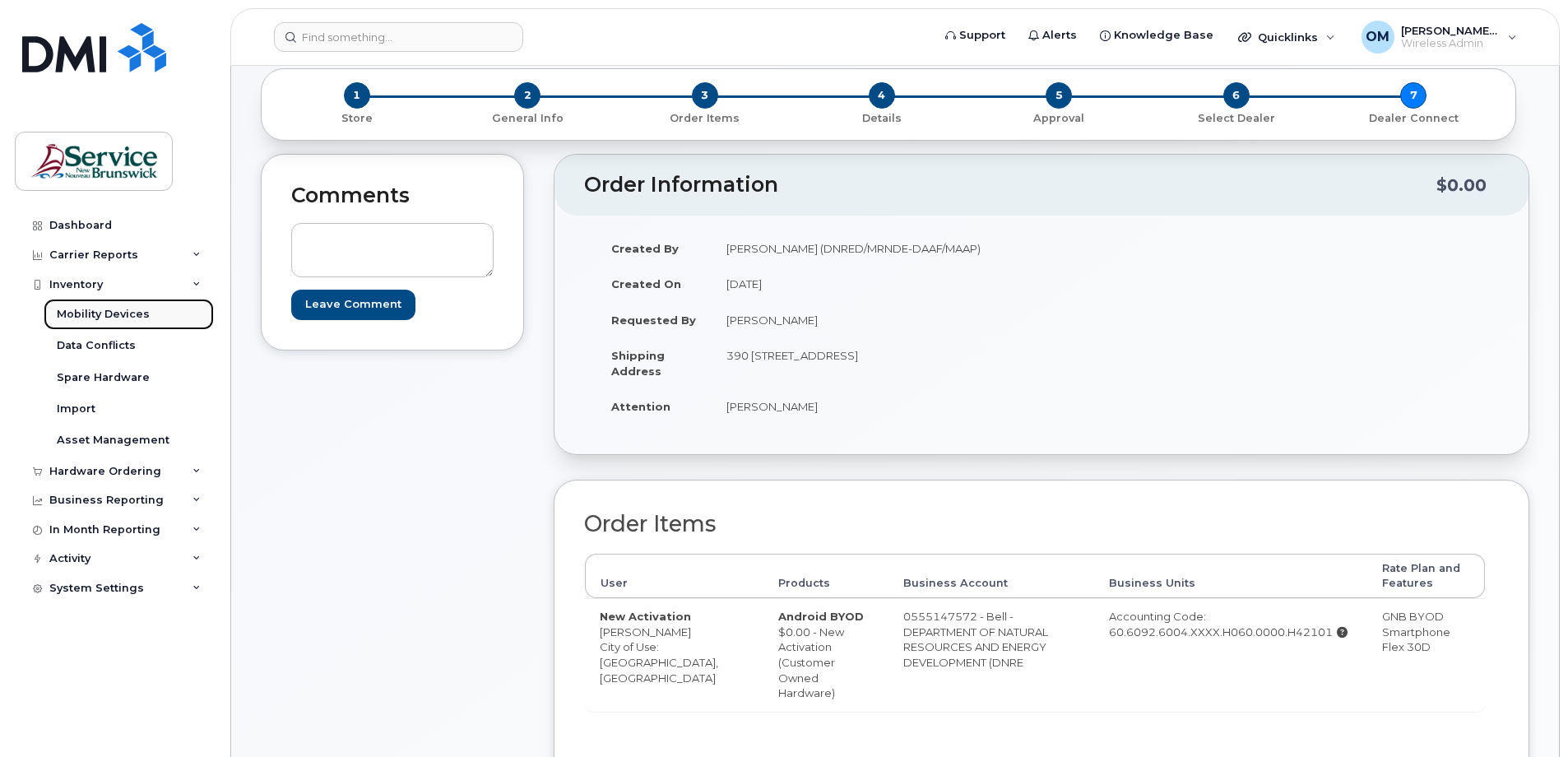
click at [90, 314] on div "Mobility Devices" at bounding box center [103, 314] width 93 height 15
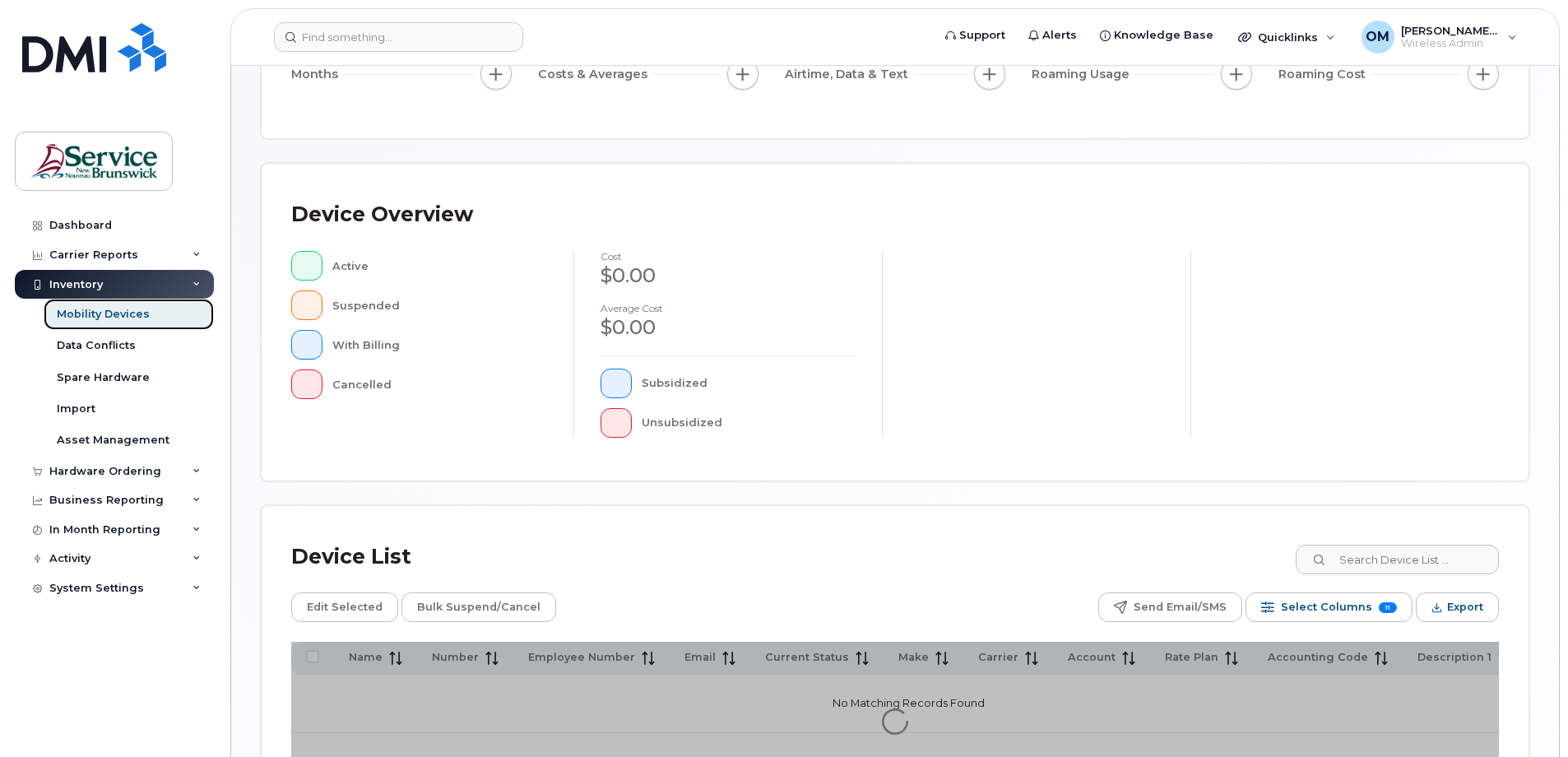
scroll to position [374, 0]
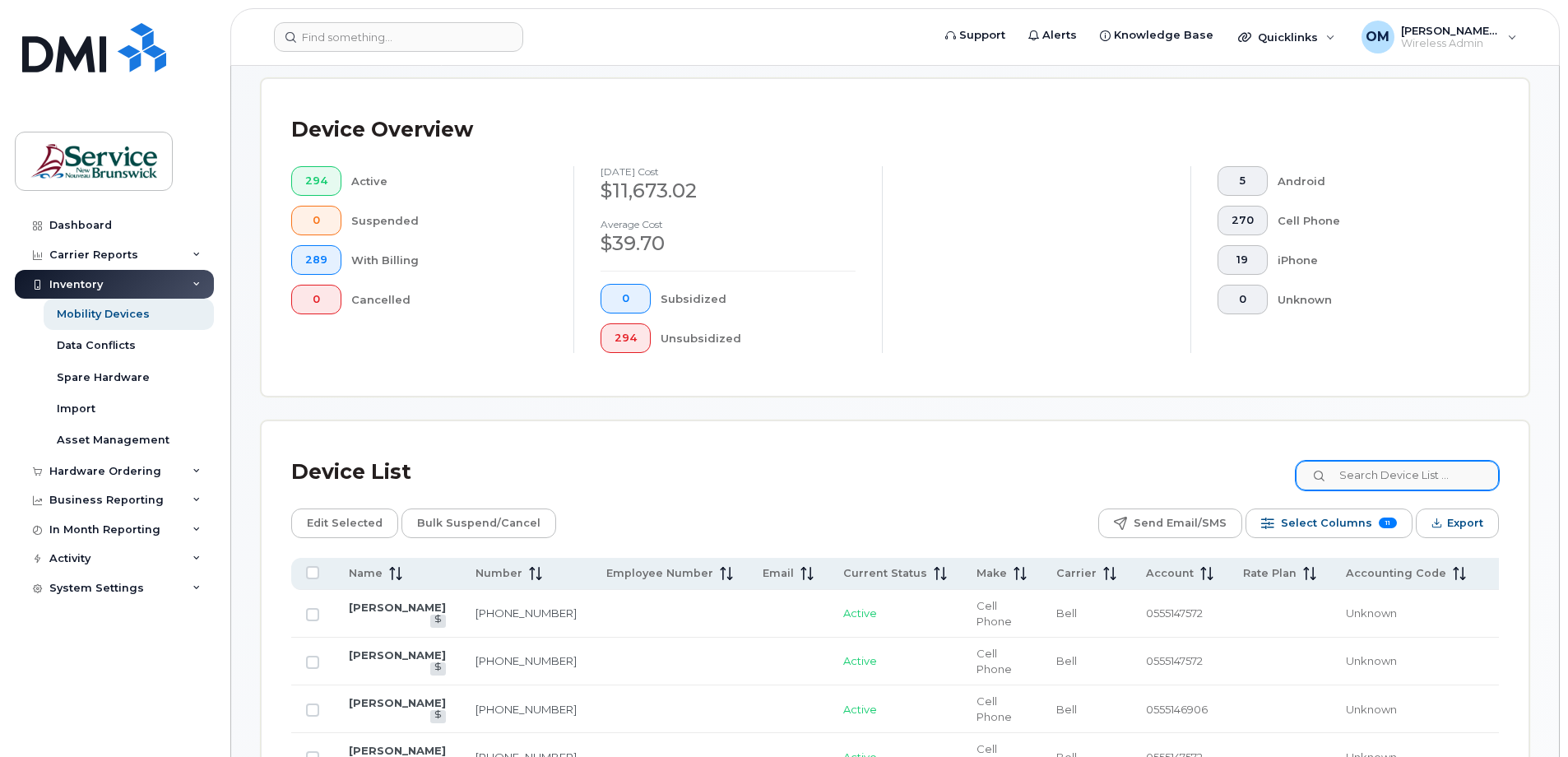
click at [1432, 486] on input at bounding box center [1396, 475] width 205 height 30
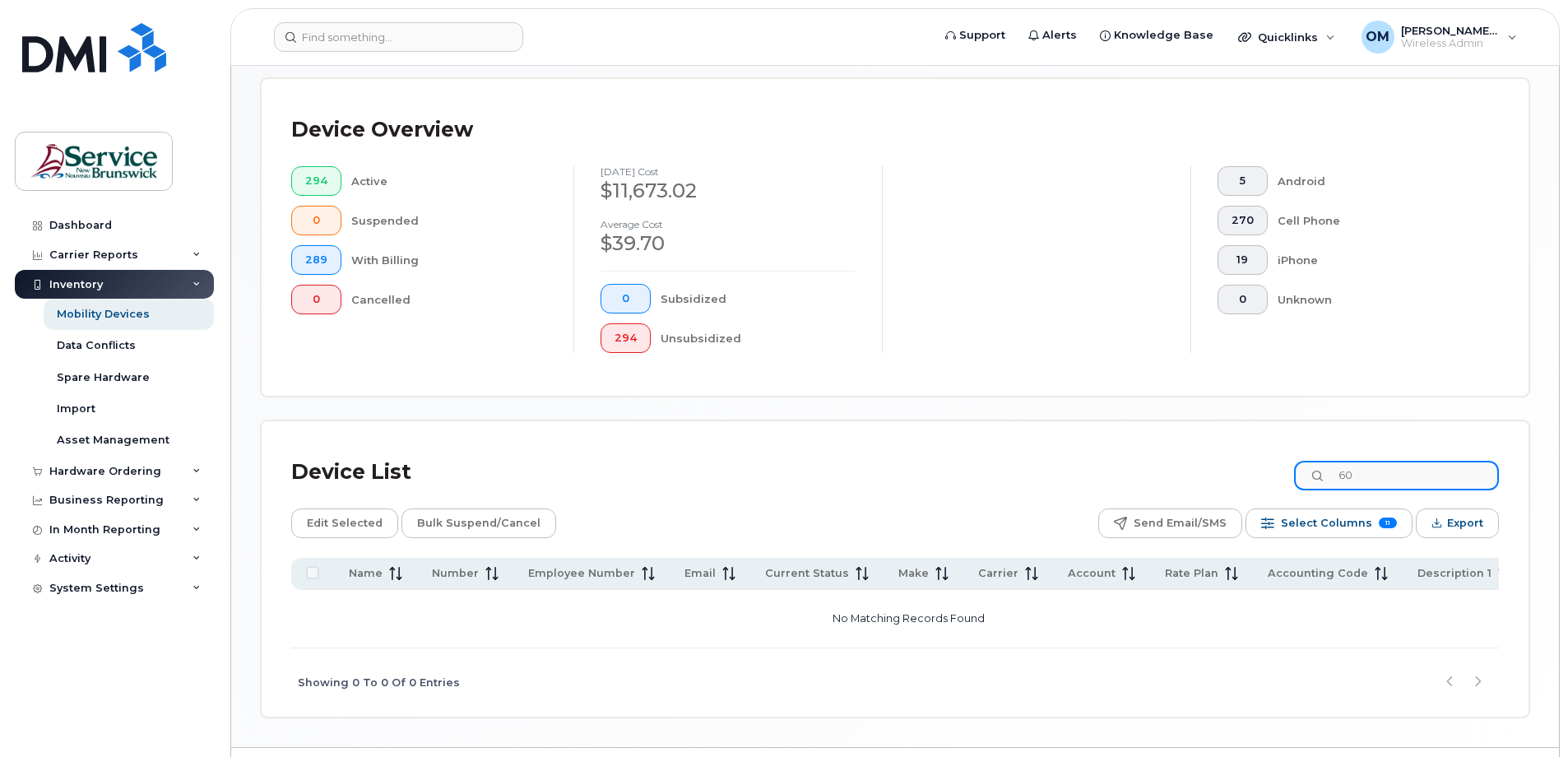
type input "6"
type input "3"
drag, startPoint x: 1417, startPoint y: 480, endPoint x: 1275, endPoint y: 464, distance: 142.9
click at [1275, 464] on div "Device List 0845" at bounding box center [894, 472] width 1208 height 43
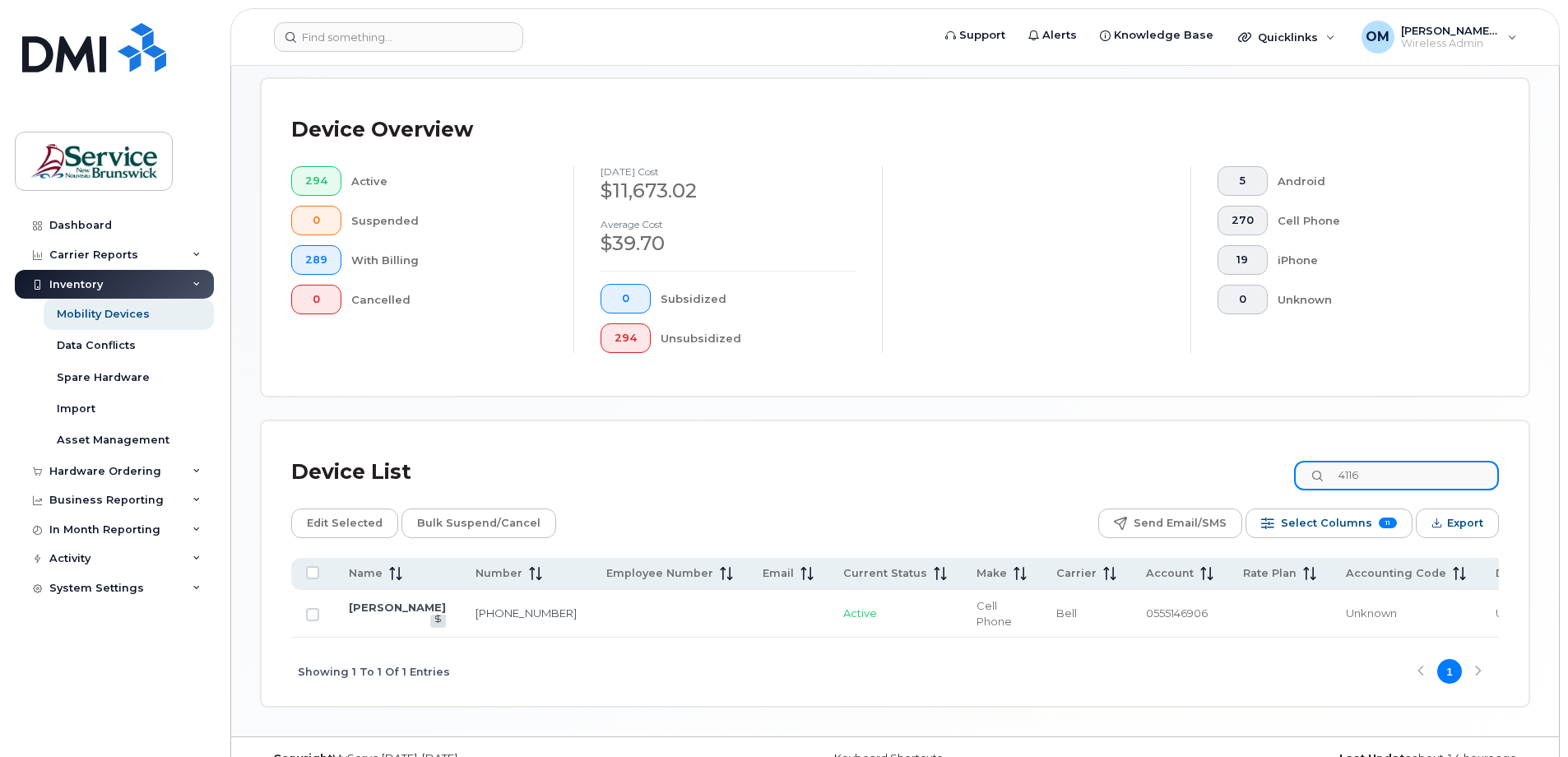
drag, startPoint x: 1402, startPoint y: 487, endPoint x: 1309, endPoint y: 466, distance: 95.3
click at [1314, 472] on input "4116" at bounding box center [1396, 475] width 205 height 30
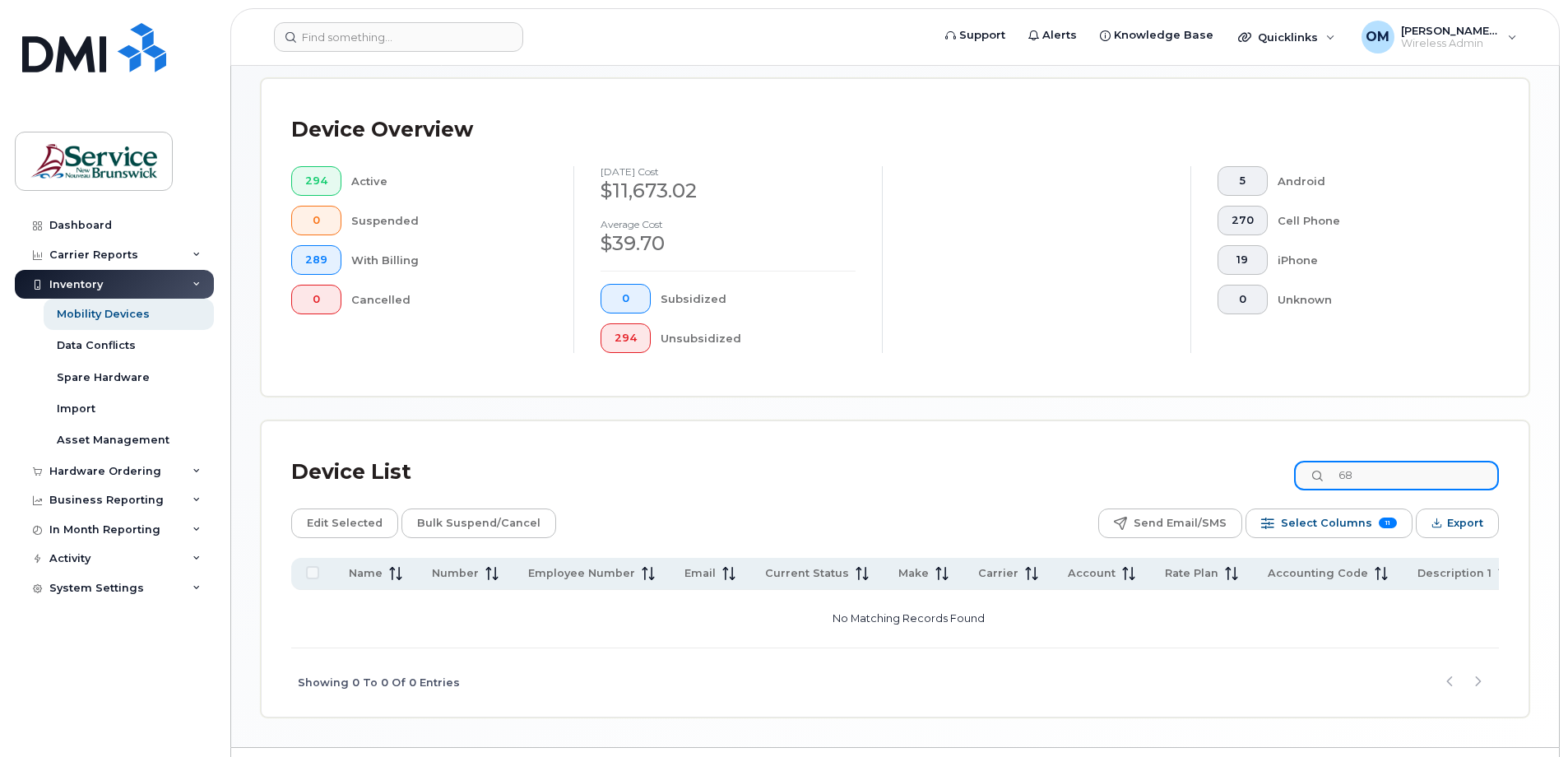
type input "6"
drag, startPoint x: 1386, startPoint y: 479, endPoint x: 1279, endPoint y: 461, distance: 108.5
click at [1279, 461] on div "Device List 7787" at bounding box center [894, 472] width 1208 height 43
type input "5394"
drag, startPoint x: 1393, startPoint y: 471, endPoint x: 1277, endPoint y: 461, distance: 116.4
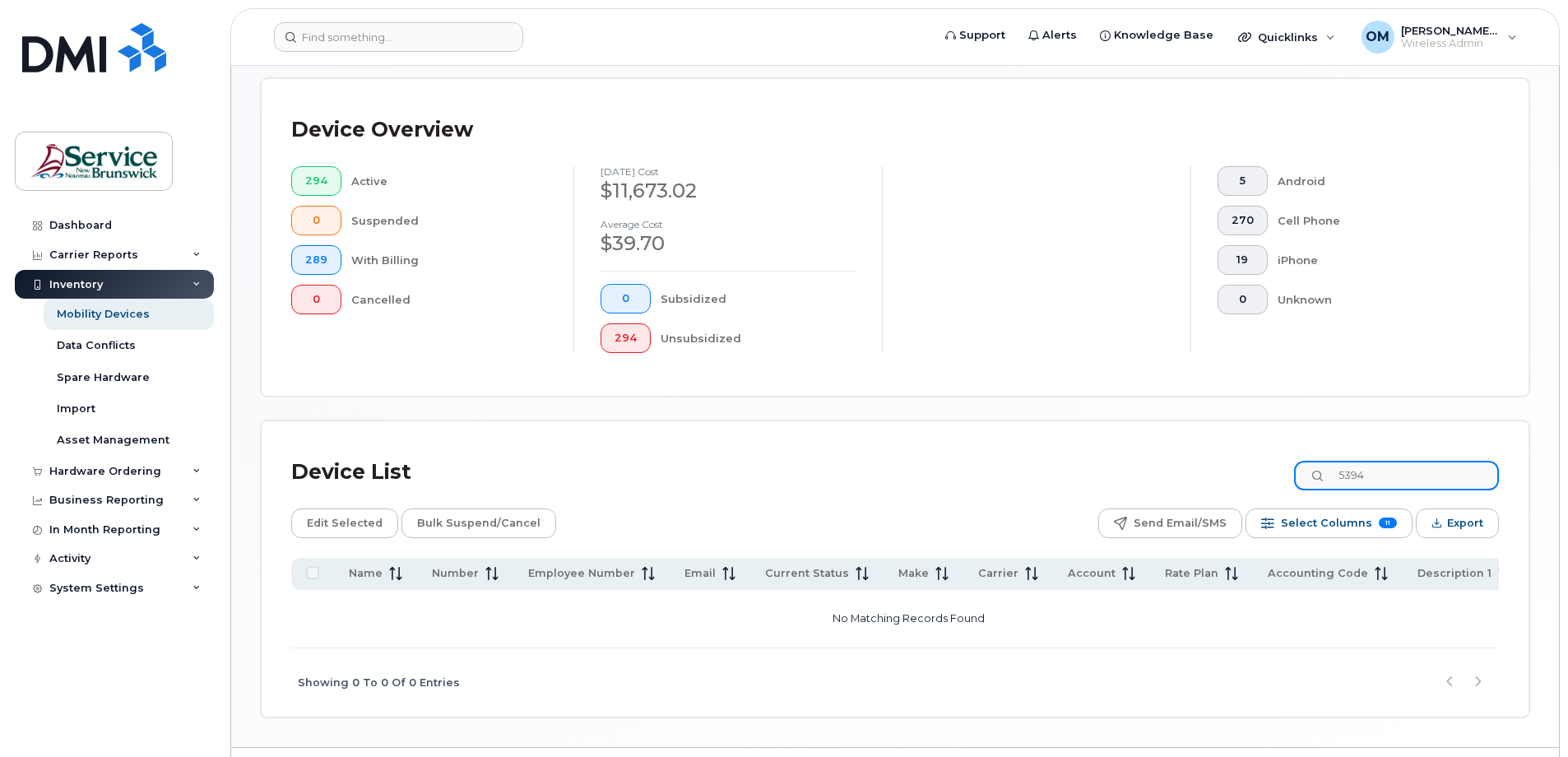
click at [1277, 461] on div "Device List 5394" at bounding box center [894, 472] width 1208 height 43
drag, startPoint x: 1422, startPoint y: 473, endPoint x: 1279, endPoint y: 467, distance: 143.1
click at [1279, 467] on div "Device List 506391" at bounding box center [894, 472] width 1208 height 43
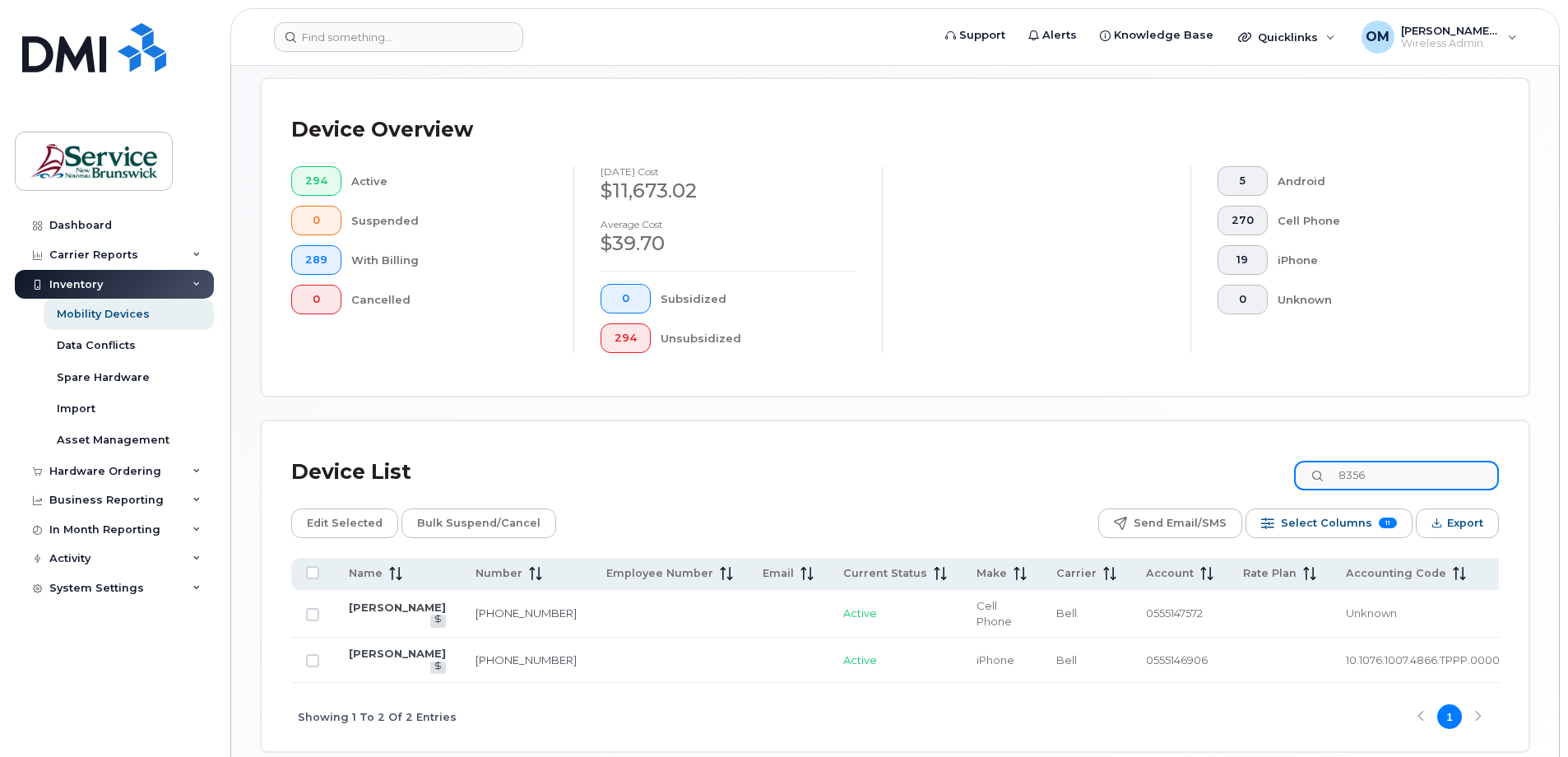
type input "8356"
